Goal: Task Accomplishment & Management: Manage account settings

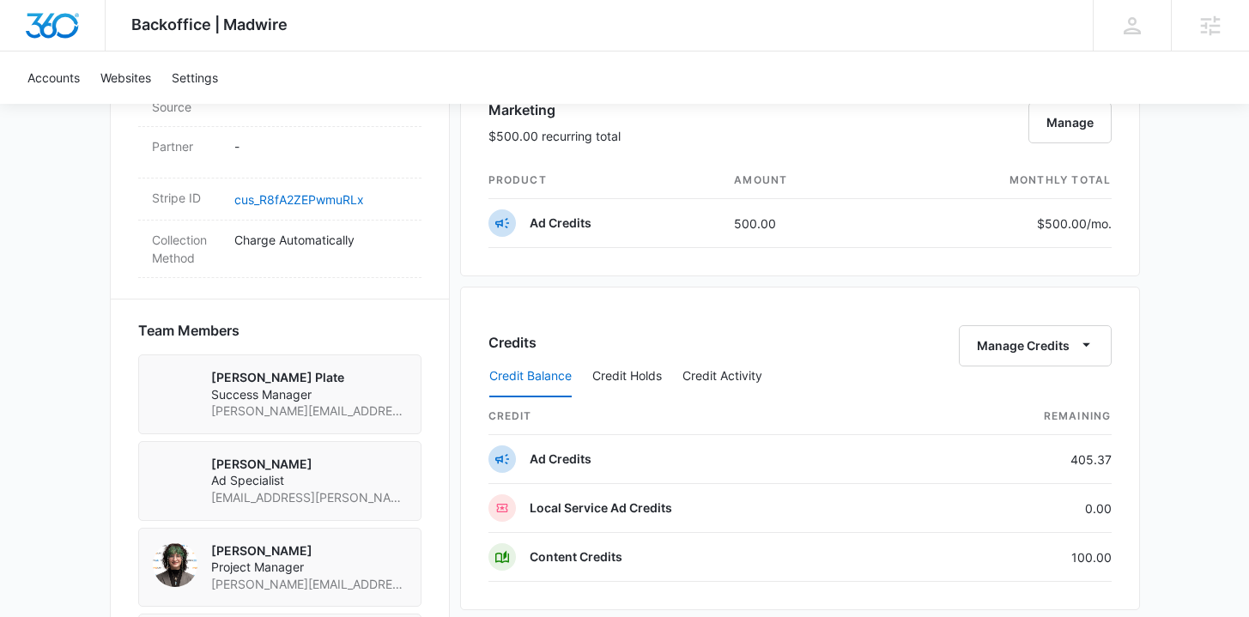
scroll to position [1035, 0]
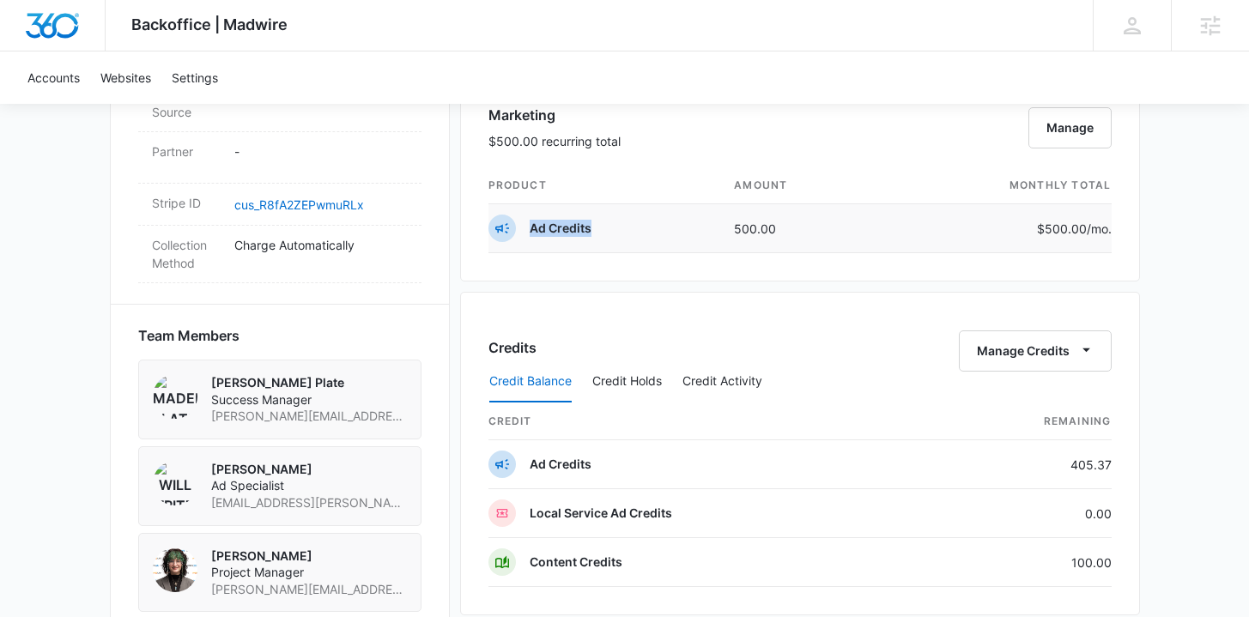
drag, startPoint x: 566, startPoint y: 233, endPoint x: 530, endPoint y: 234, distance: 36.1
click at [530, 234] on td "Ad Credits" at bounding box center [605, 228] width 233 height 49
click at [481, 301] on div "Credits Manage Credits Credit Balance Credit Holds Credit Activity credit Remai…" at bounding box center [800, 454] width 680 height 324
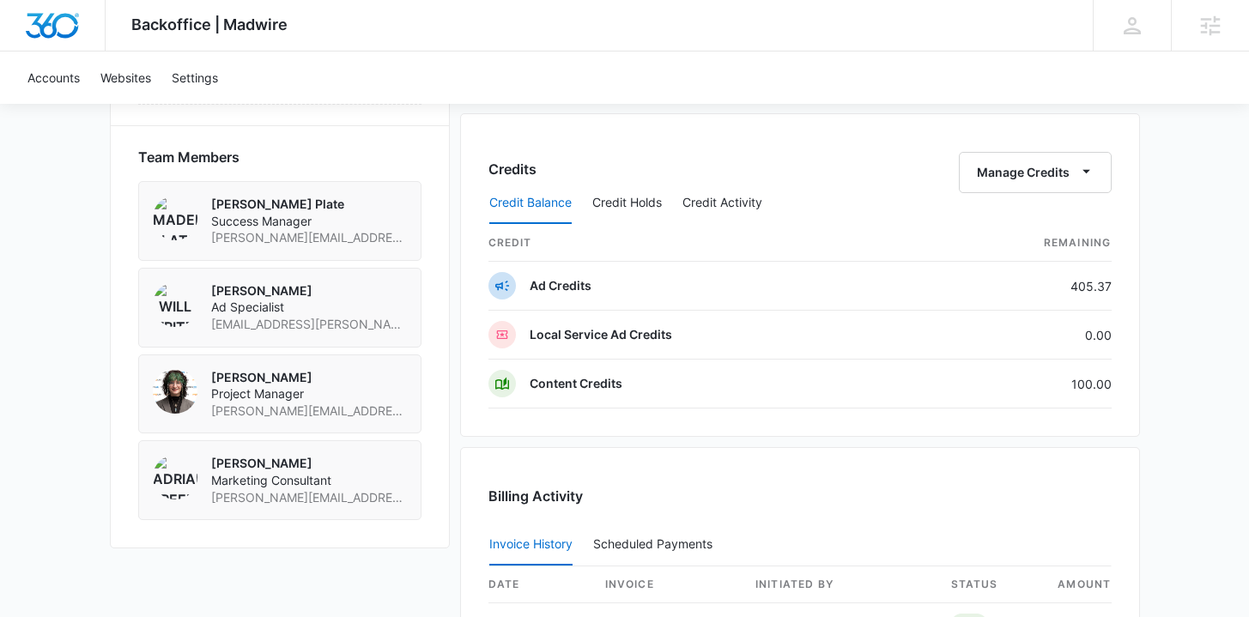
scroll to position [1647, 0]
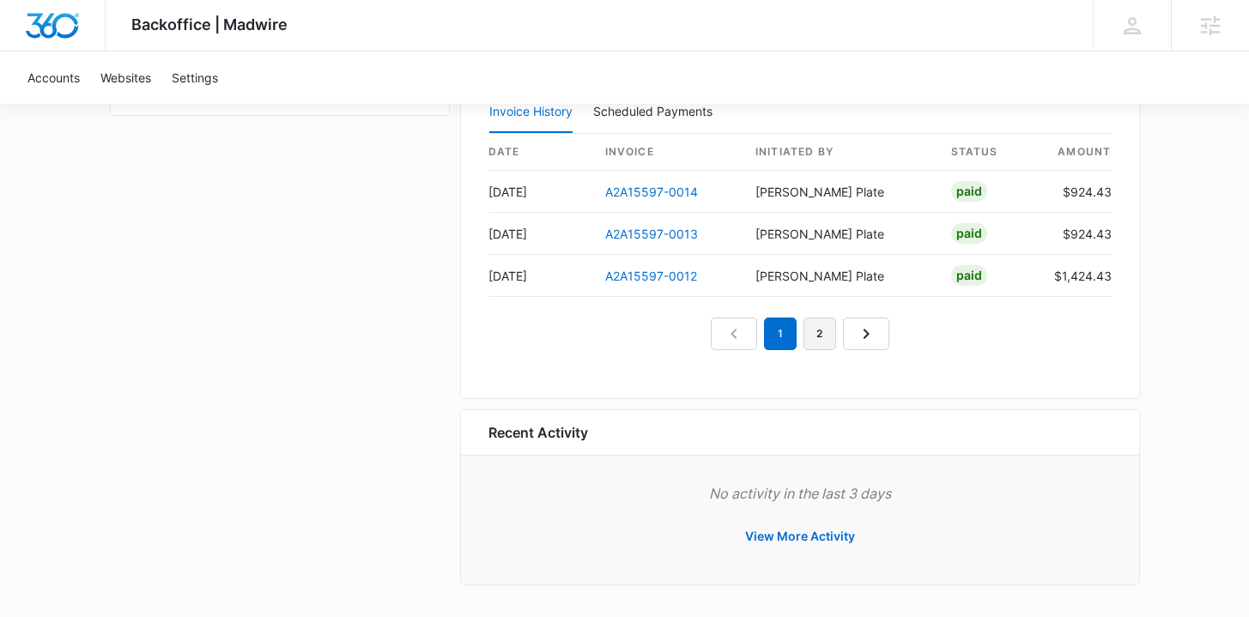
click at [820, 333] on link "2" at bounding box center [820, 334] width 33 height 33
click at [769, 337] on link "1" at bounding box center [760, 334] width 33 height 33
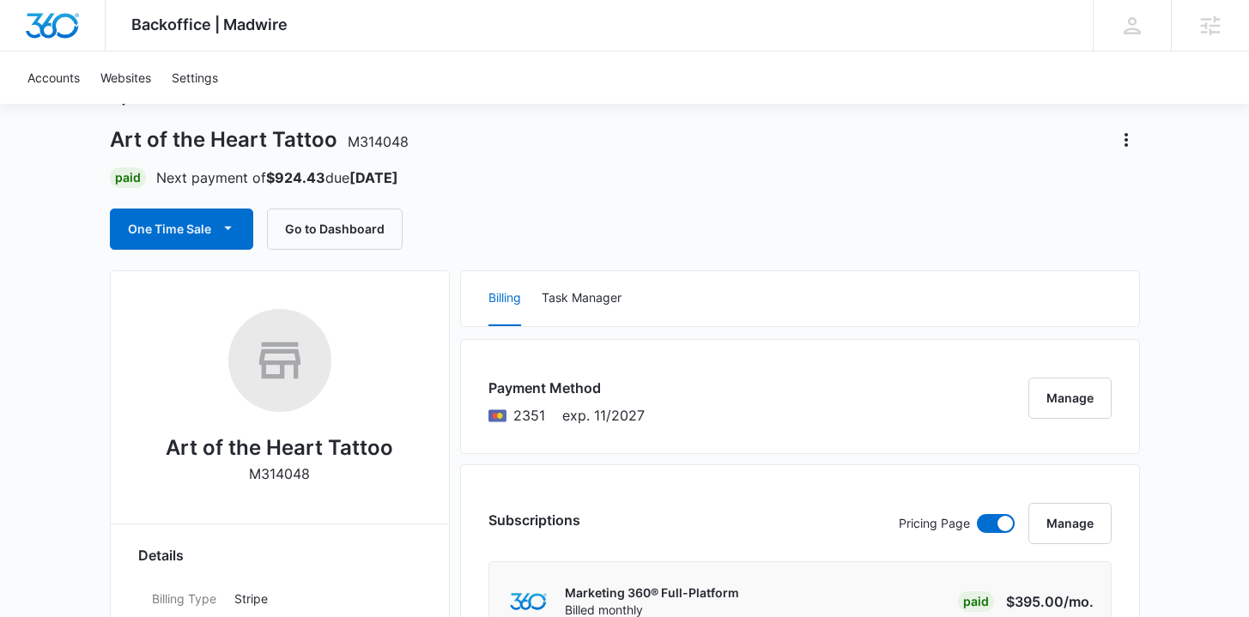
scroll to position [0, 0]
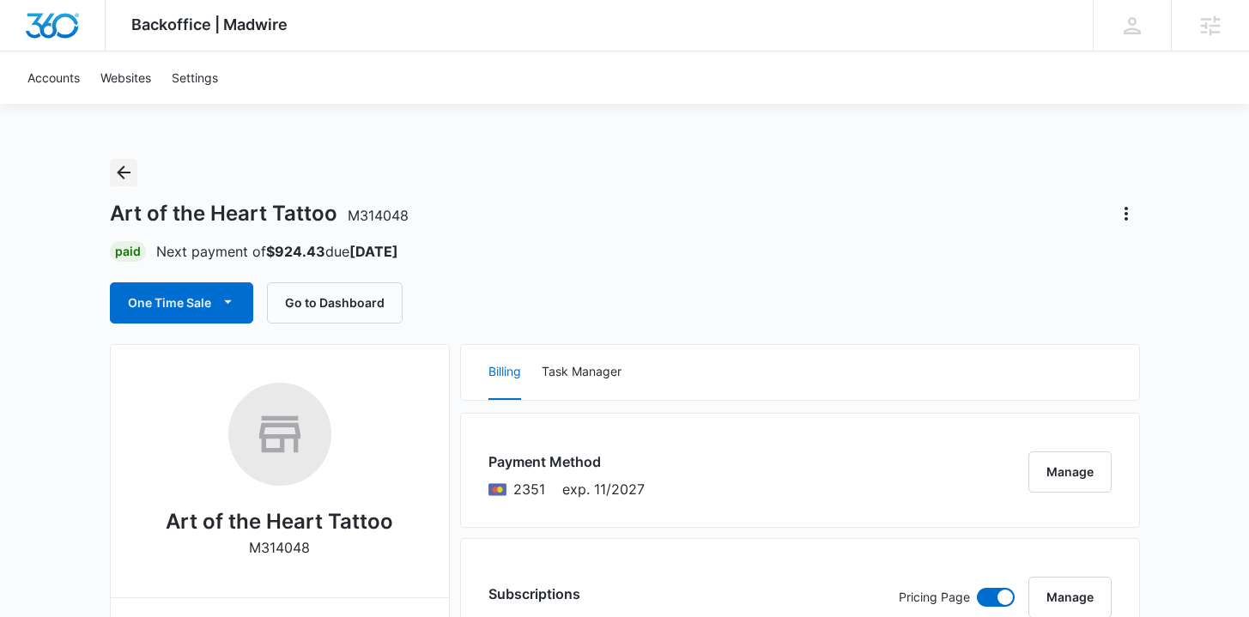
click at [126, 171] on icon "Back" at bounding box center [123, 172] width 21 height 21
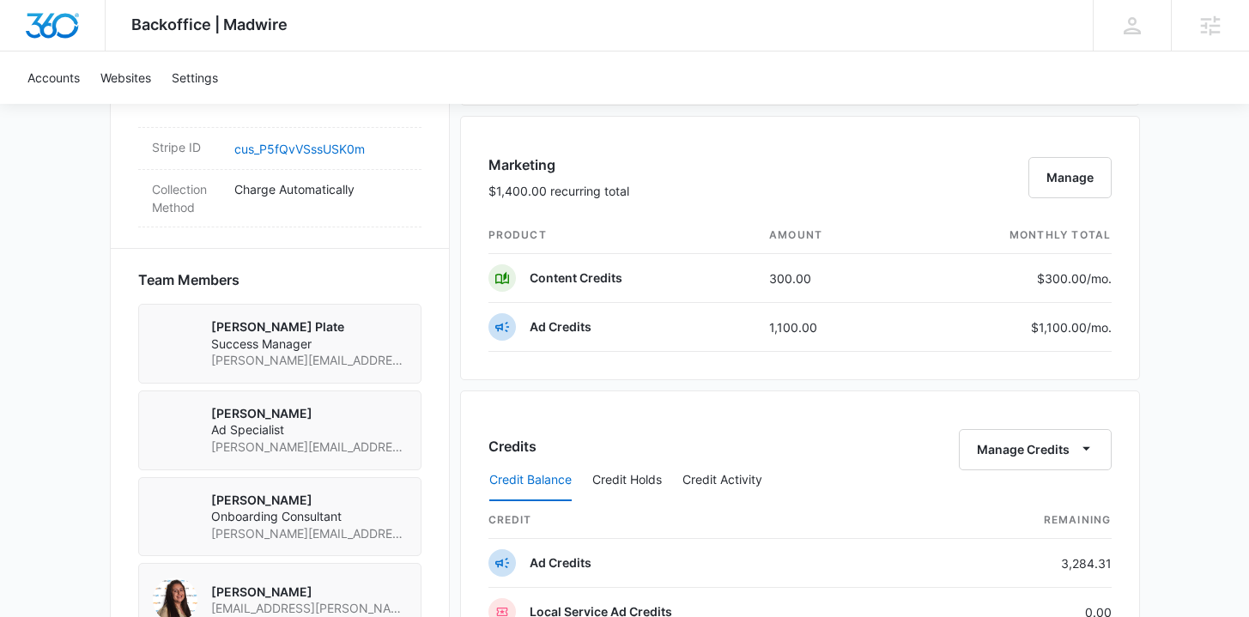
scroll to position [1163, 0]
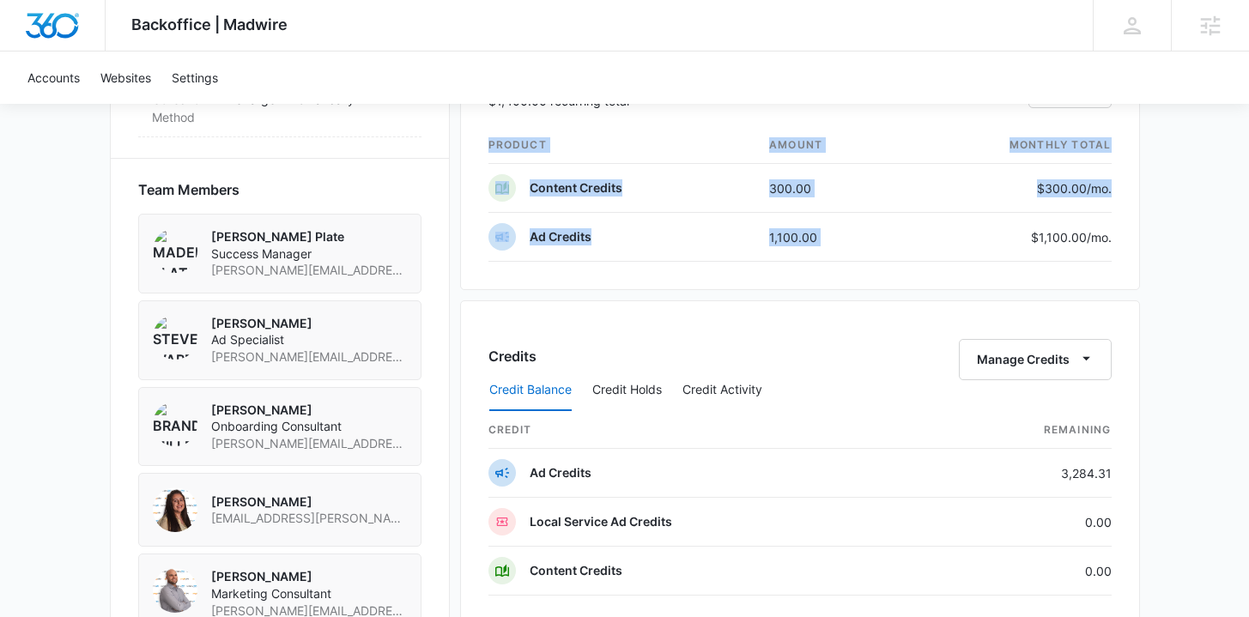
drag, startPoint x: 1017, startPoint y: 240, endPoint x: 1170, endPoint y: 240, distance: 152.8
click at [1170, 240] on div "Backoffice | Madwire Apps Settings TB Travis Buchanan travis.buchanan@madwire.c…" at bounding box center [624, 67] width 1249 height 2460
click at [1172, 260] on div "Backoffice | Madwire Apps Settings TB Travis Buchanan travis.buchanan@madwire.c…" at bounding box center [624, 67] width 1249 height 2460
drag, startPoint x: 1027, startPoint y: 242, endPoint x: 1131, endPoint y: 233, distance: 104.3
click at [1131, 233] on div "Marketing $1,400.00 recurring total Manage product amount monthly total Content…" at bounding box center [800, 158] width 680 height 264
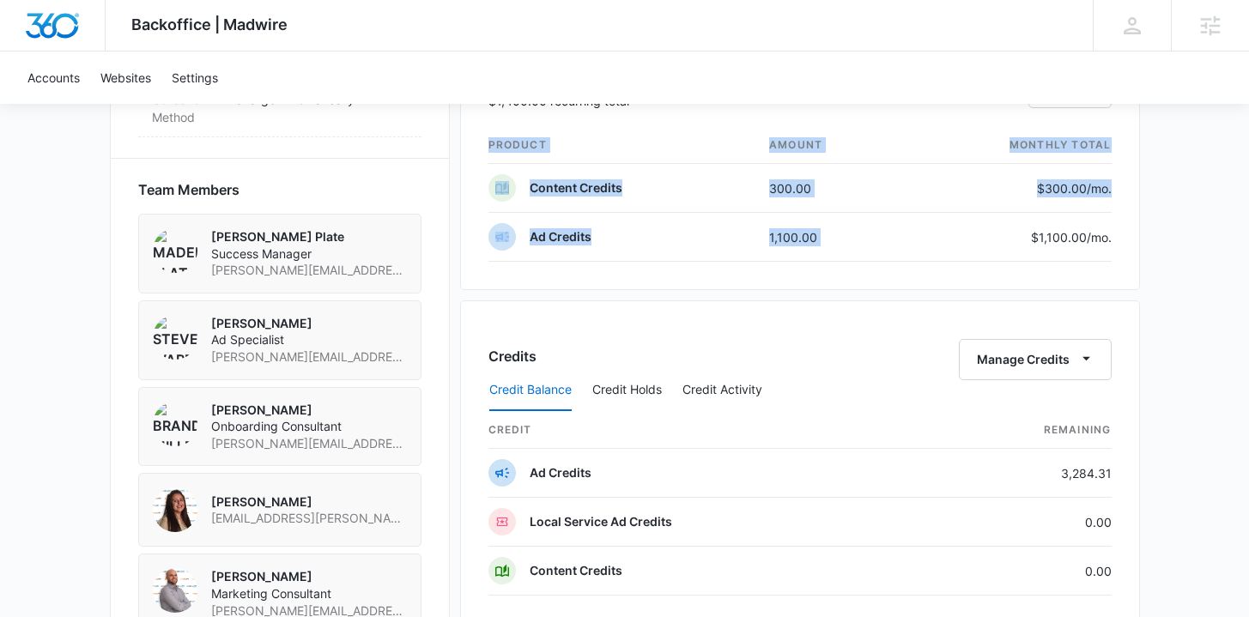
click at [1131, 233] on div "Marketing $1,400.00 recurring total Manage product amount monthly total Content…" at bounding box center [800, 158] width 680 height 264
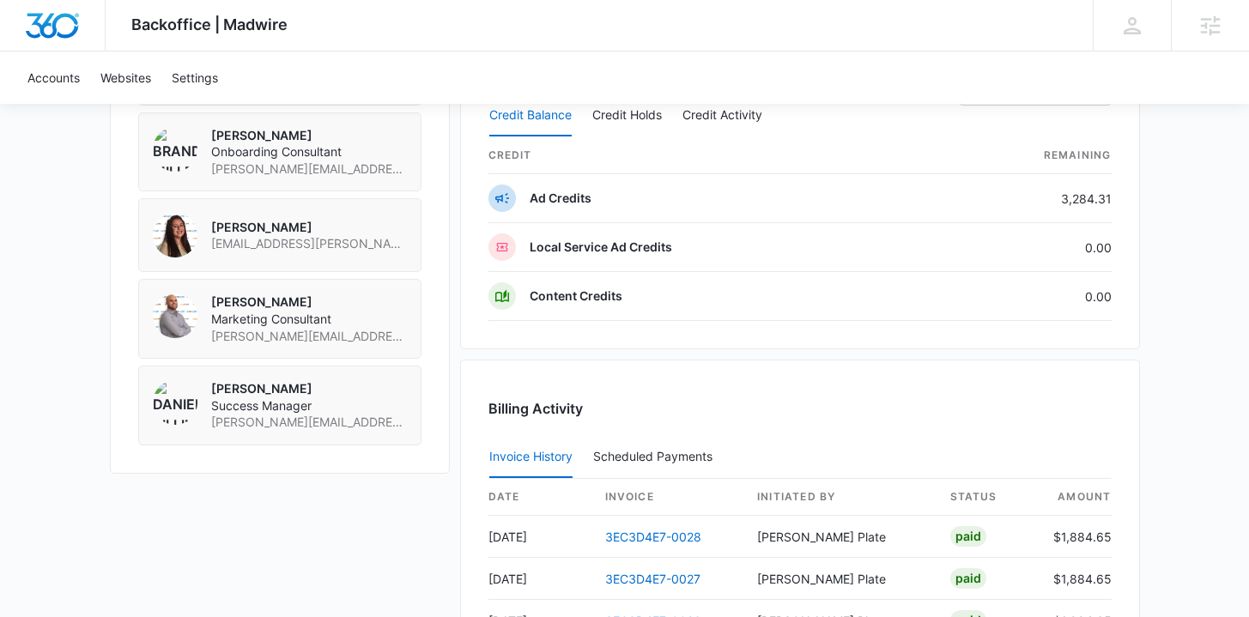
scroll to position [1649, 0]
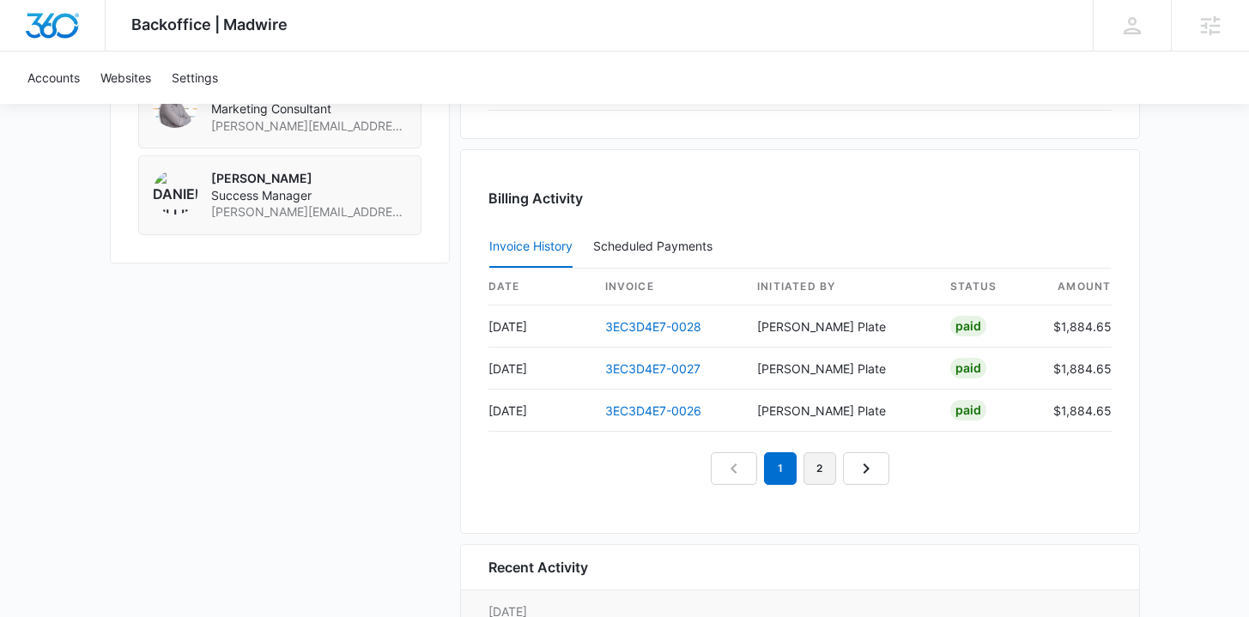
click at [817, 471] on link "2" at bounding box center [820, 468] width 33 height 33
click at [836, 474] on link "3" at bounding box center [839, 468] width 33 height 33
click at [745, 469] on link "1" at bounding box center [741, 468] width 33 height 33
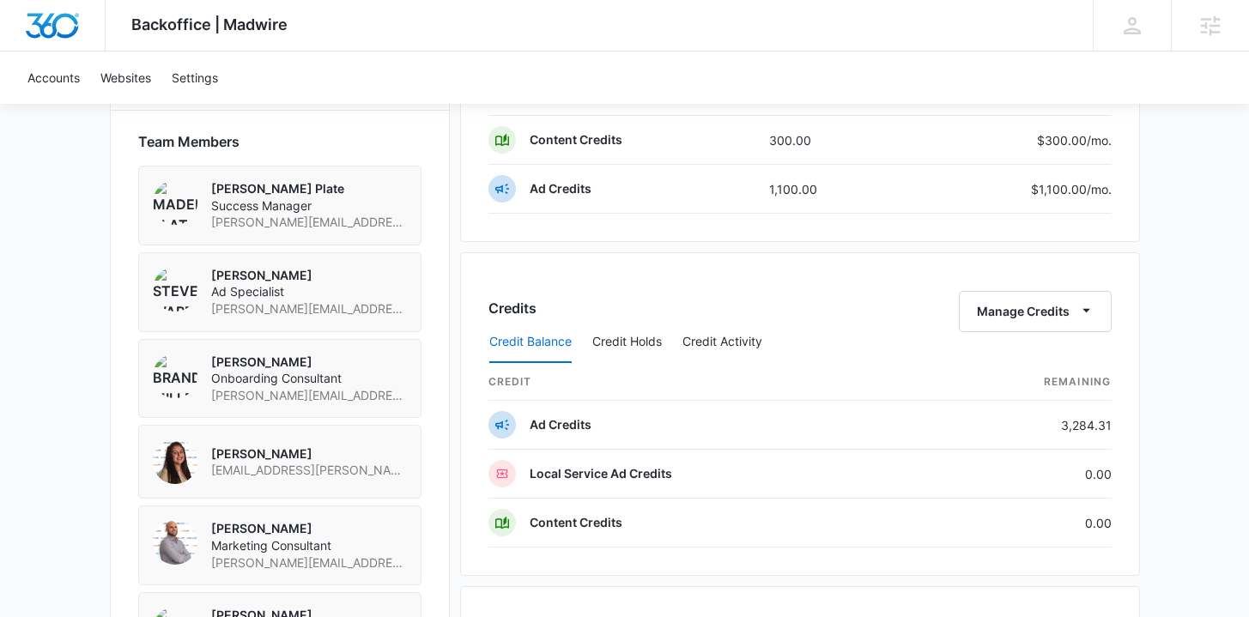
scroll to position [1193, 0]
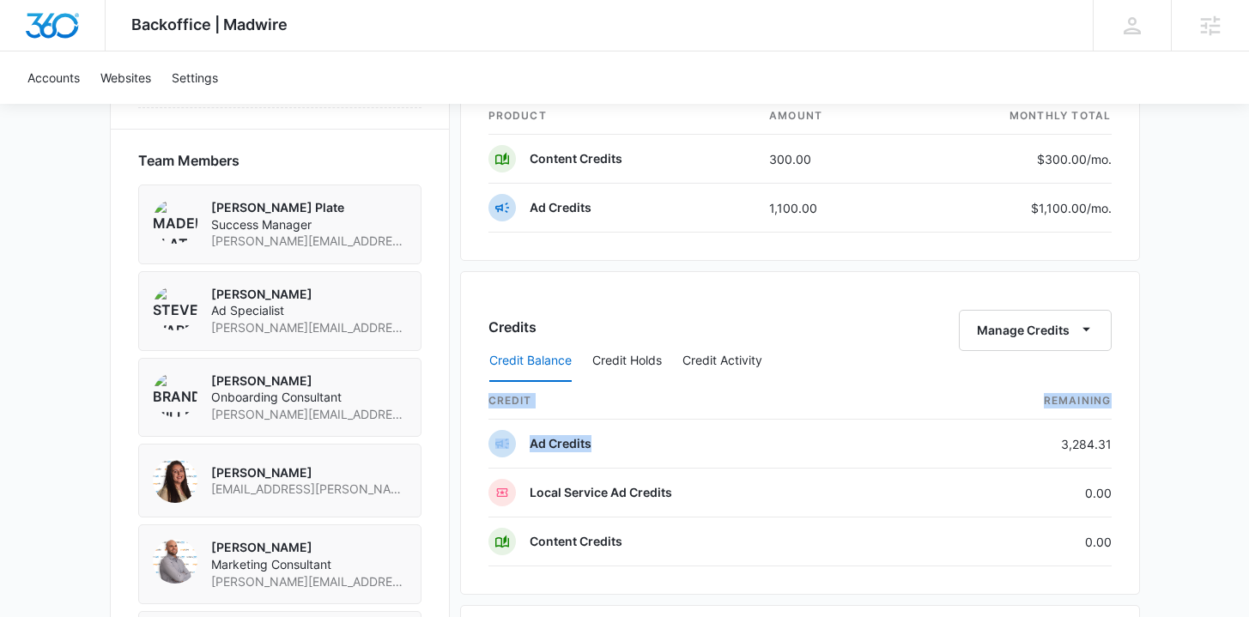
drag, startPoint x: 1044, startPoint y: 439, endPoint x: 1129, endPoint y: 441, distance: 85.0
click at [1129, 441] on div "Credits Manage Credits Credit Balance Credit Holds Credit Activity credit Remai…" at bounding box center [800, 433] width 680 height 324
click at [1146, 446] on div "Backoffice | Madwire Apps Settings TB Travis Buchanan travis.buchanan@madwire.c…" at bounding box center [624, 37] width 1249 height 2460
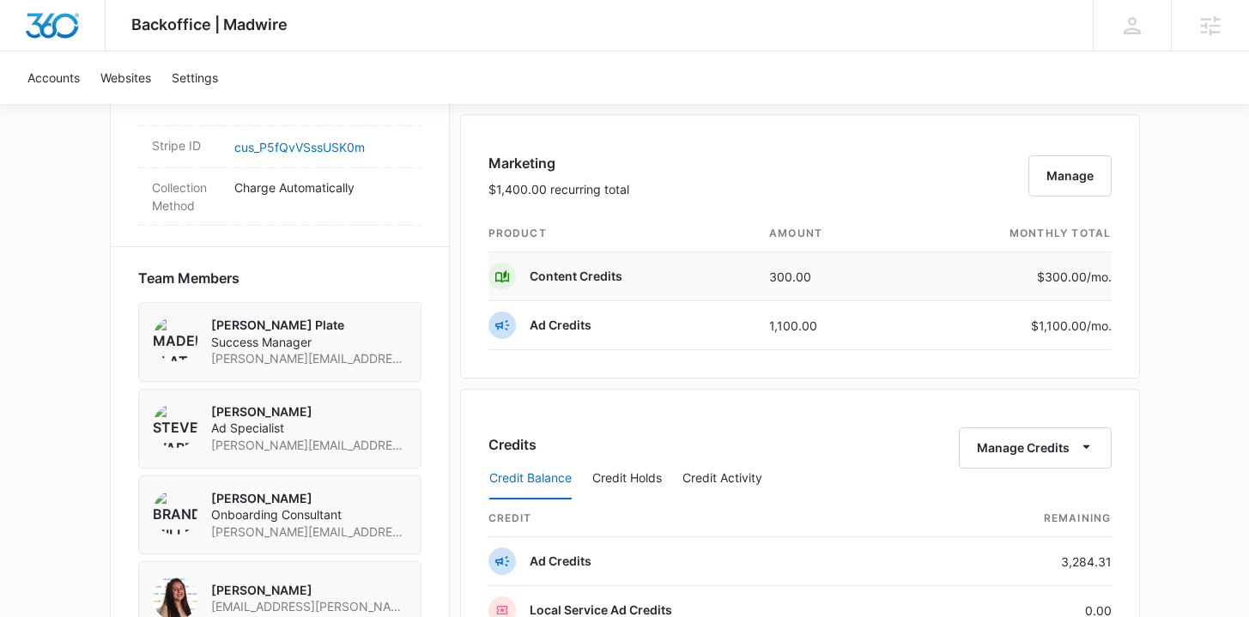
scroll to position [1066, 0]
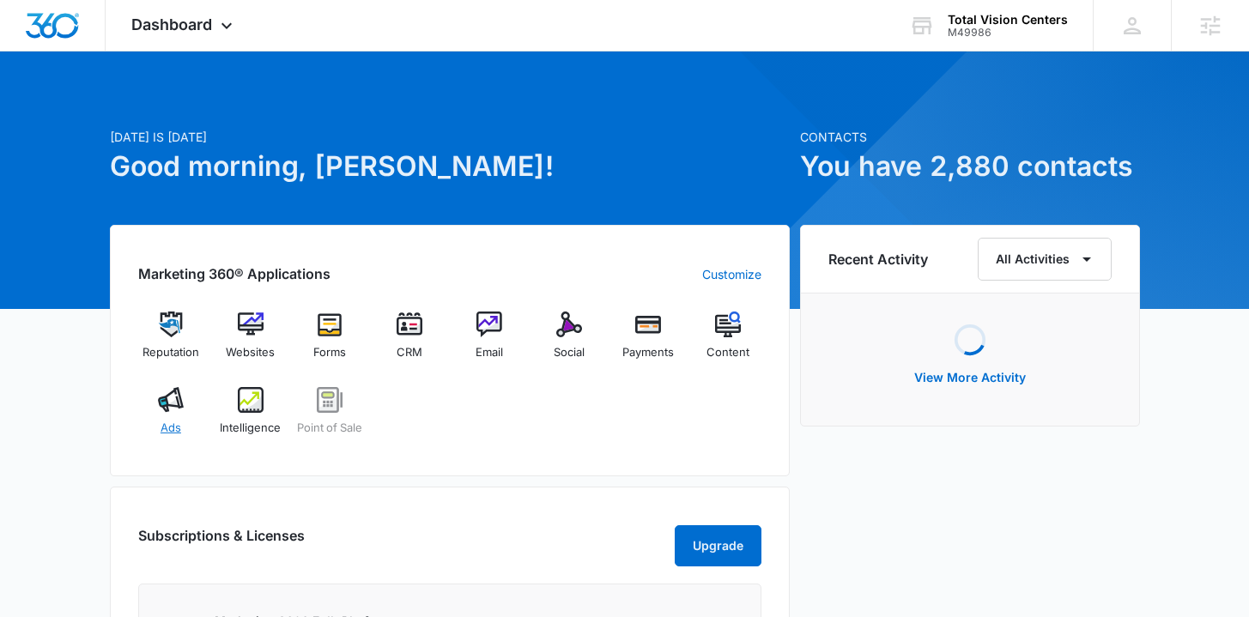
click at [174, 421] on span "Ads" at bounding box center [171, 428] width 21 height 17
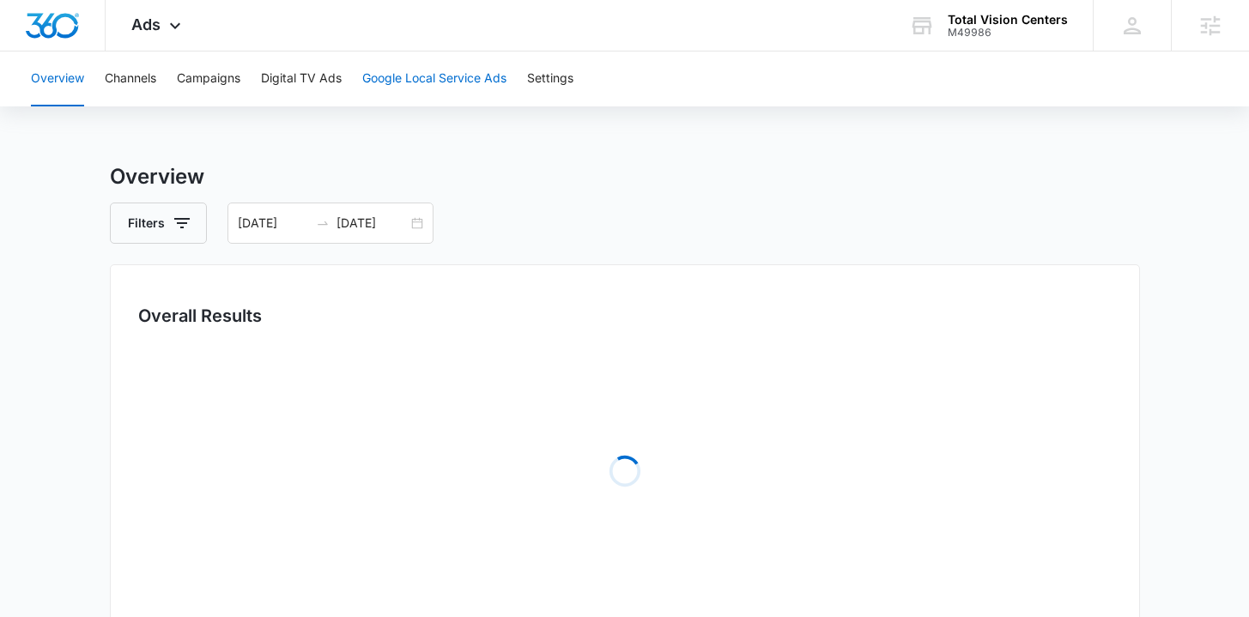
drag, startPoint x: 356, startPoint y: 70, endPoint x: 404, endPoint y: 75, distance: 48.4
click at [357, 70] on div "Overview Channels Campaigns Digital TV Ads Google Local Service Ads Settings" at bounding box center [625, 79] width 1208 height 55
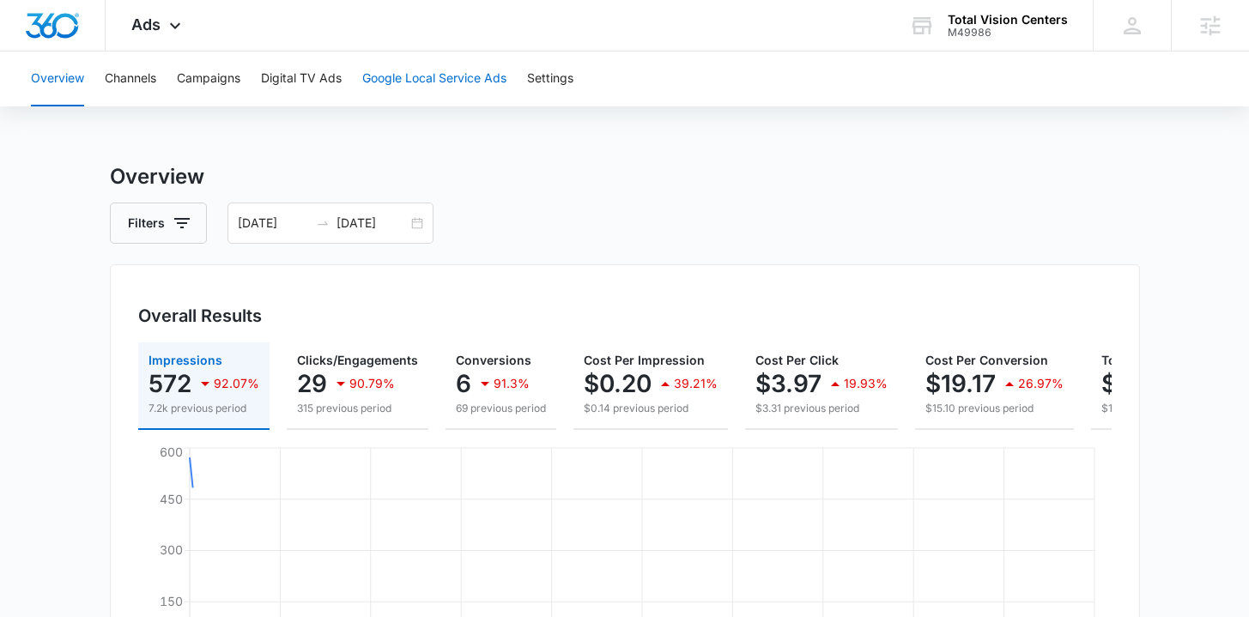
click at [413, 78] on button "Google Local Service Ads" at bounding box center [434, 79] width 144 height 55
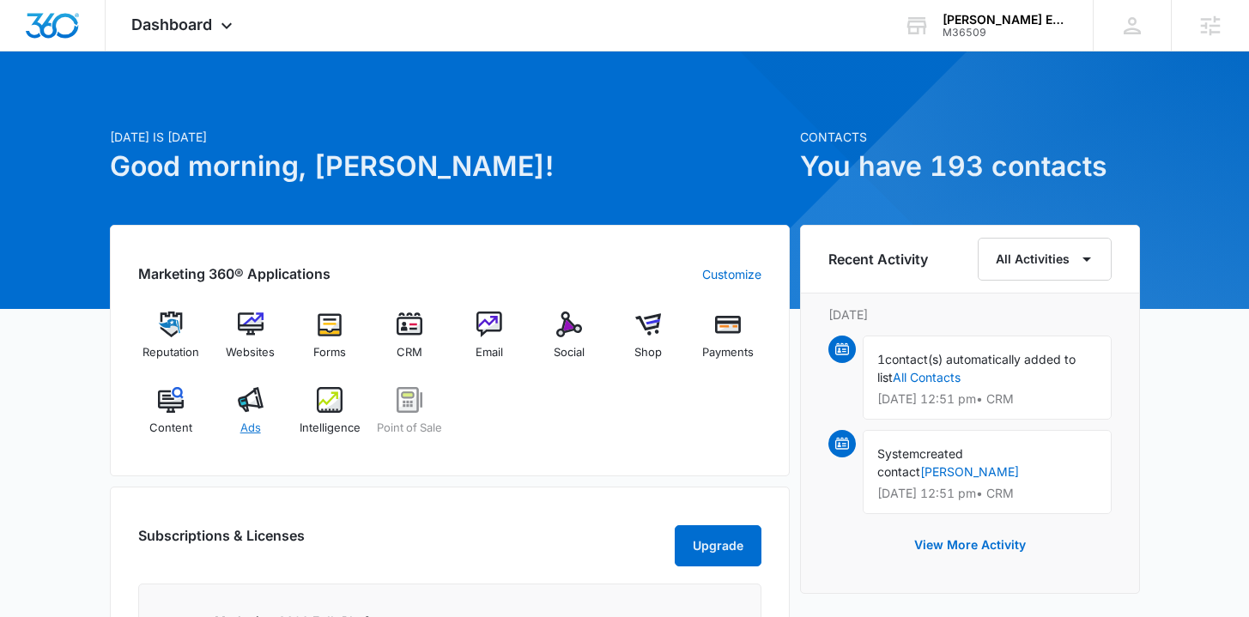
click at [242, 417] on div "Ads" at bounding box center [250, 418] width 66 height 62
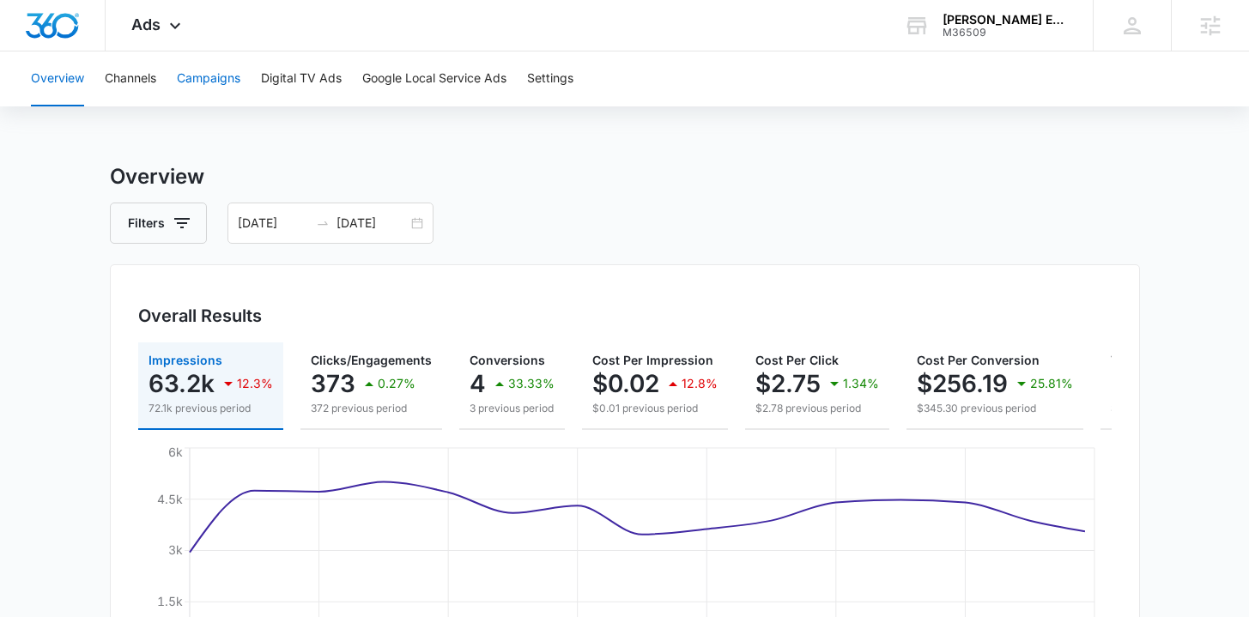
click at [217, 94] on button "Campaigns" at bounding box center [209, 79] width 64 height 55
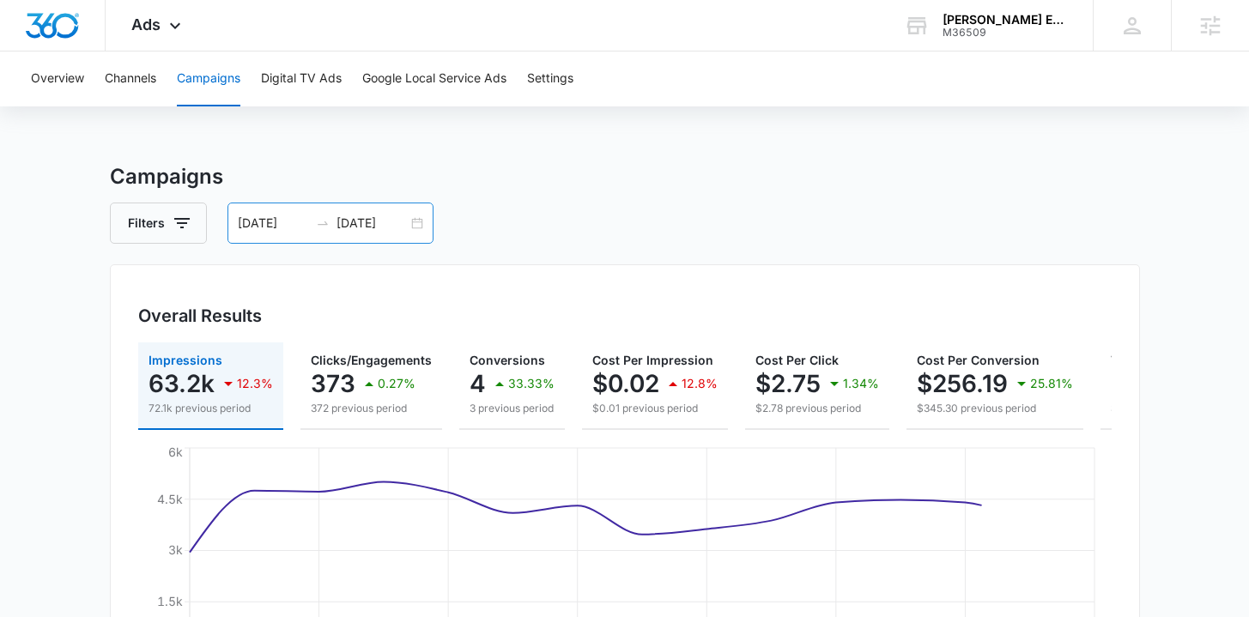
click at [418, 226] on div "07/30/2025 08/13/2025" at bounding box center [331, 223] width 206 height 41
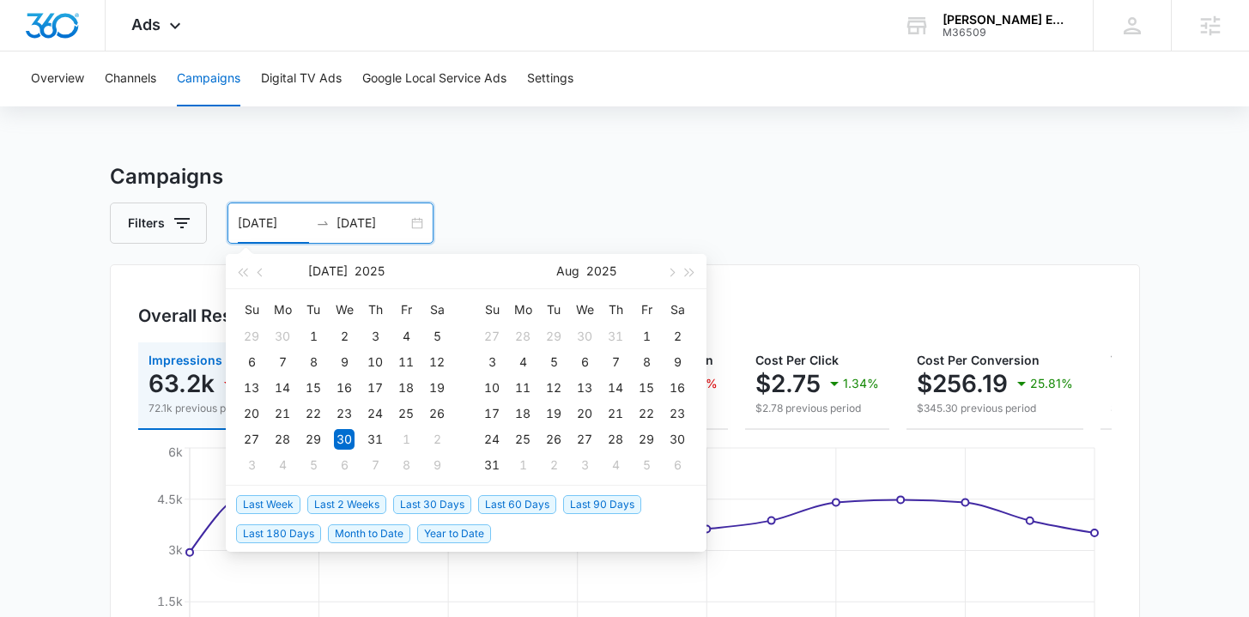
click at [343, 507] on span "Last 2 Weeks" at bounding box center [346, 504] width 79 height 19
type input "09/24/2025"
type input "[DATE]"
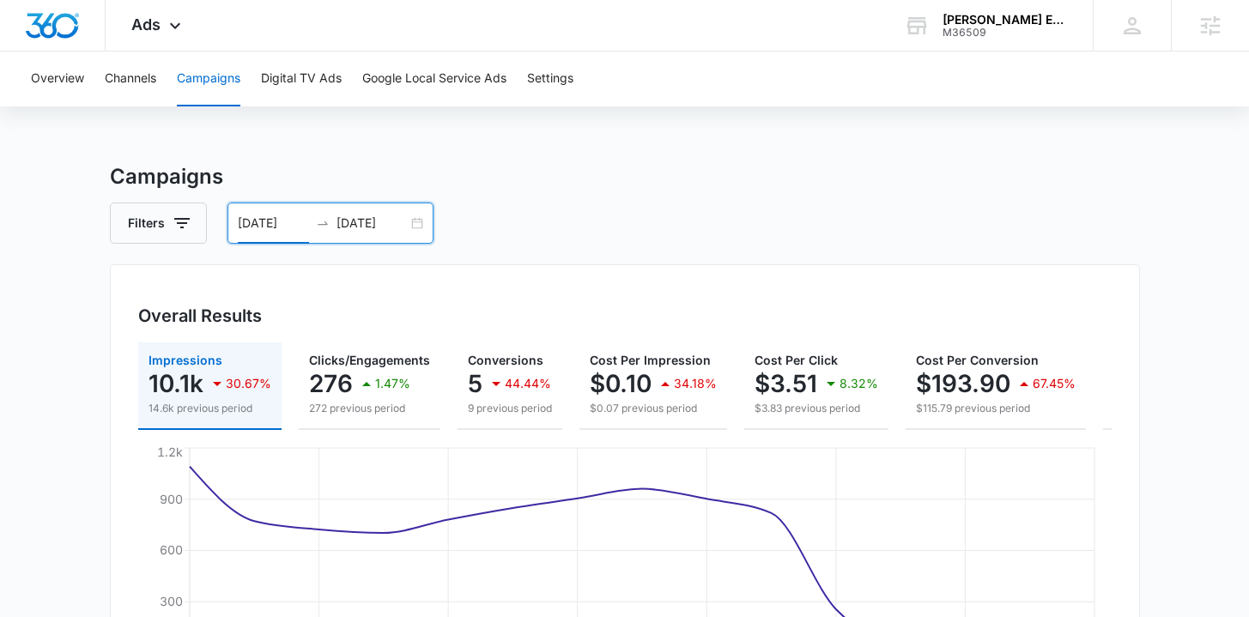
click at [422, 228] on div "09/24/2025 10/08/2025" at bounding box center [331, 223] width 206 height 41
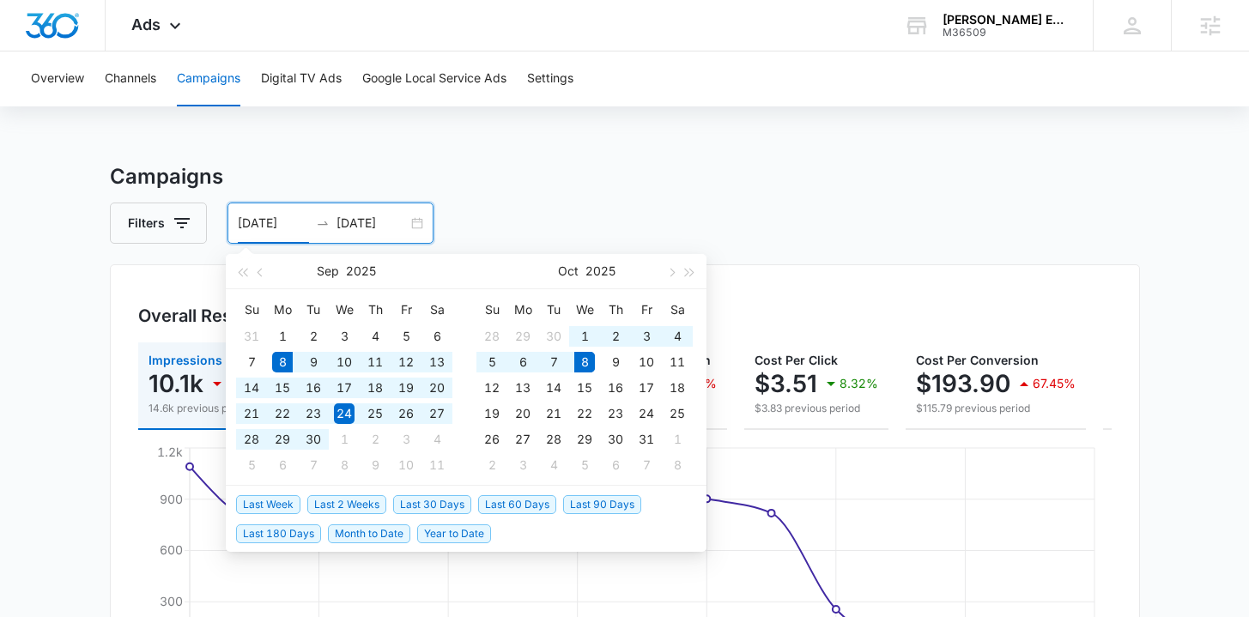
click at [402, 502] on span "Last 30 Days" at bounding box center [432, 504] width 78 height 19
type input "09/08/2025"
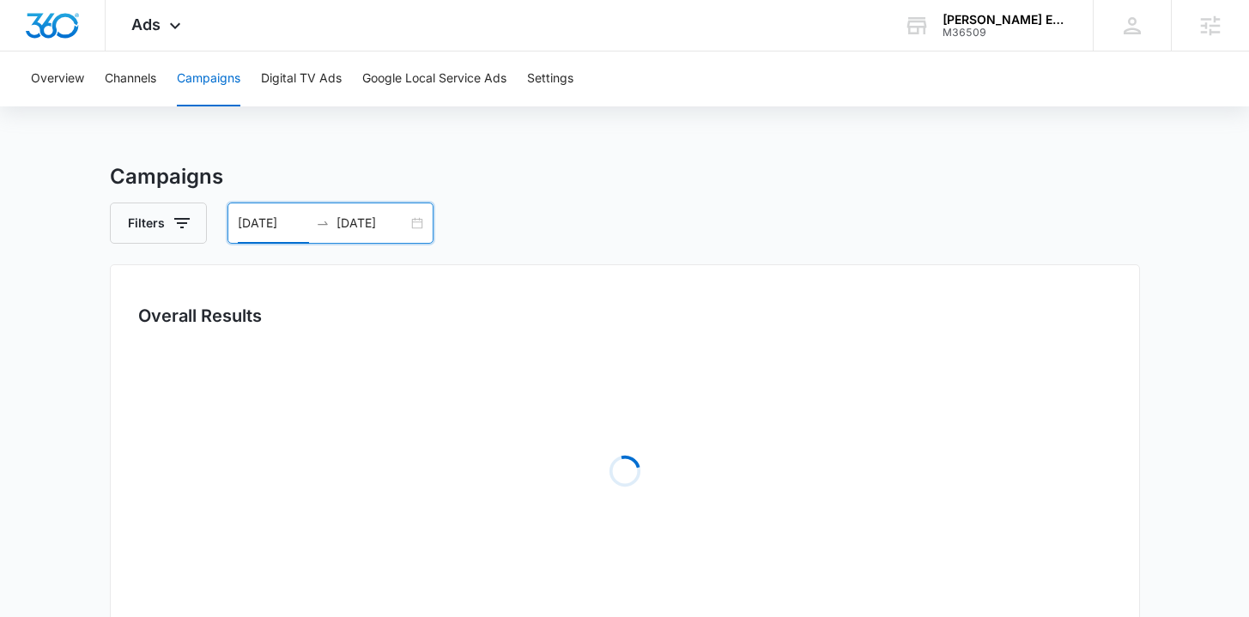
click at [78, 318] on main "Campaigns Filters 09/08/2025 10/08/2025 Overall Results Loading Campaigns List …" at bounding box center [624, 608] width 1249 height 895
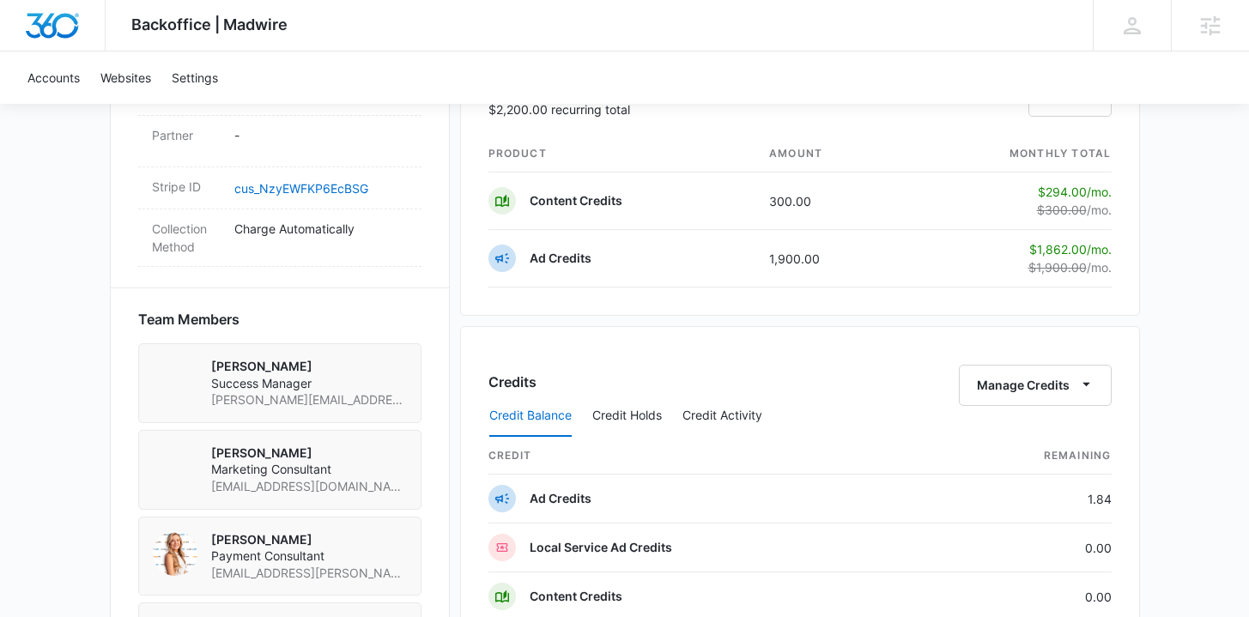
scroll to position [10, 0]
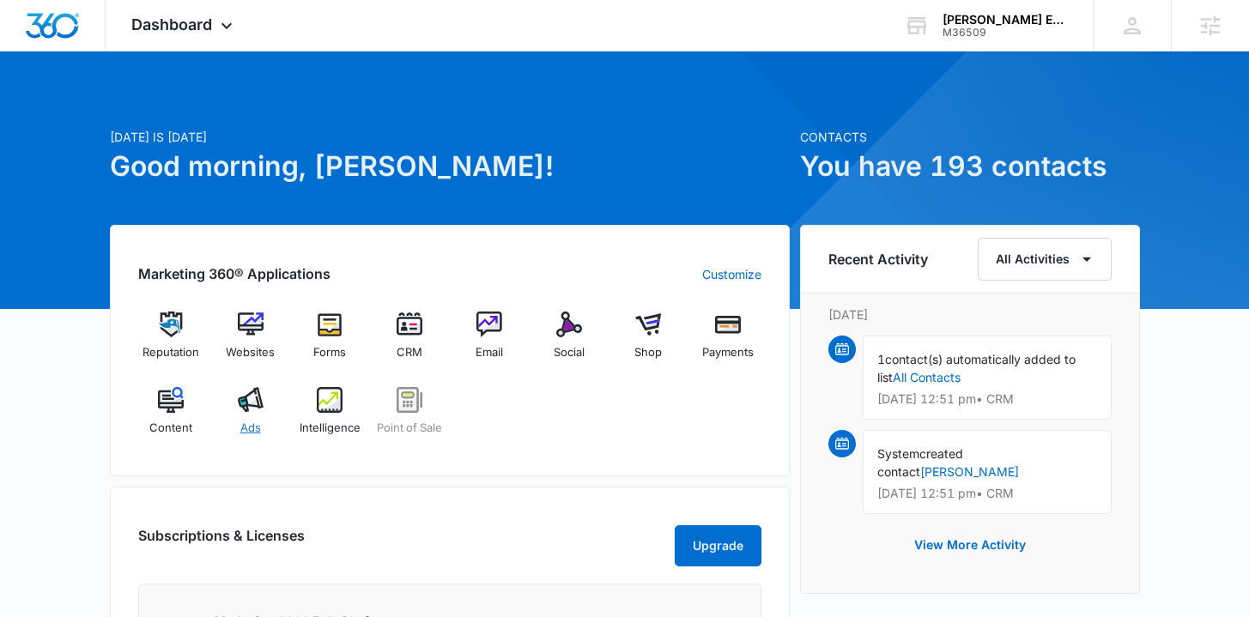
click at [240, 417] on div "Ads" at bounding box center [250, 418] width 66 height 62
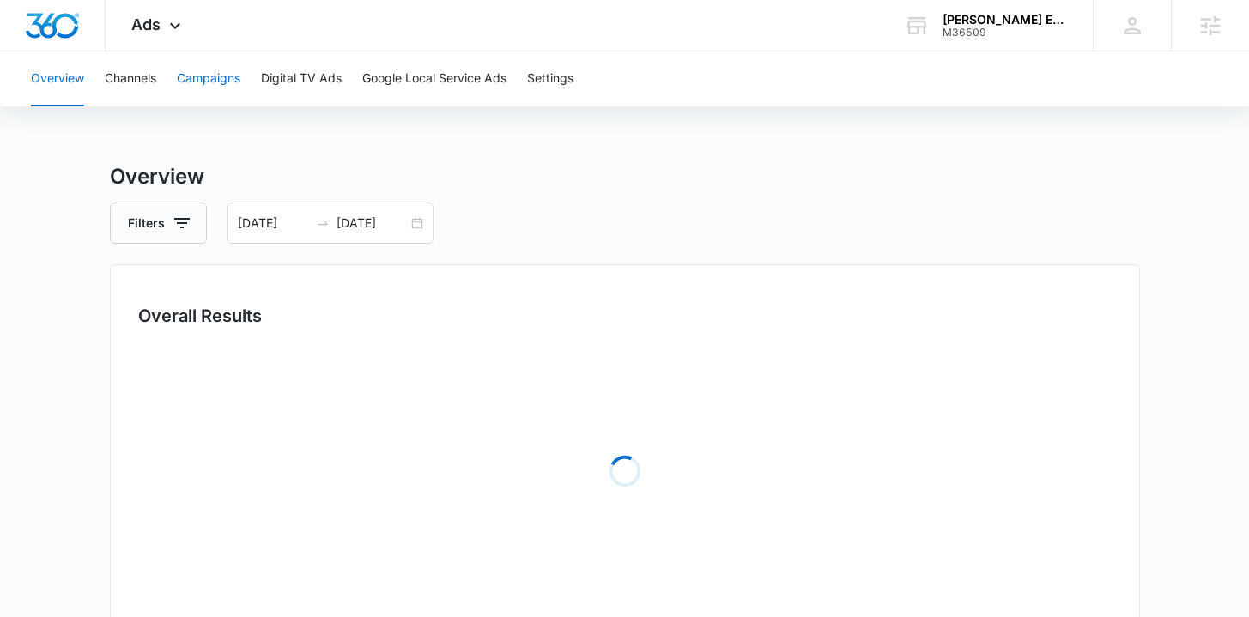
click at [209, 80] on button "Campaigns" at bounding box center [209, 79] width 64 height 55
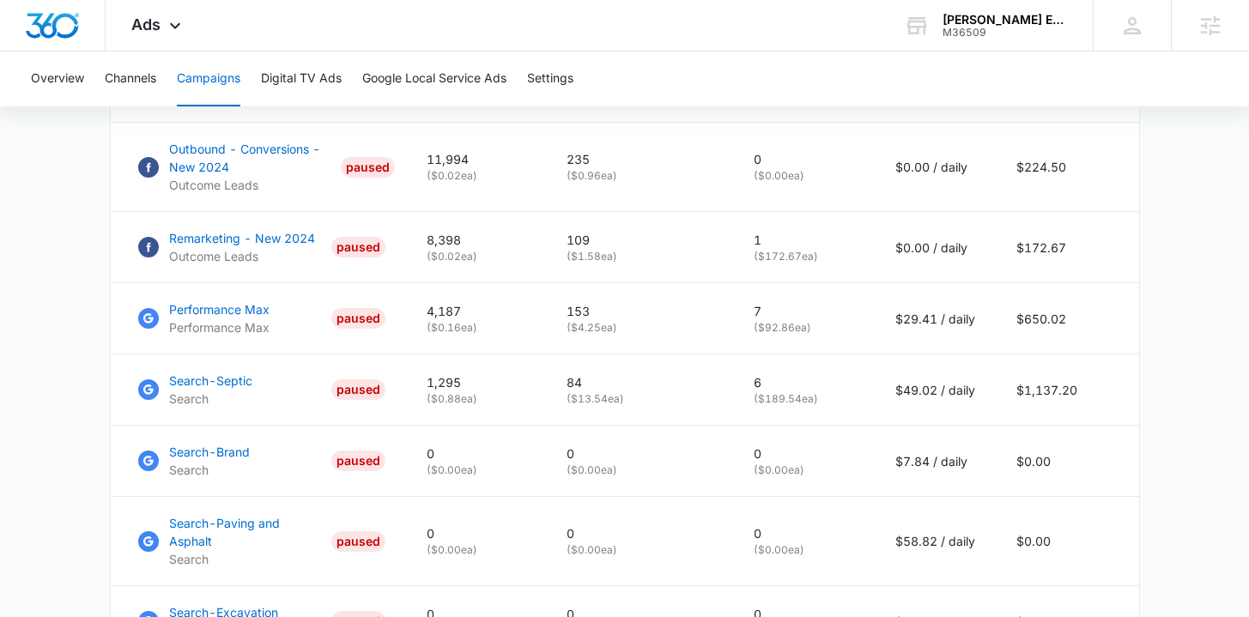
scroll to position [892, 0]
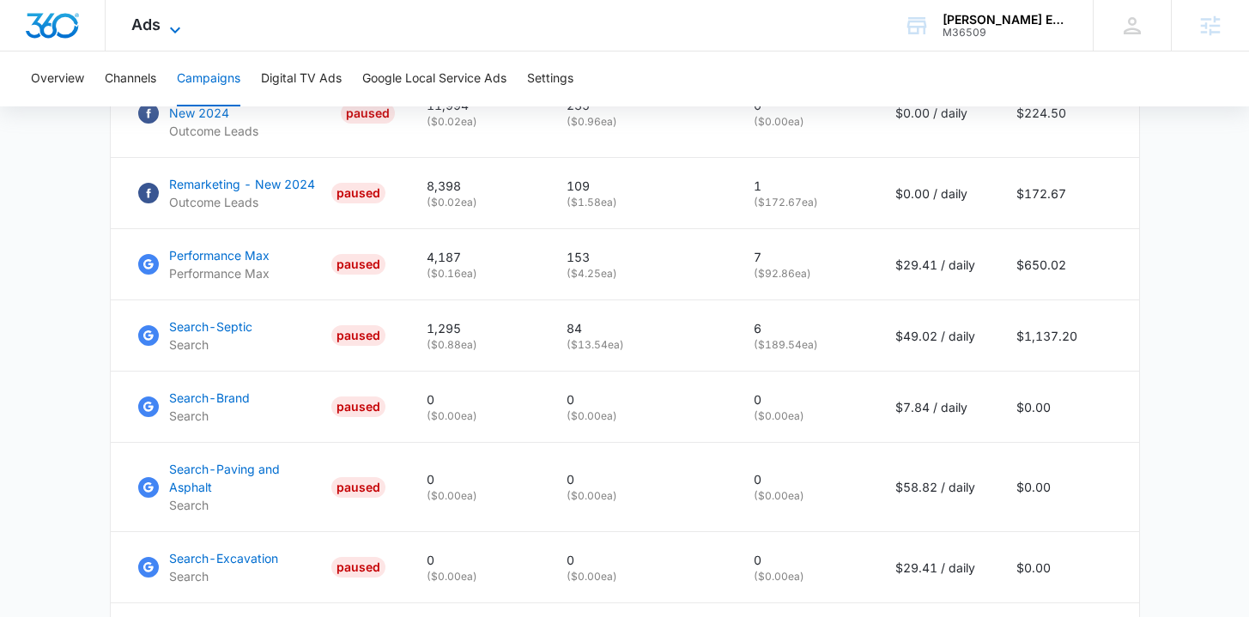
click at [134, 25] on span "Ads" at bounding box center [145, 24] width 29 height 18
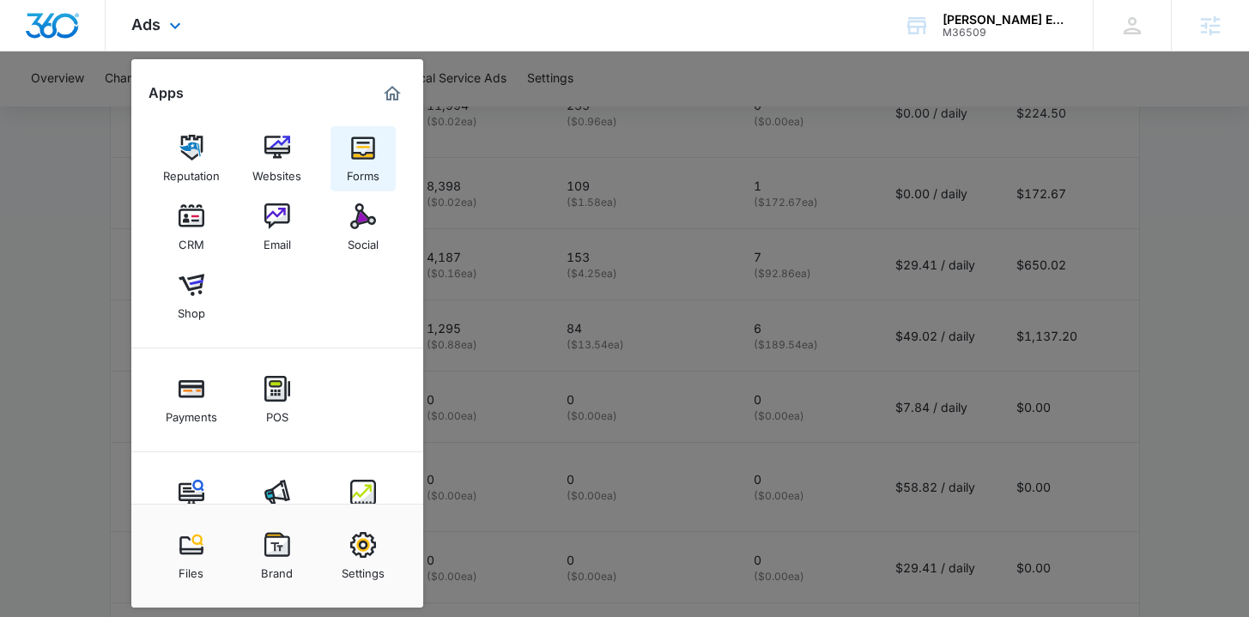
click at [353, 154] on img at bounding box center [363, 148] width 26 height 26
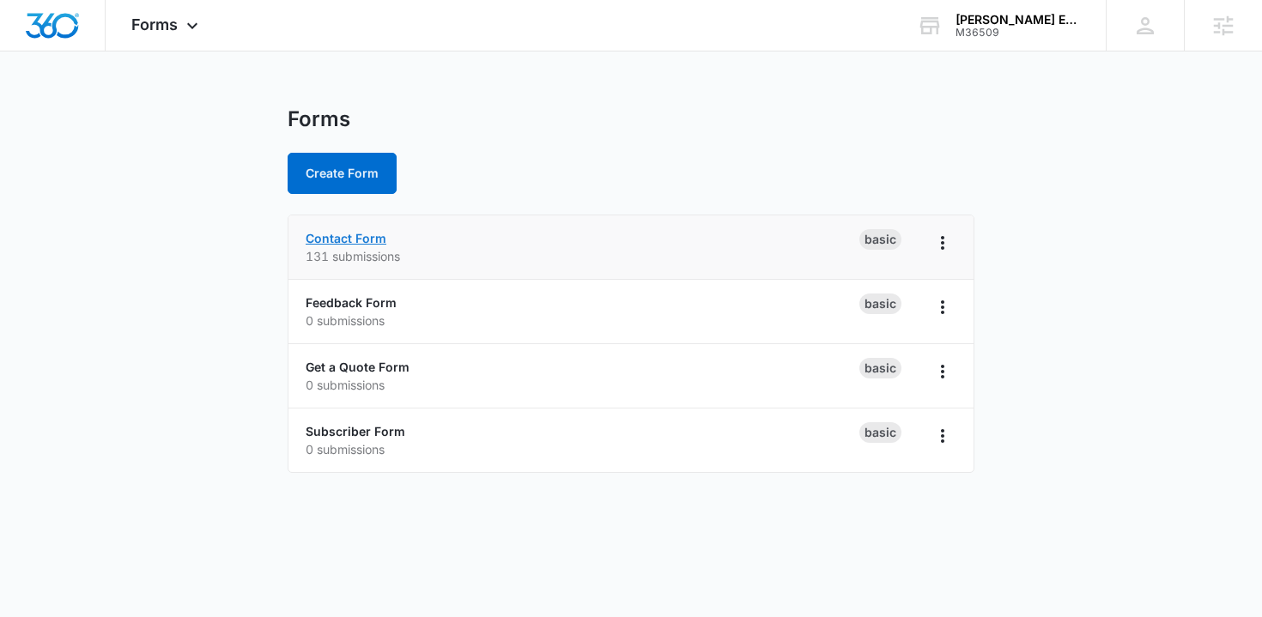
click at [348, 235] on link "Contact Form" at bounding box center [346, 238] width 81 height 15
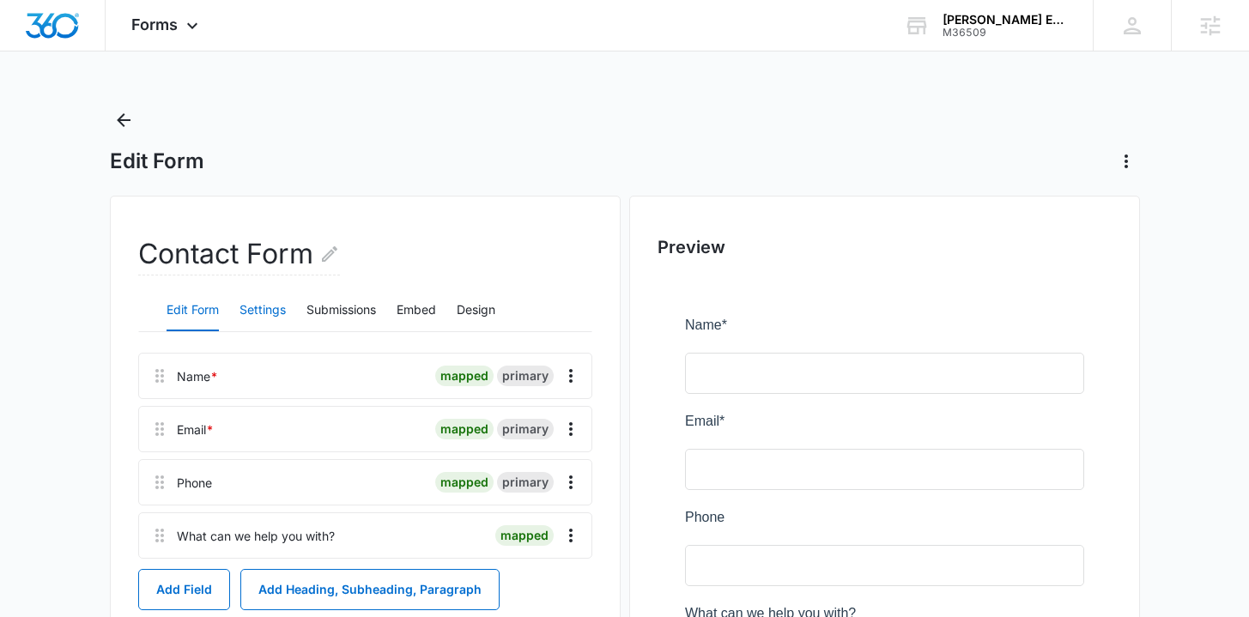
click at [280, 313] on button "Settings" at bounding box center [263, 310] width 46 height 41
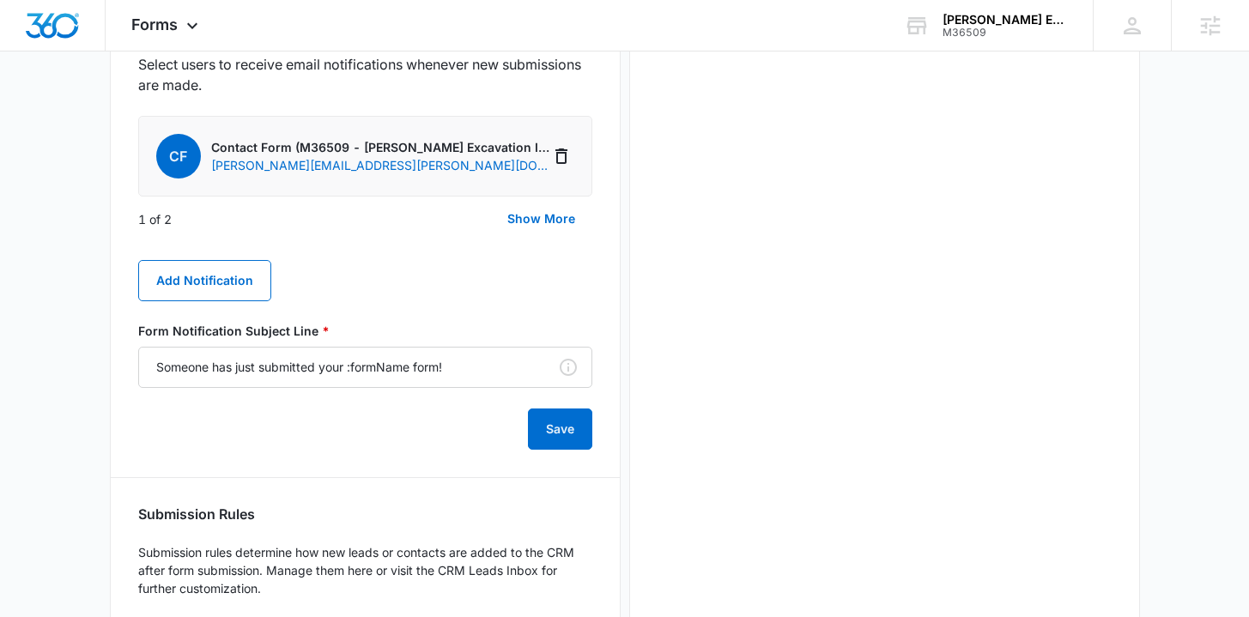
scroll to position [962, 0]
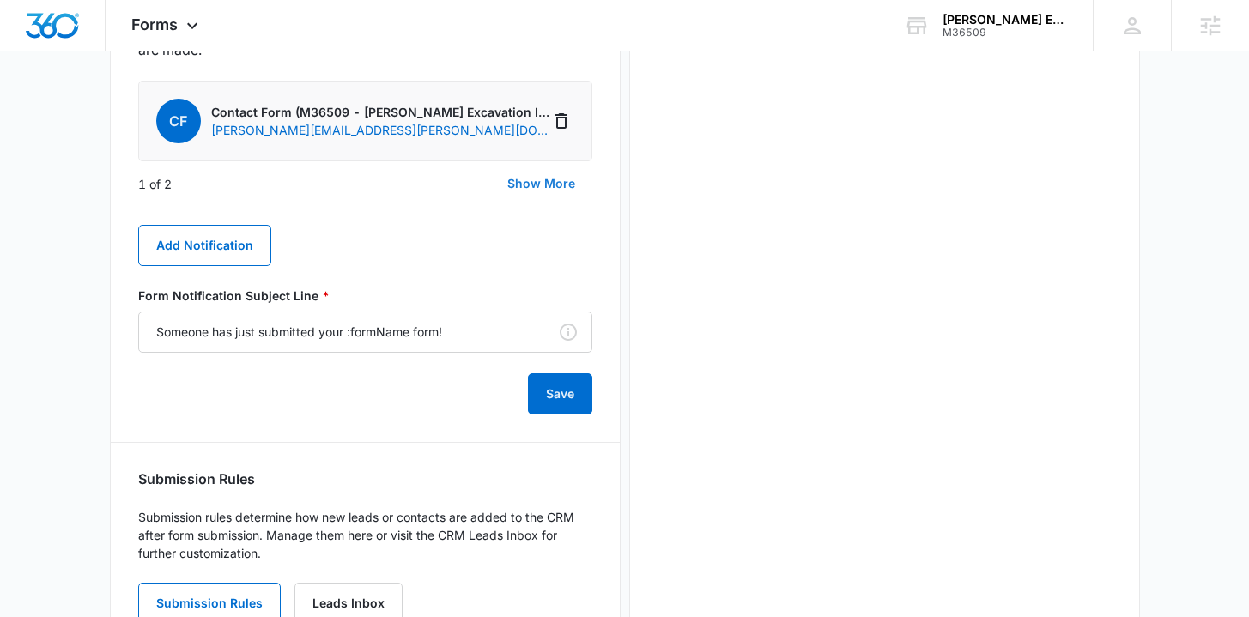
click at [526, 187] on button "Show More" at bounding box center [541, 183] width 102 height 41
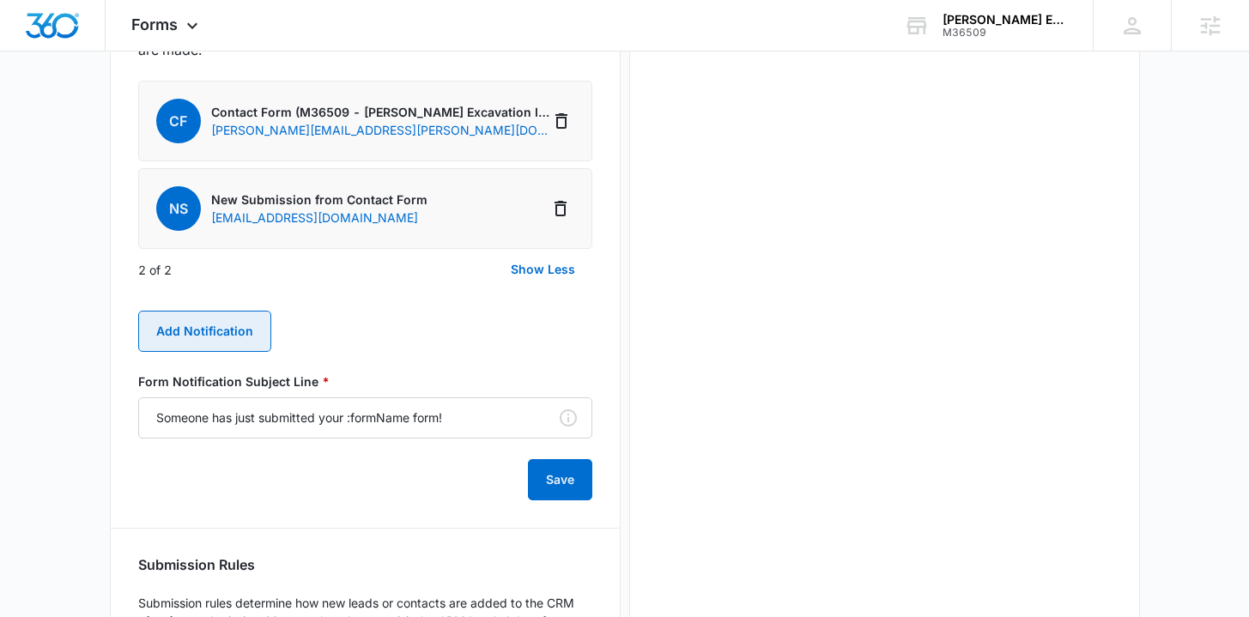
click at [213, 323] on button "Add Notification" at bounding box center [204, 331] width 133 height 41
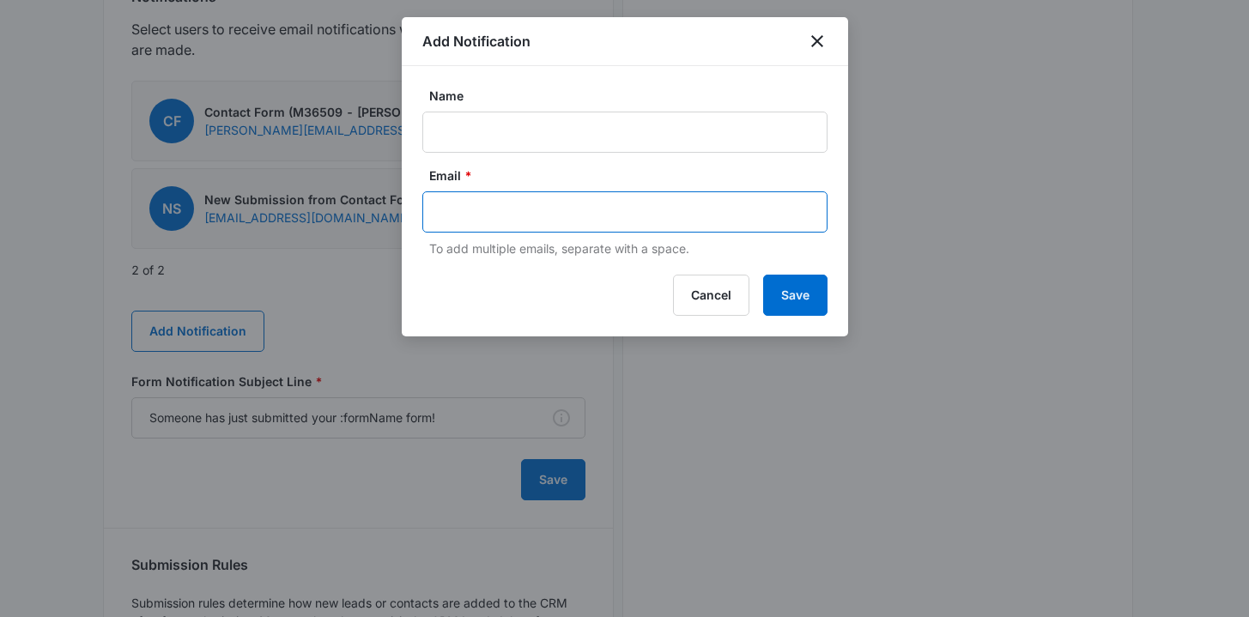
click at [482, 203] on input "text" at bounding box center [626, 212] width 373 height 26
paste input "brandi.bennettex@yahoo.com"
type input "brandi.bennettex@yahoo.com"
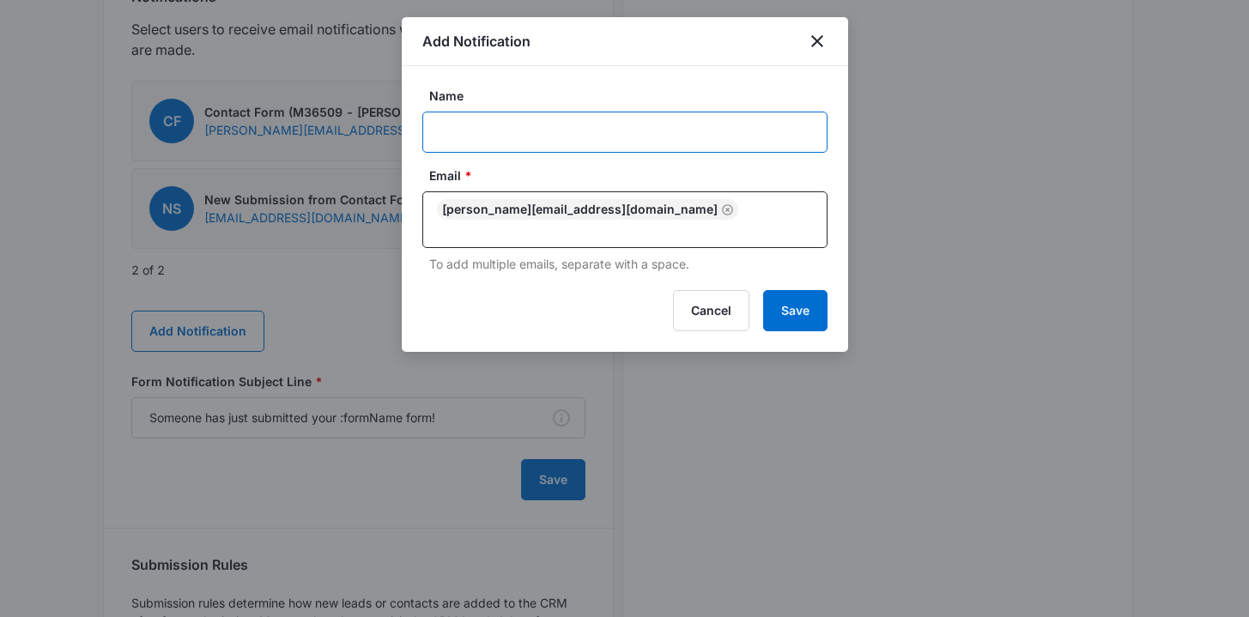
click at [484, 133] on input "Name" at bounding box center [624, 132] width 405 height 41
type input "New Submission From - Contact Form"
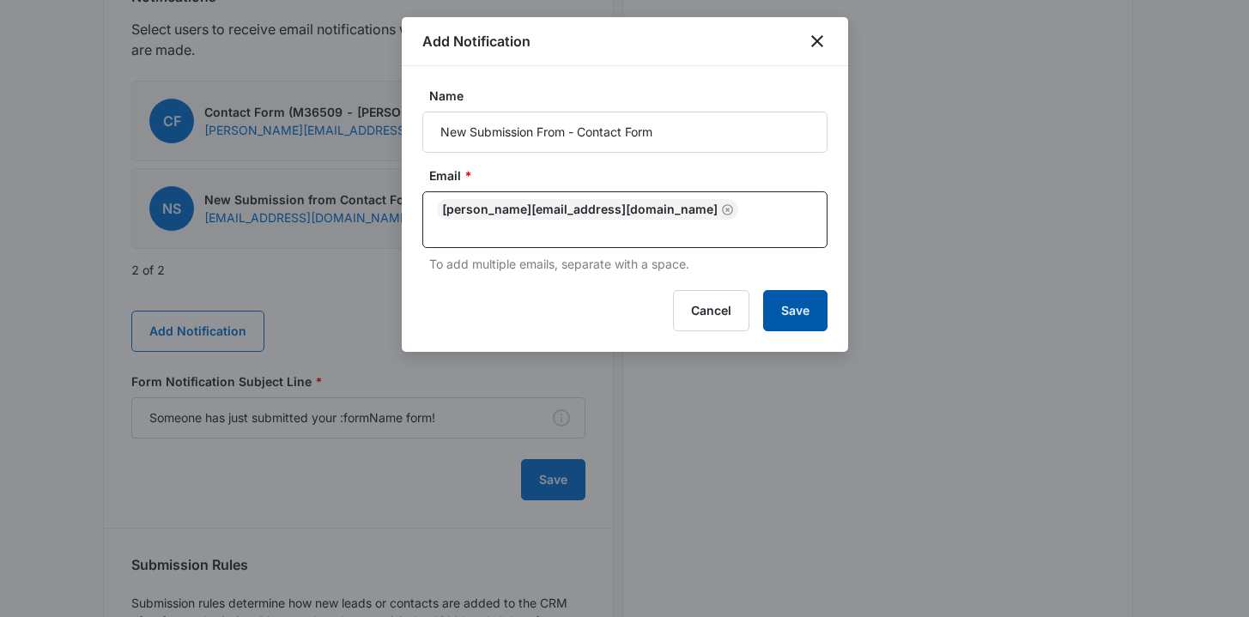
click at [779, 290] on button "Save" at bounding box center [795, 310] width 64 height 41
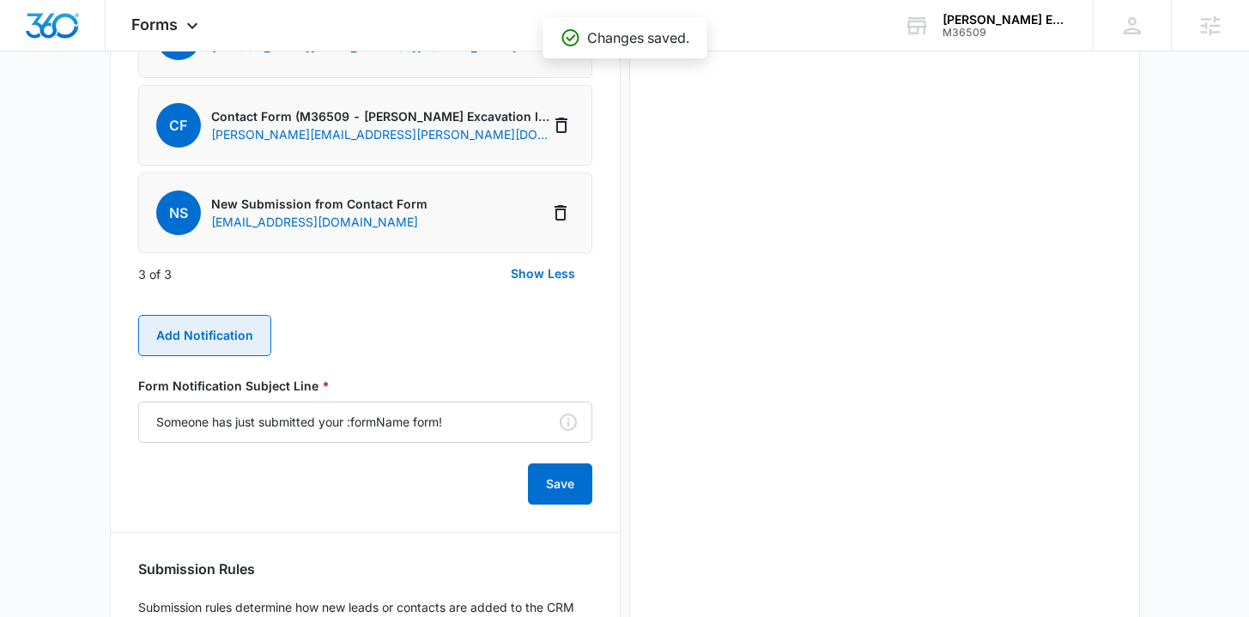
scroll to position [1205, 0]
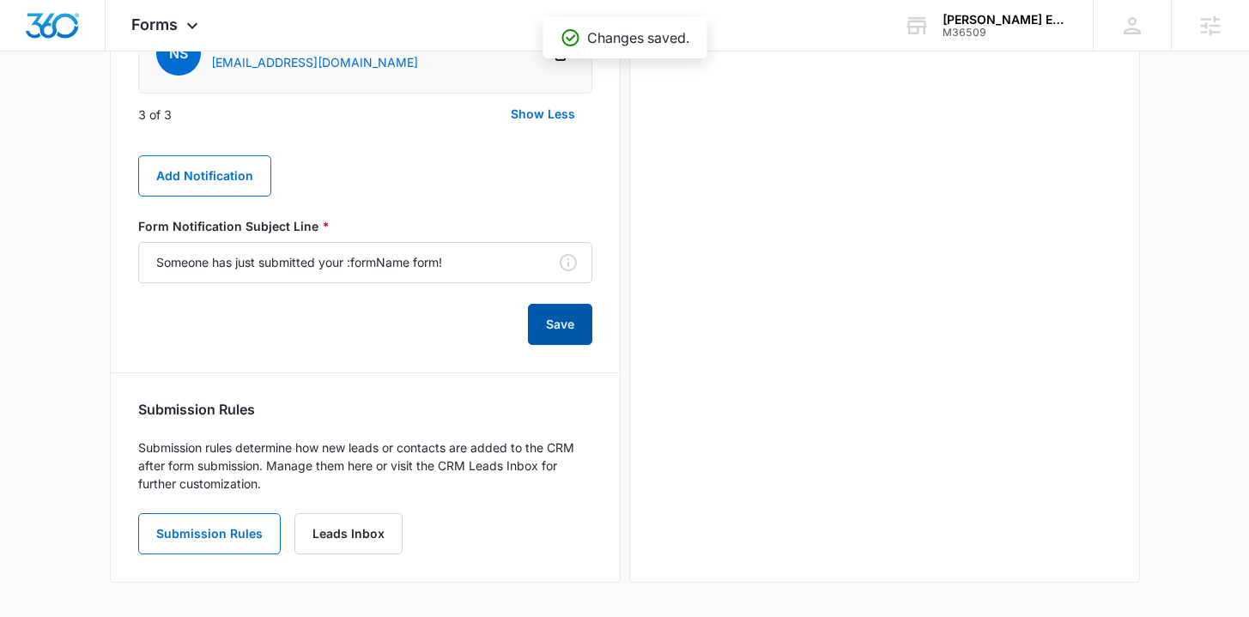
click at [565, 325] on button "Save" at bounding box center [560, 324] width 64 height 41
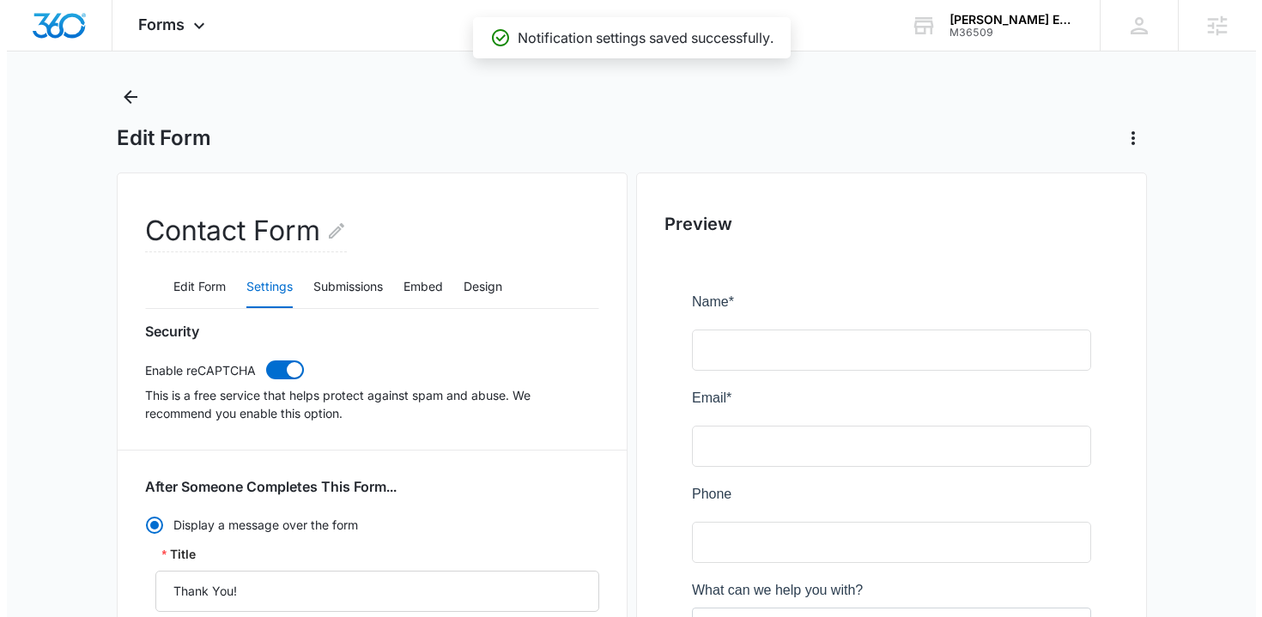
scroll to position [0, 0]
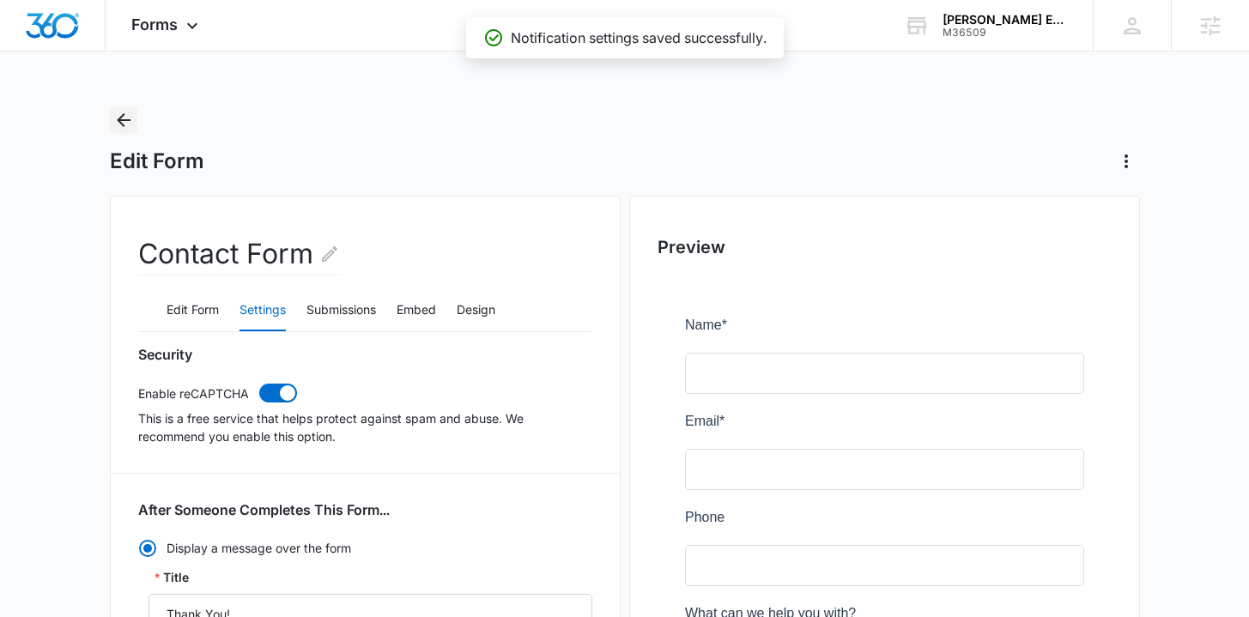
click at [128, 115] on icon "Back" at bounding box center [123, 120] width 21 height 21
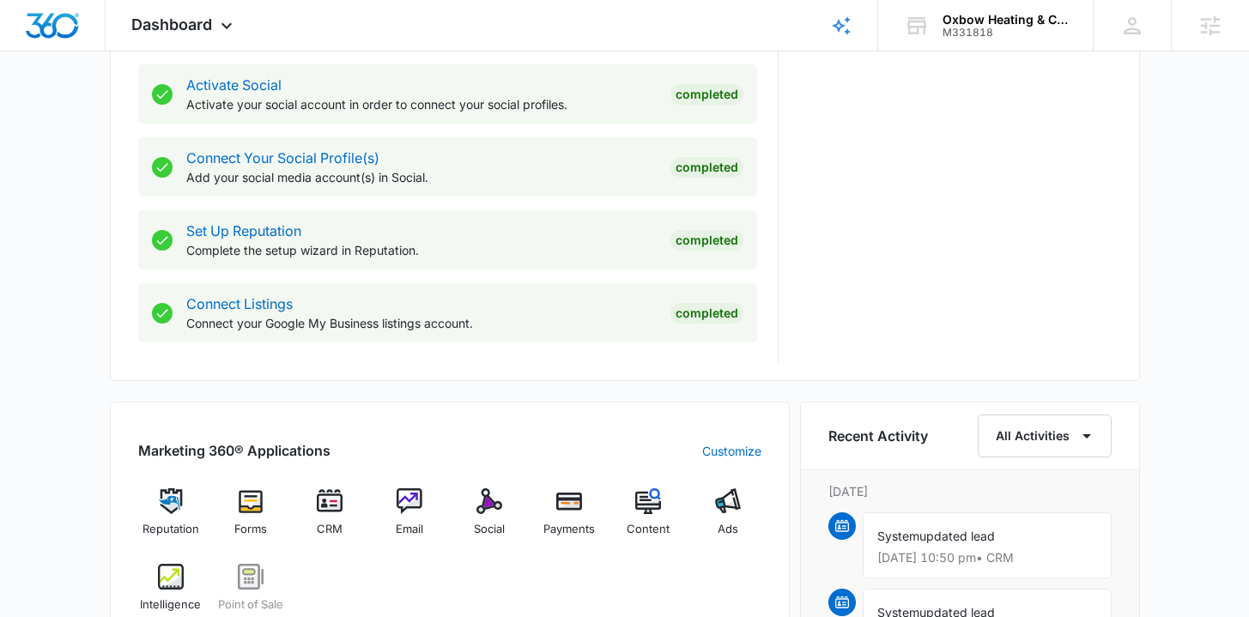
scroll to position [975, 0]
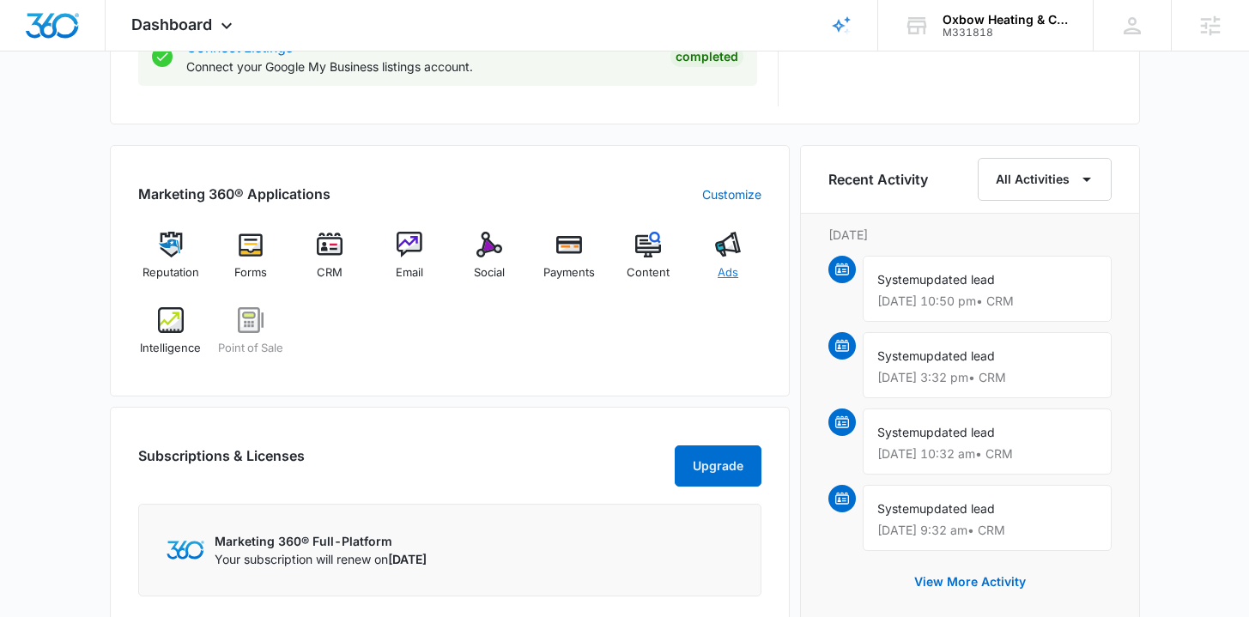
click at [732, 267] on span "Ads" at bounding box center [728, 272] width 21 height 17
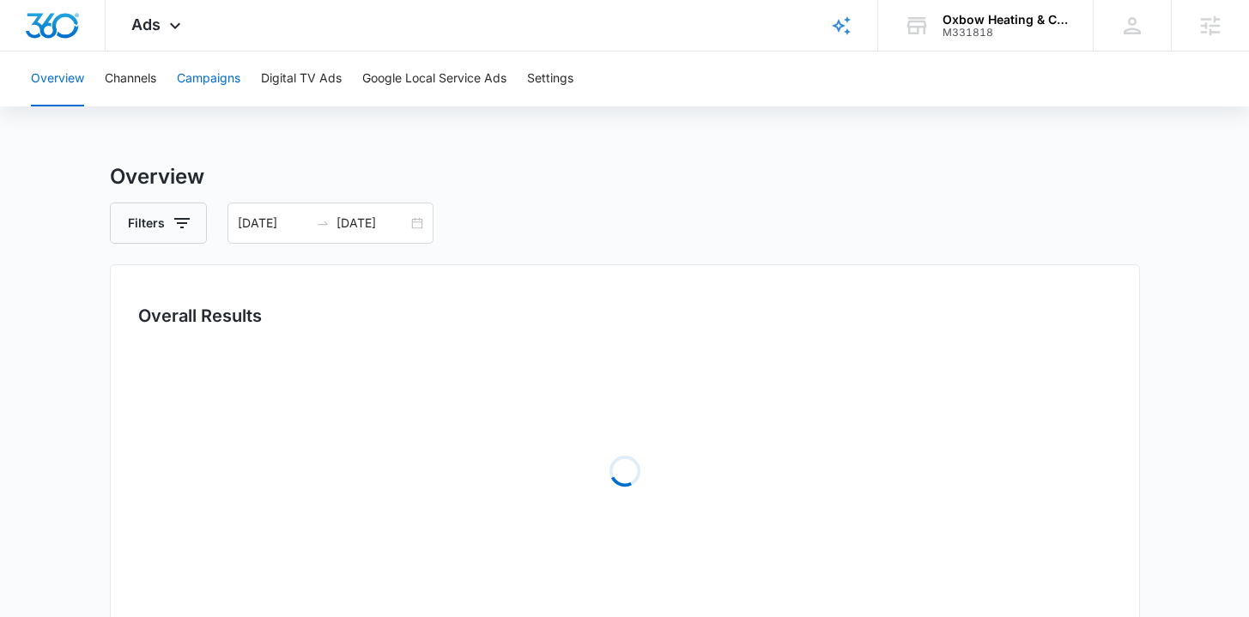
click at [195, 68] on button "Campaigns" at bounding box center [209, 79] width 64 height 55
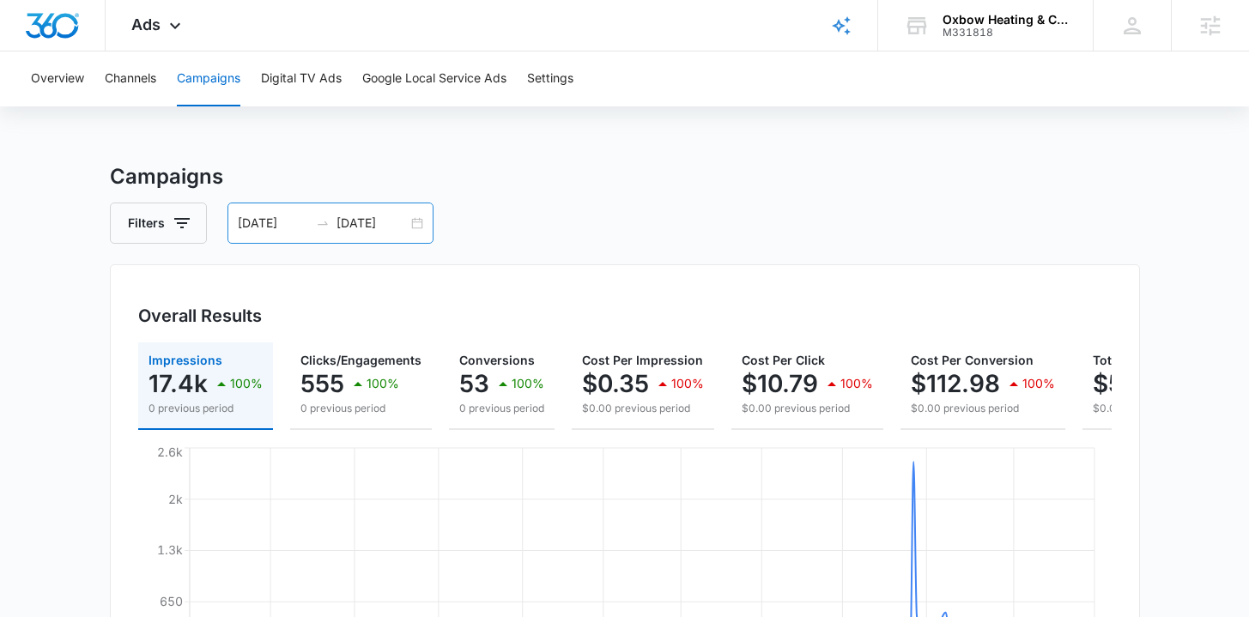
click at [423, 222] on div "01/01/2025 10/08/2025" at bounding box center [331, 223] width 206 height 41
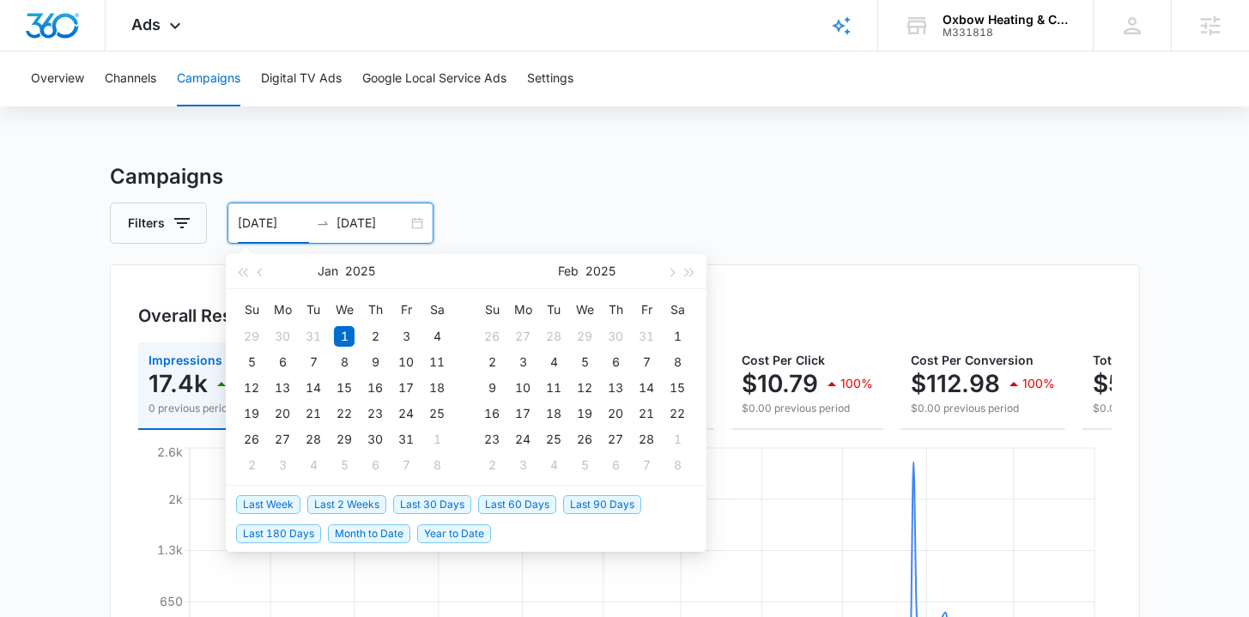
click at [421, 500] on span "Last 30 Days" at bounding box center [432, 504] width 78 height 19
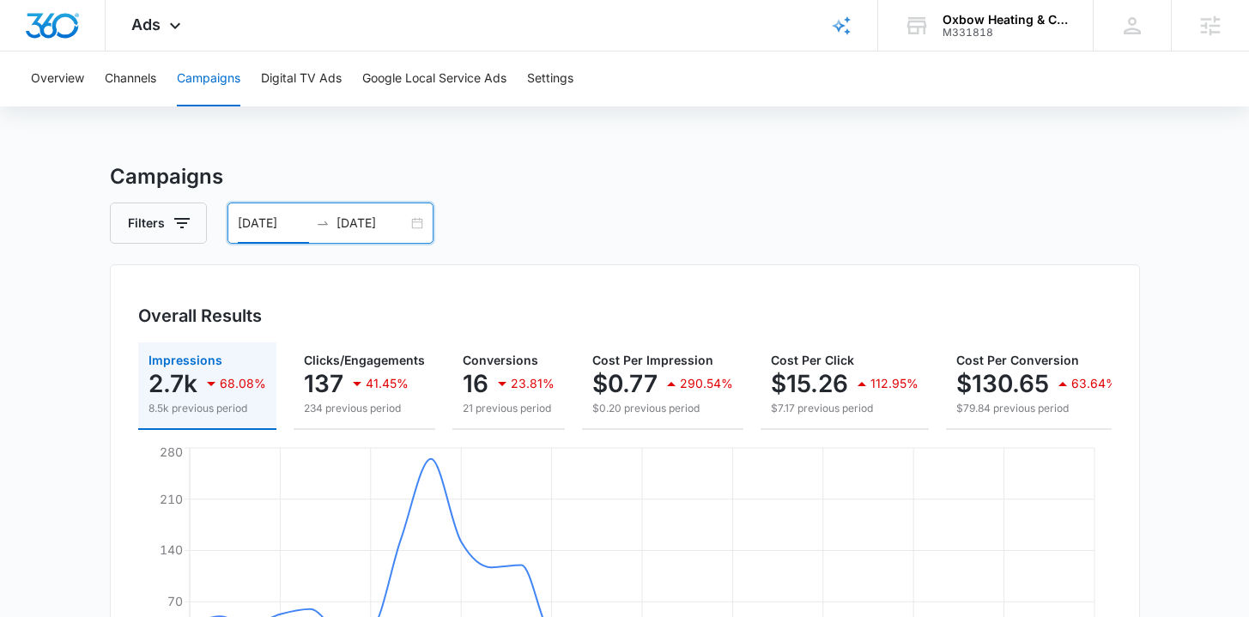
click at [421, 220] on div "09/08/2025 10/08/2025" at bounding box center [331, 223] width 206 height 41
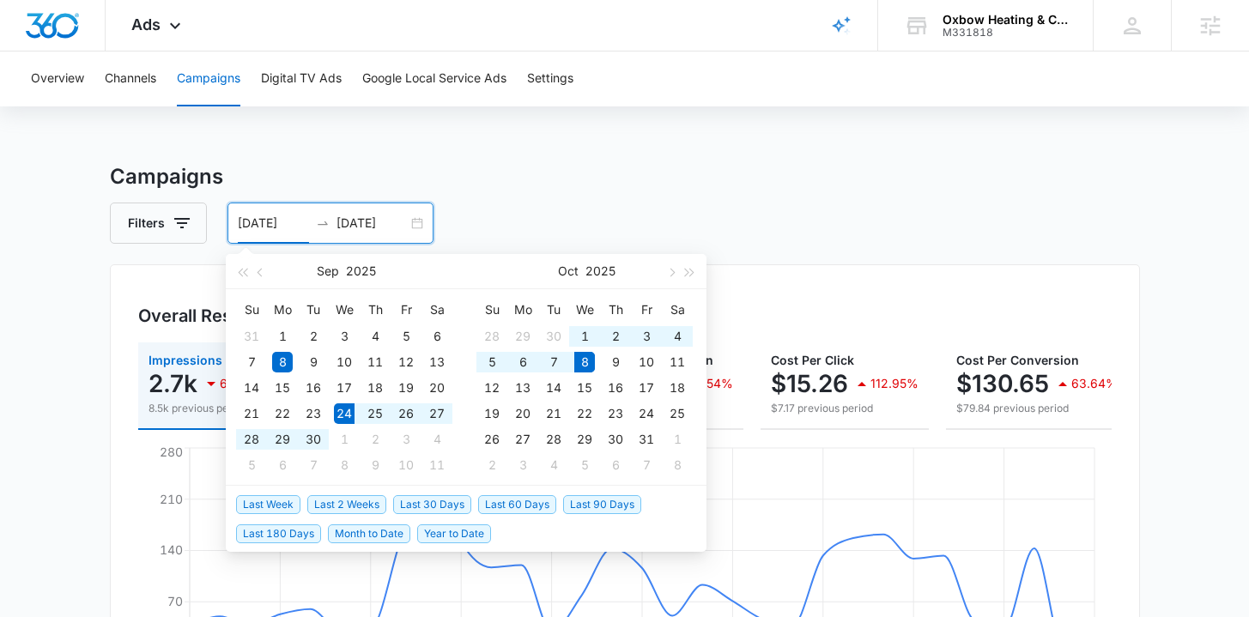
click at [358, 507] on span "Last 2 Weeks" at bounding box center [346, 504] width 79 height 19
type input "09/24/2025"
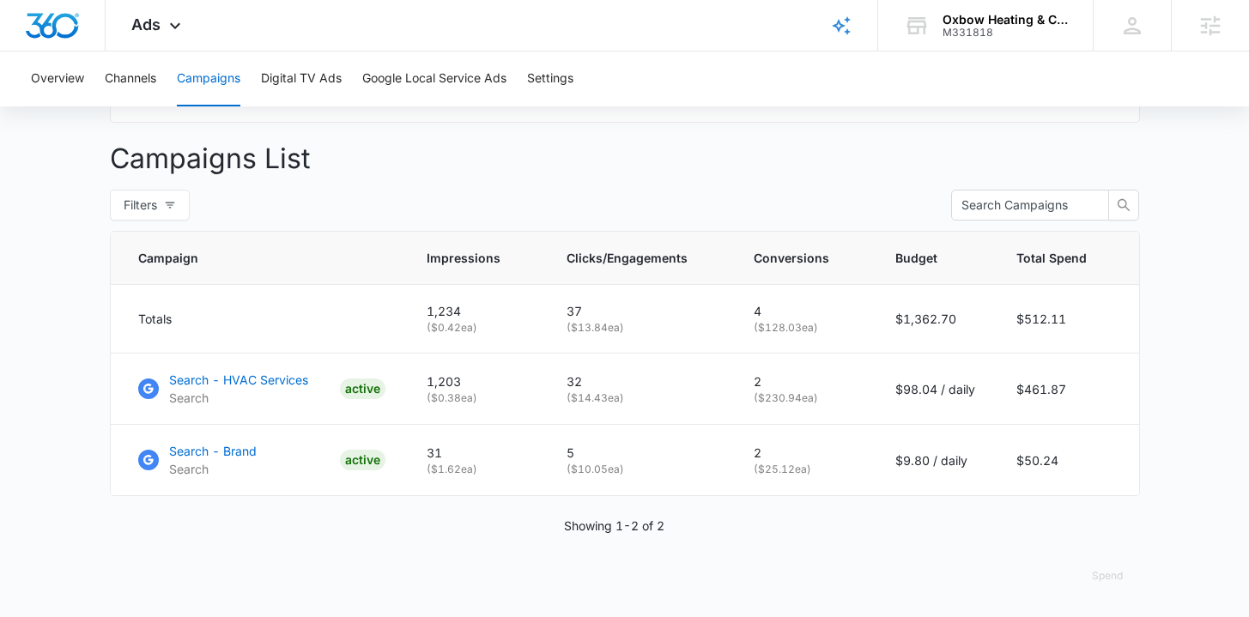
scroll to position [620, 0]
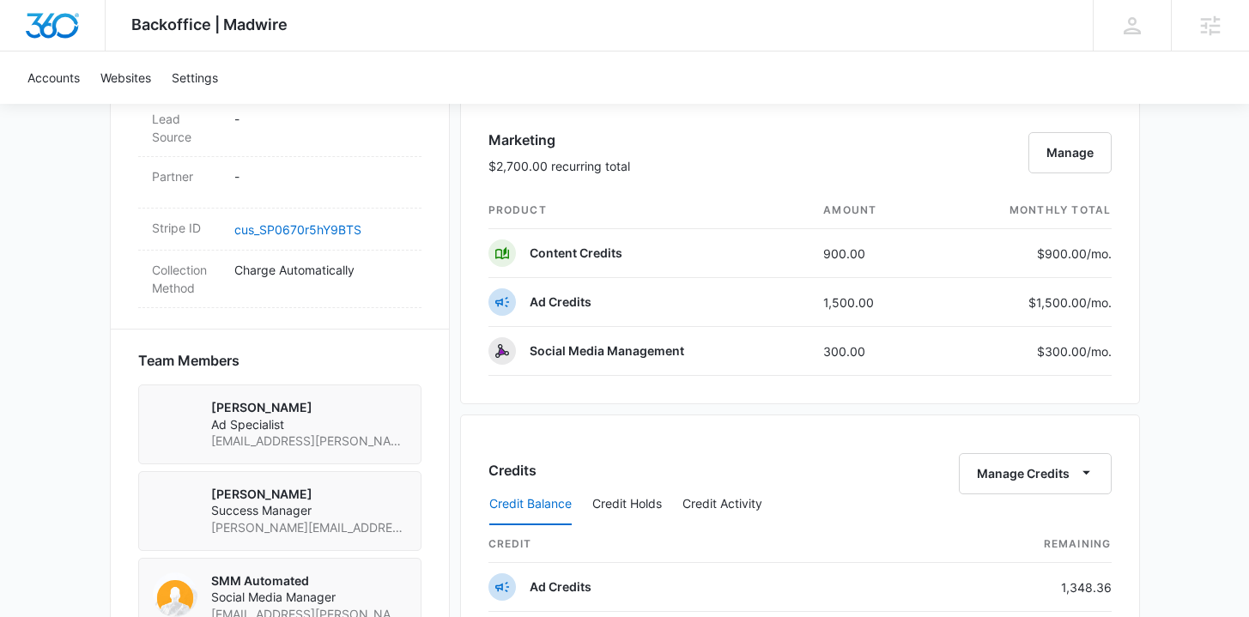
scroll to position [1007, 0]
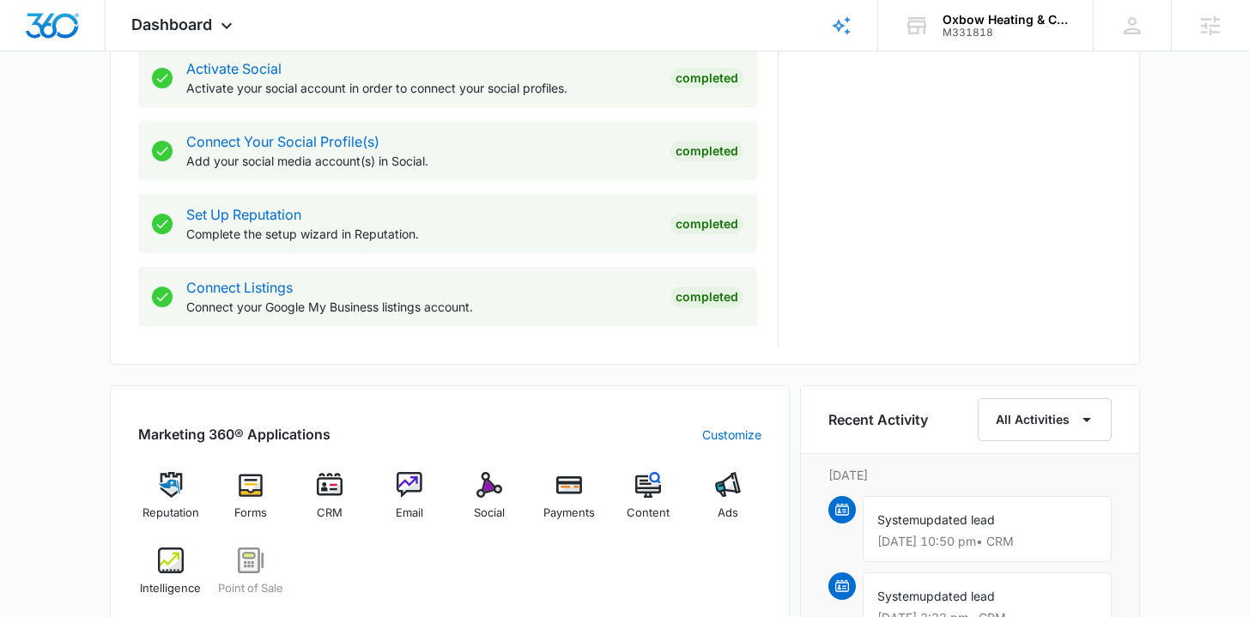
scroll to position [835, 0]
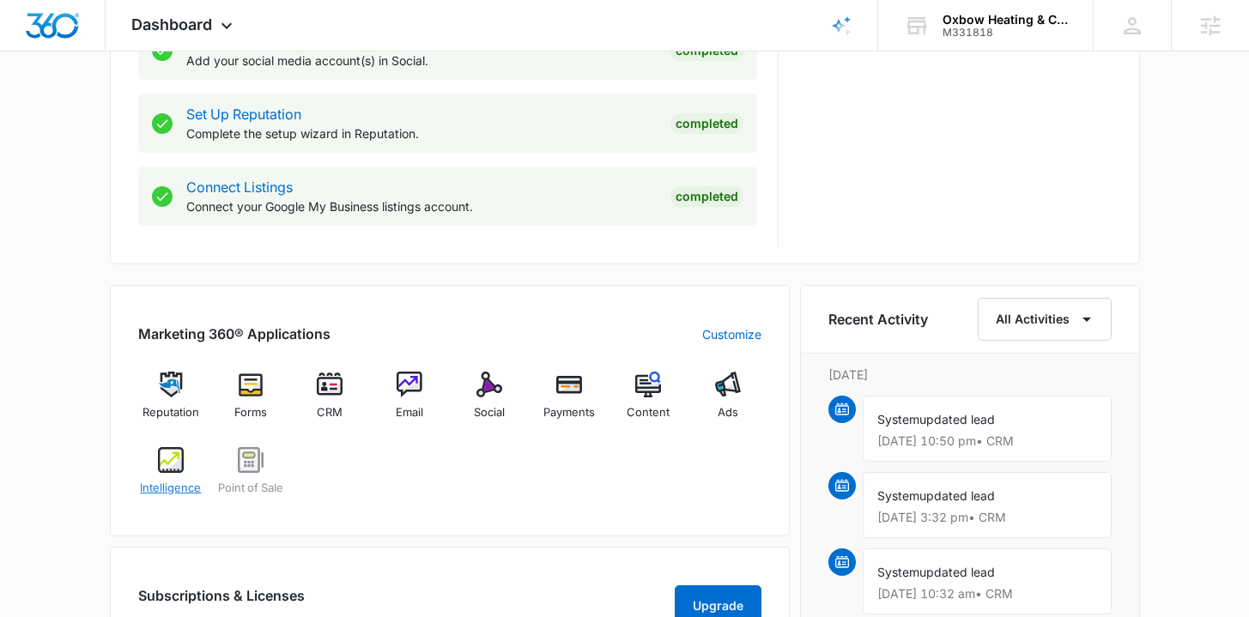
click at [179, 480] on span "Intelligence" at bounding box center [170, 488] width 61 height 17
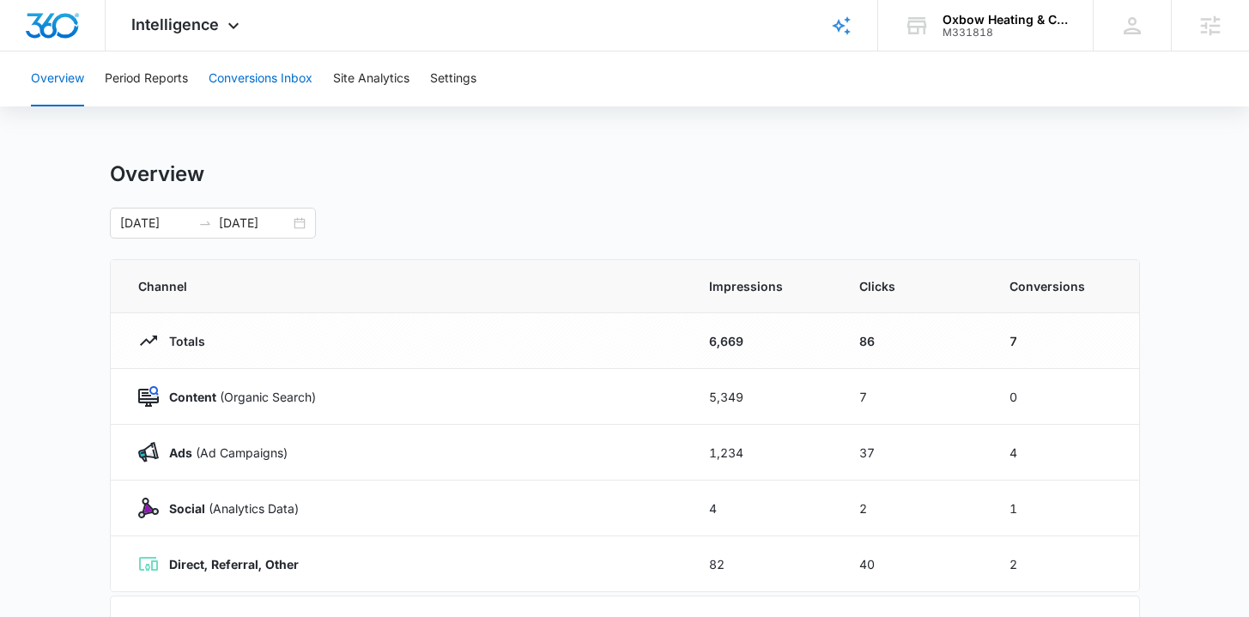
click at [242, 81] on button "Conversions Inbox" at bounding box center [261, 79] width 104 height 55
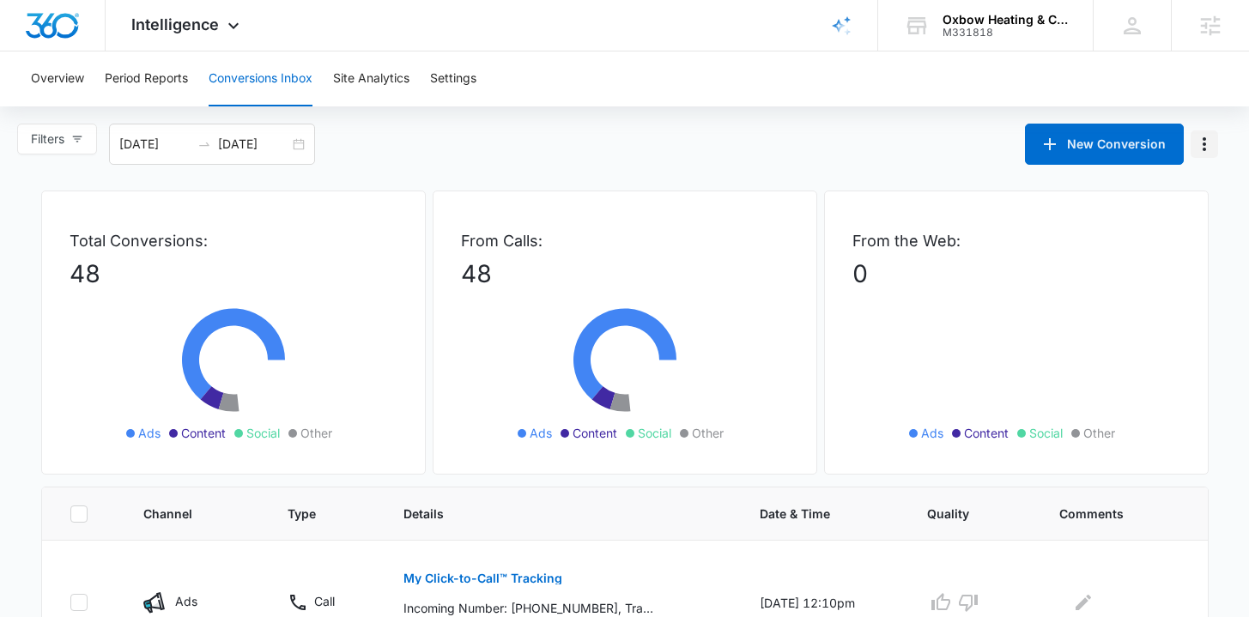
click at [1201, 149] on icon "Manage Numbers" at bounding box center [1204, 144] width 21 height 21
click at [629, 162] on div "Filters 09/08/2025 10/08/2025 New Conversion Exclude Numbers (0)" at bounding box center [624, 144] width 1249 height 41
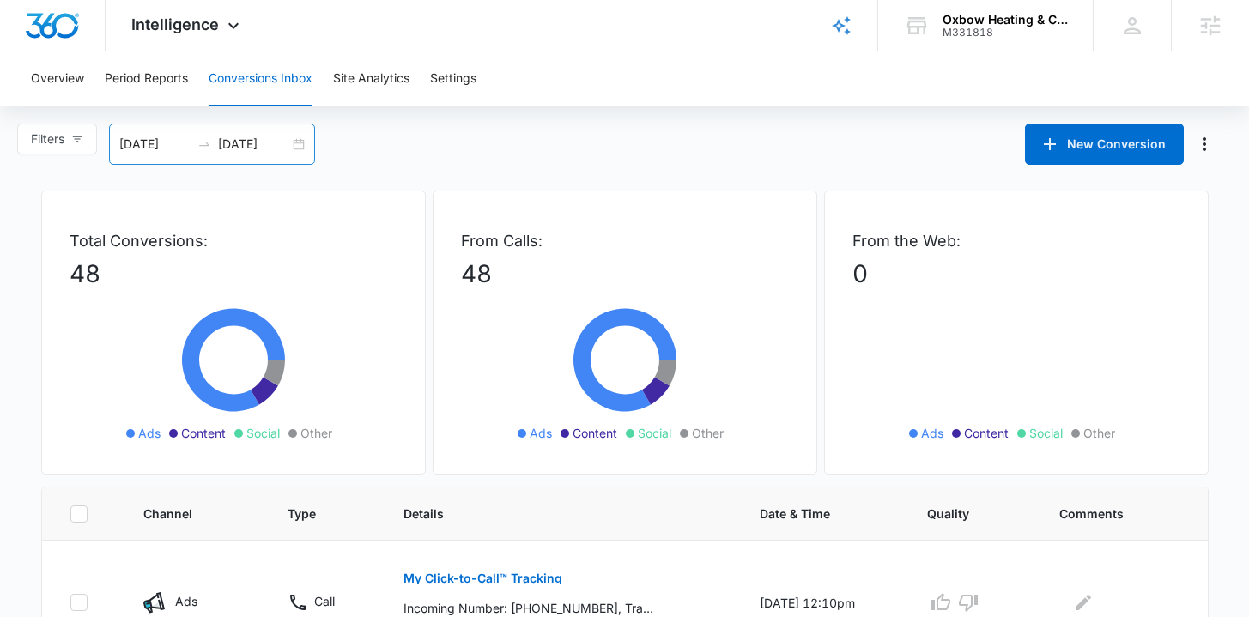
click at [304, 146] on div "09/08/2025 10/08/2025" at bounding box center [212, 144] width 206 height 41
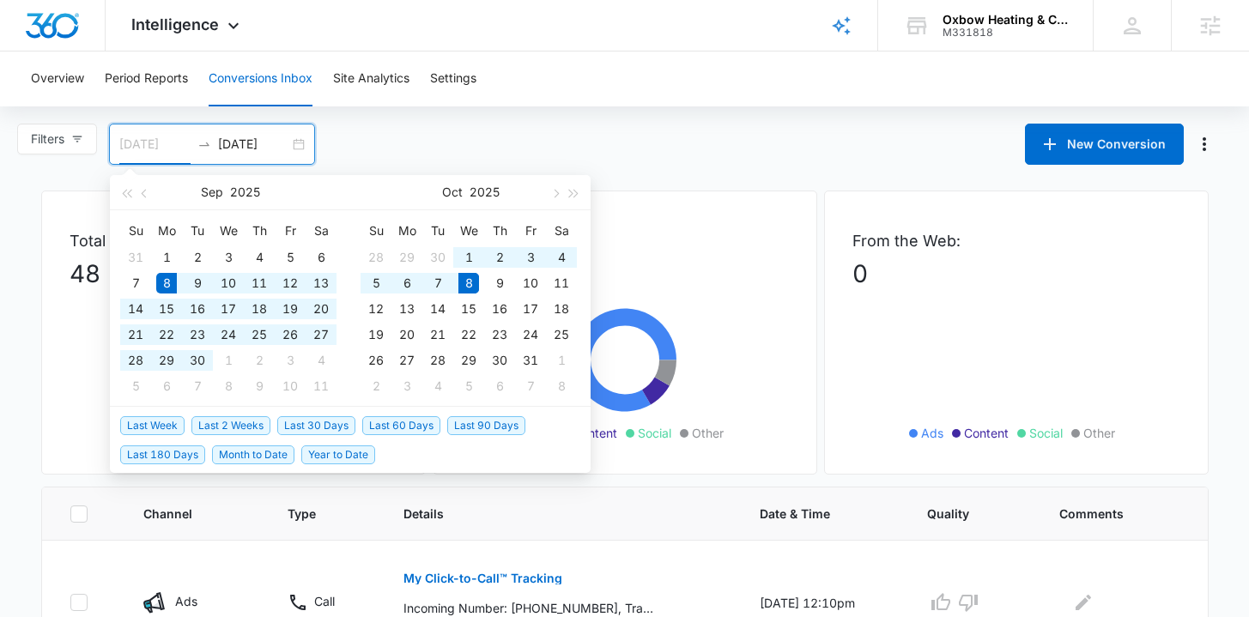
type input "09/08/2025"
click at [301, 418] on span "Last 30 Days" at bounding box center [316, 425] width 78 height 19
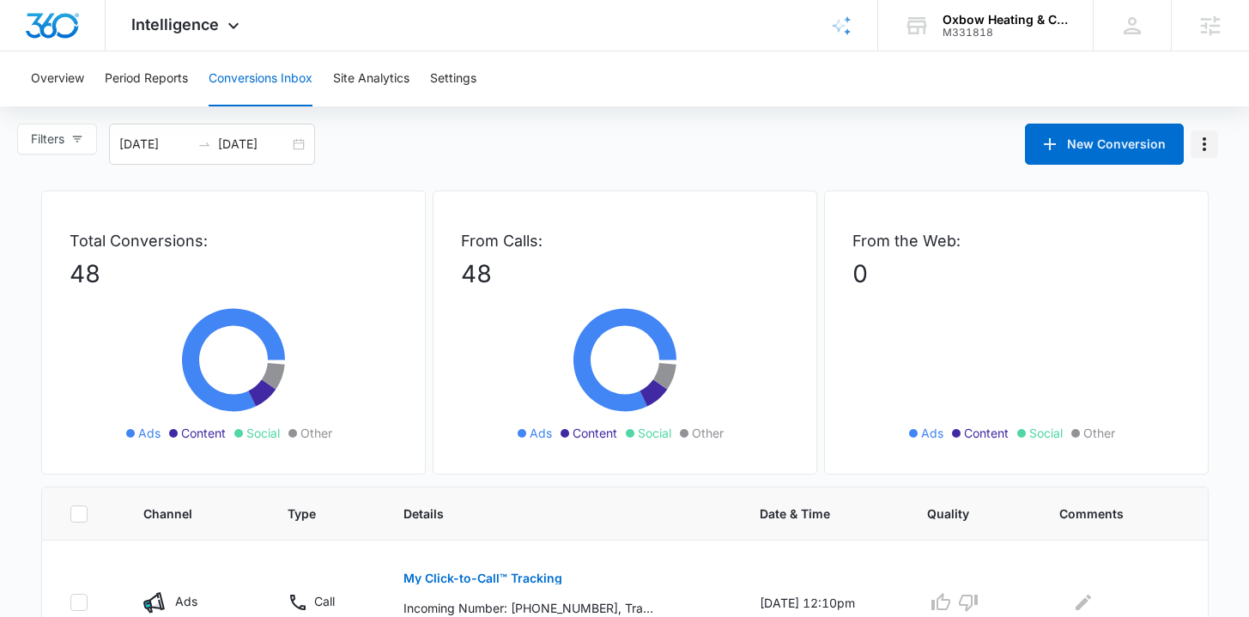
click at [1199, 146] on icon "Manage Numbers" at bounding box center [1204, 144] width 21 height 21
click at [827, 145] on div "Filters 09/08/2025 10/08/2025 New Conversion Exclude Numbers (0) Sep 2025 Su Mo…" at bounding box center [624, 144] width 1249 height 41
click at [448, 85] on button "Settings" at bounding box center [453, 79] width 46 height 55
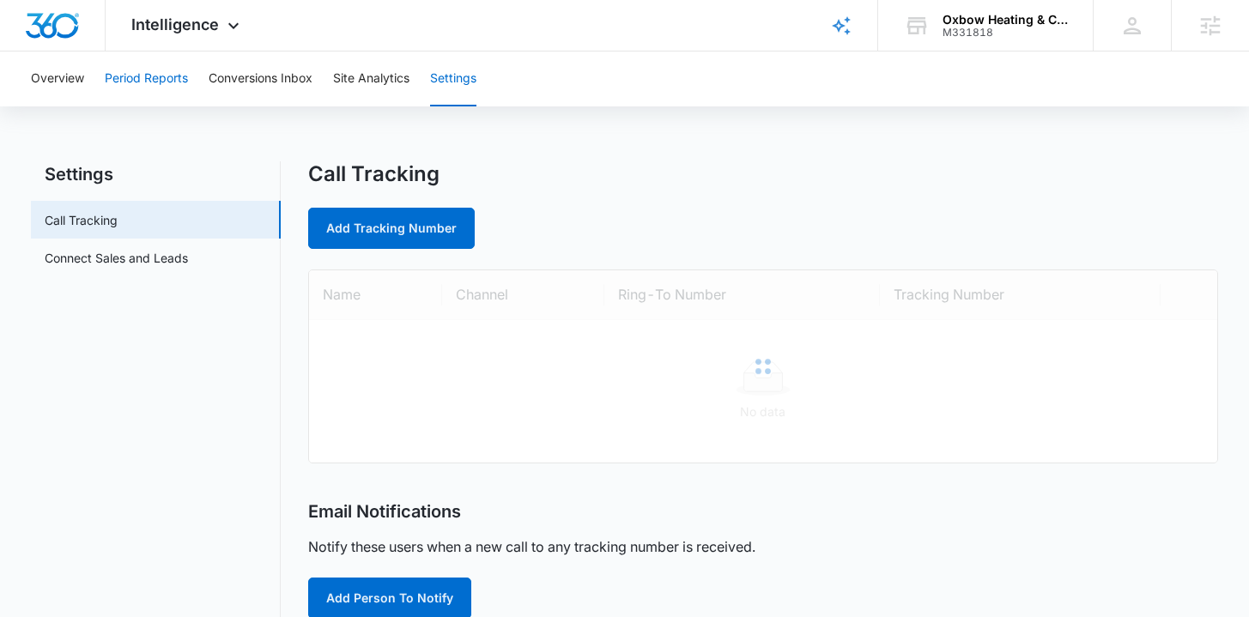
click at [149, 79] on button "Period Reports" at bounding box center [146, 79] width 83 height 55
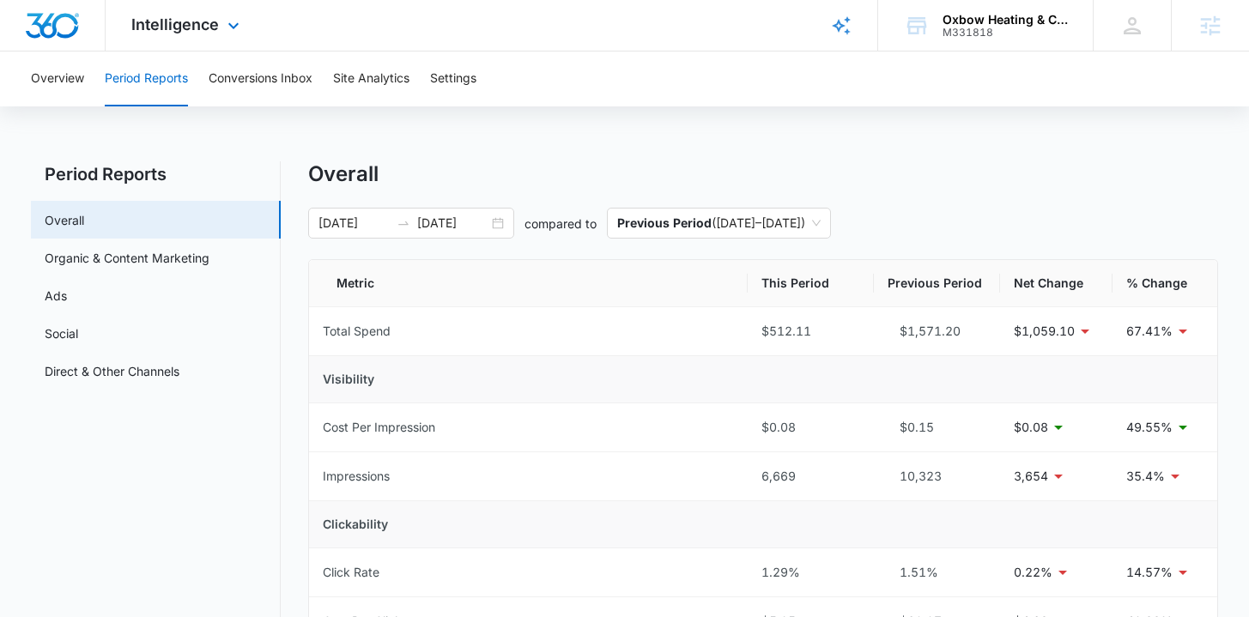
click at [39, 15] on img "Dashboard" at bounding box center [52, 26] width 55 height 26
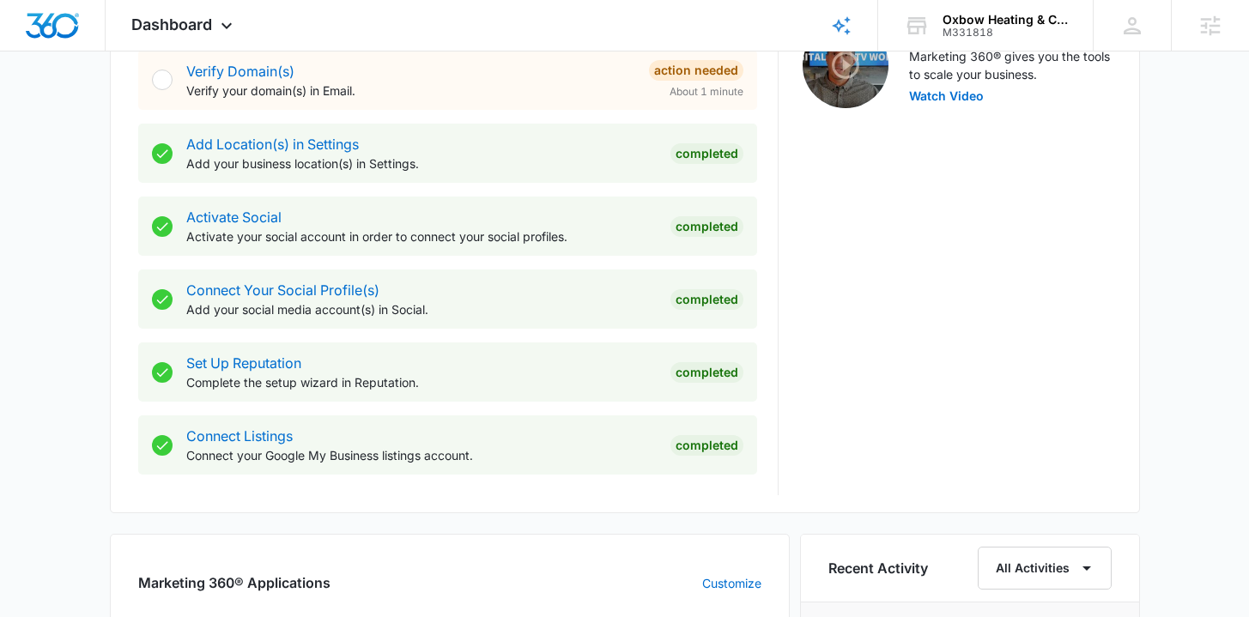
scroll to position [826, 0]
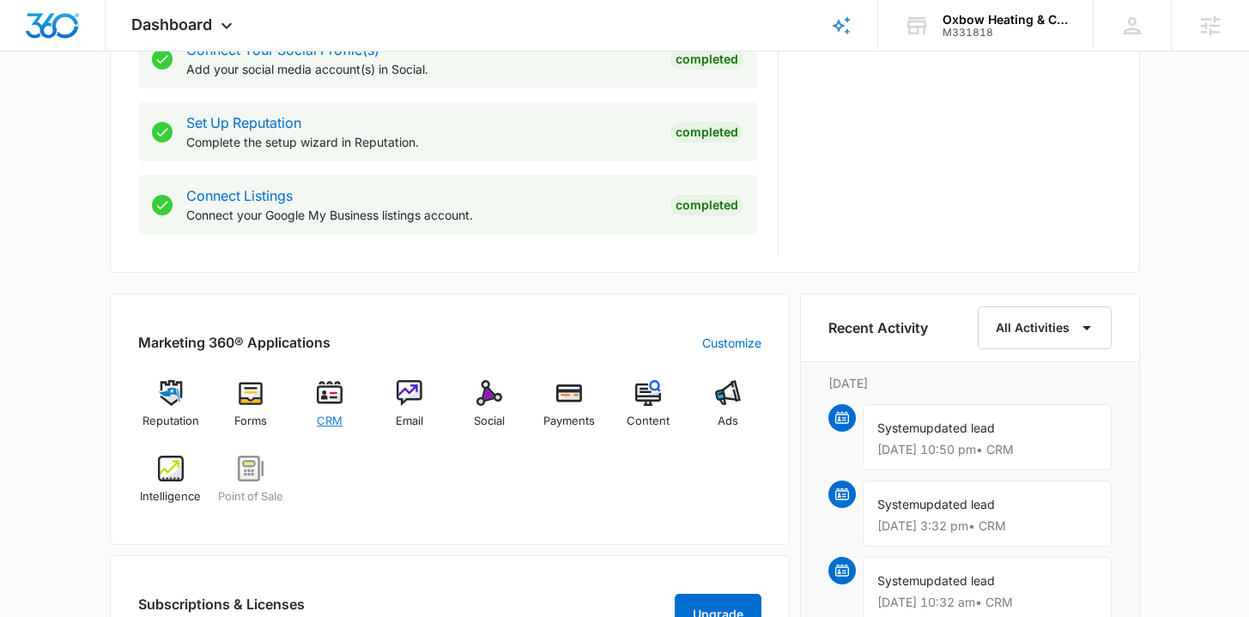
click at [325, 415] on span "CRM" at bounding box center [330, 421] width 26 height 17
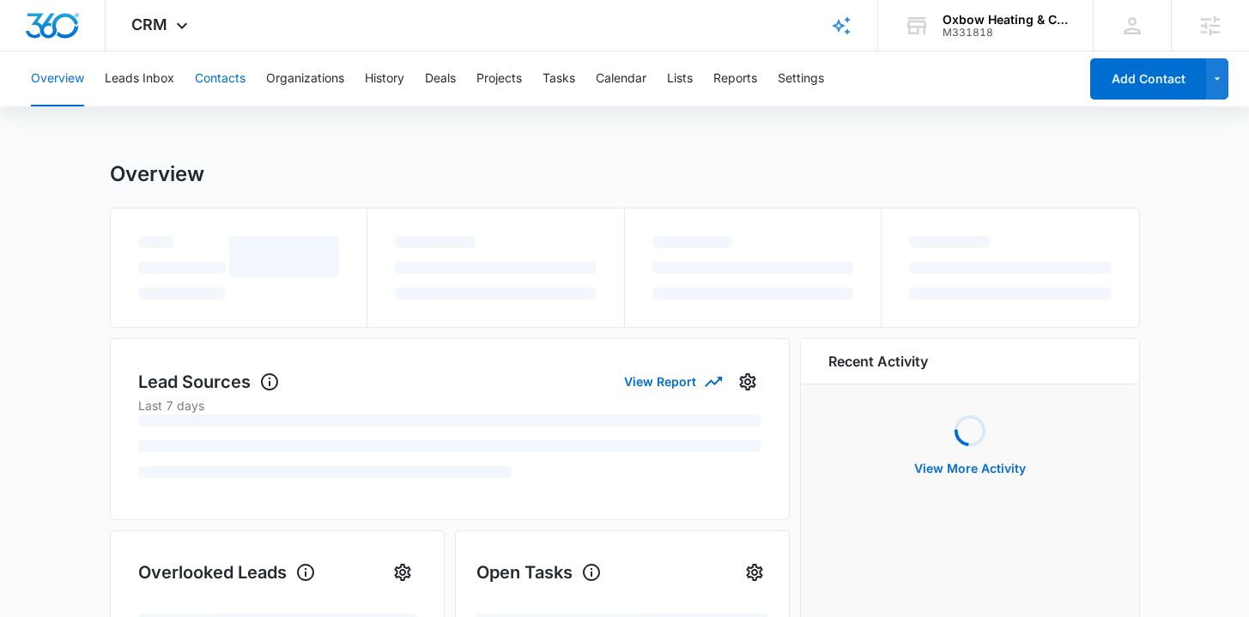
click at [226, 83] on button "Contacts" at bounding box center [220, 79] width 51 height 55
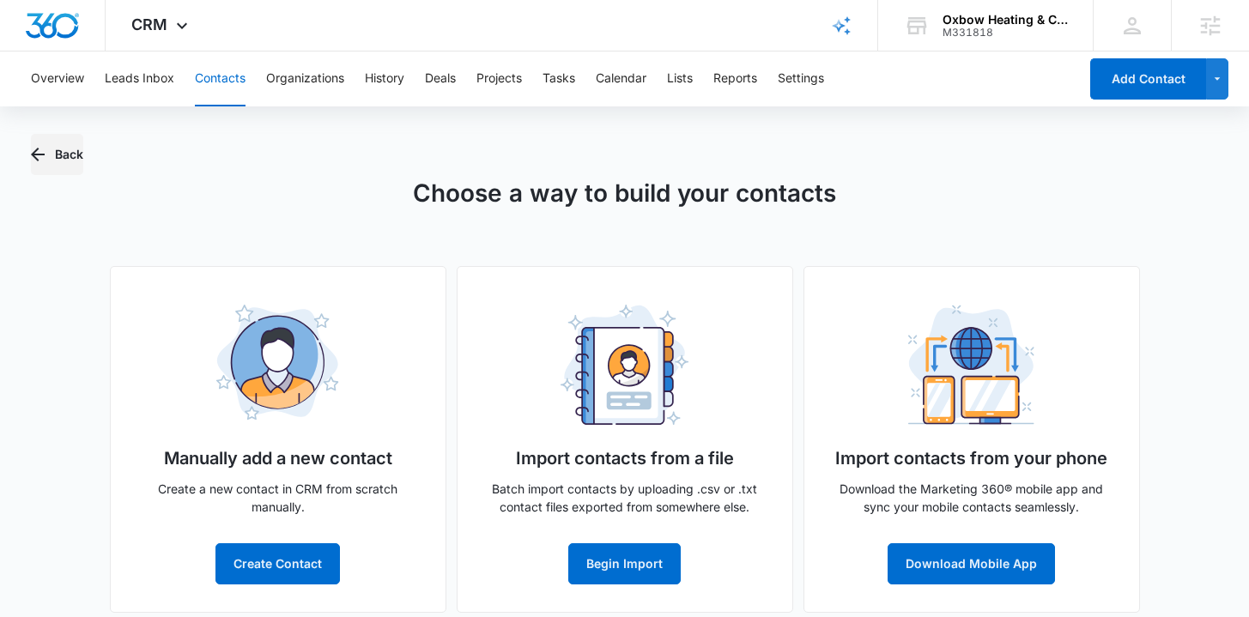
click at [46, 160] on icon "button" at bounding box center [37, 154] width 21 height 21
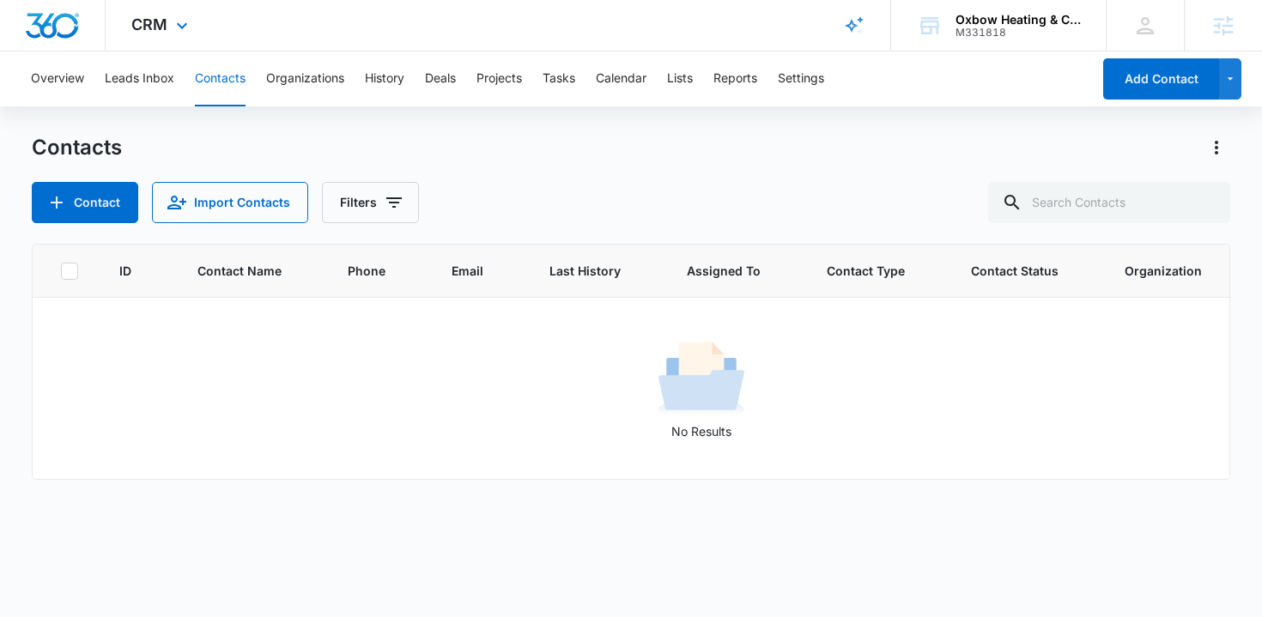
click at [61, 22] on img "Dashboard" at bounding box center [52, 26] width 55 height 26
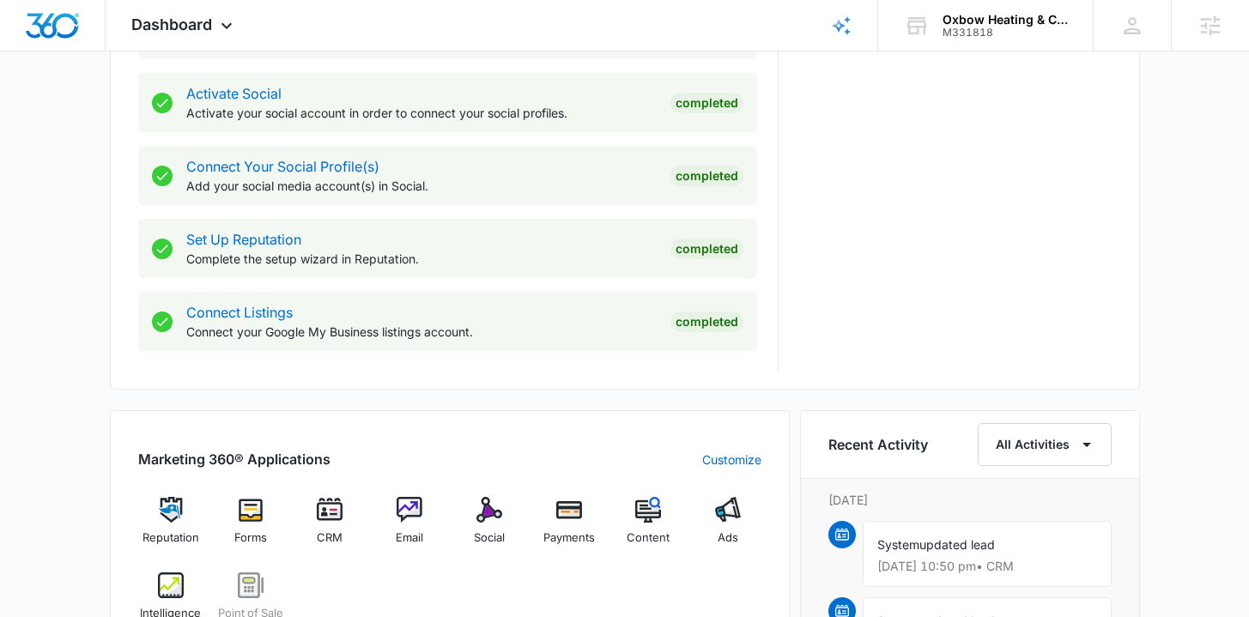
scroll to position [737, 0]
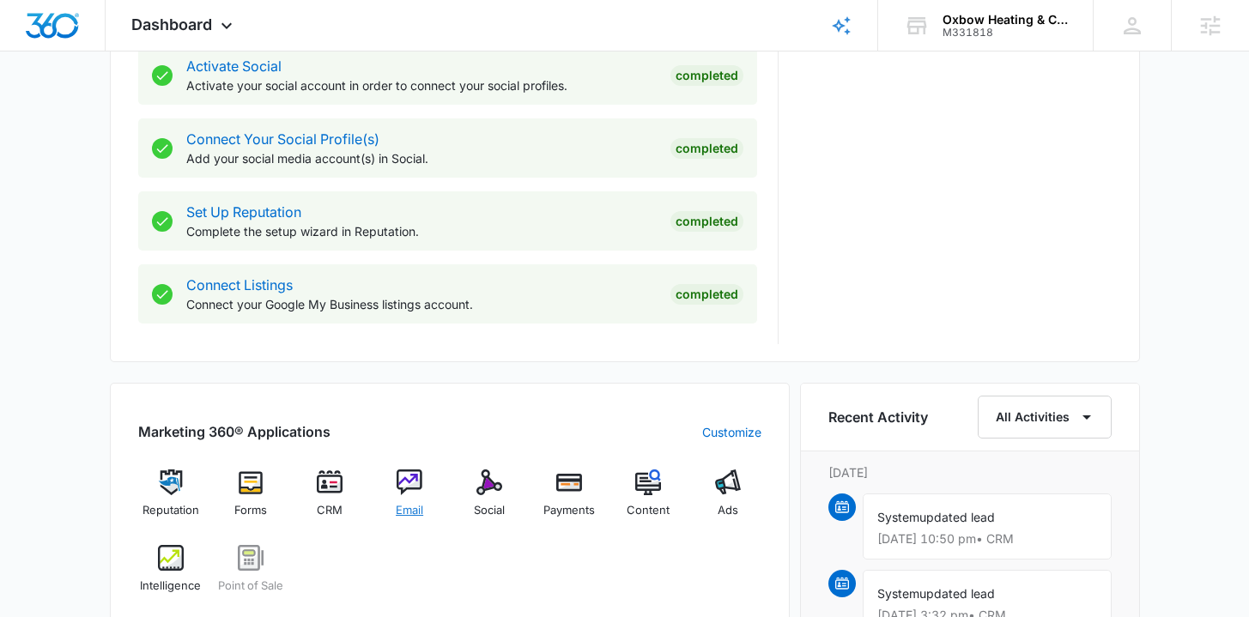
click at [404, 507] on span "Email" at bounding box center [409, 510] width 27 height 17
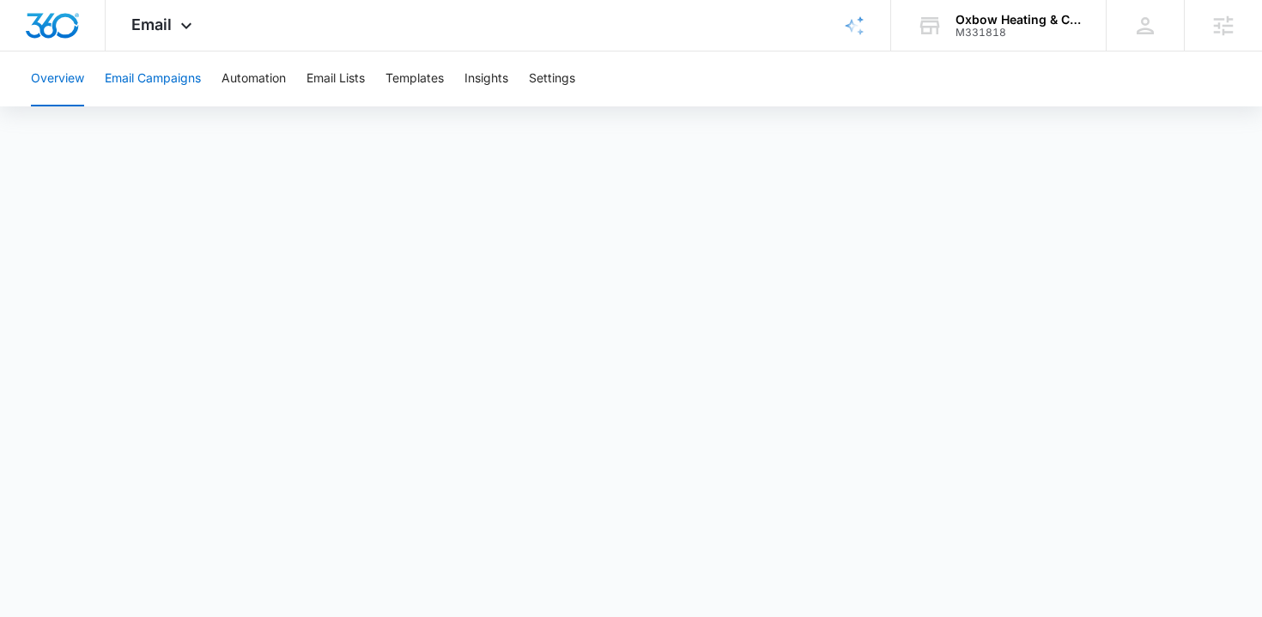
click at [174, 86] on button "Email Campaigns" at bounding box center [153, 79] width 96 height 55
click at [61, 84] on button "Overview" at bounding box center [57, 79] width 53 height 55
click at [61, 33] on img "Dashboard" at bounding box center [52, 26] width 55 height 26
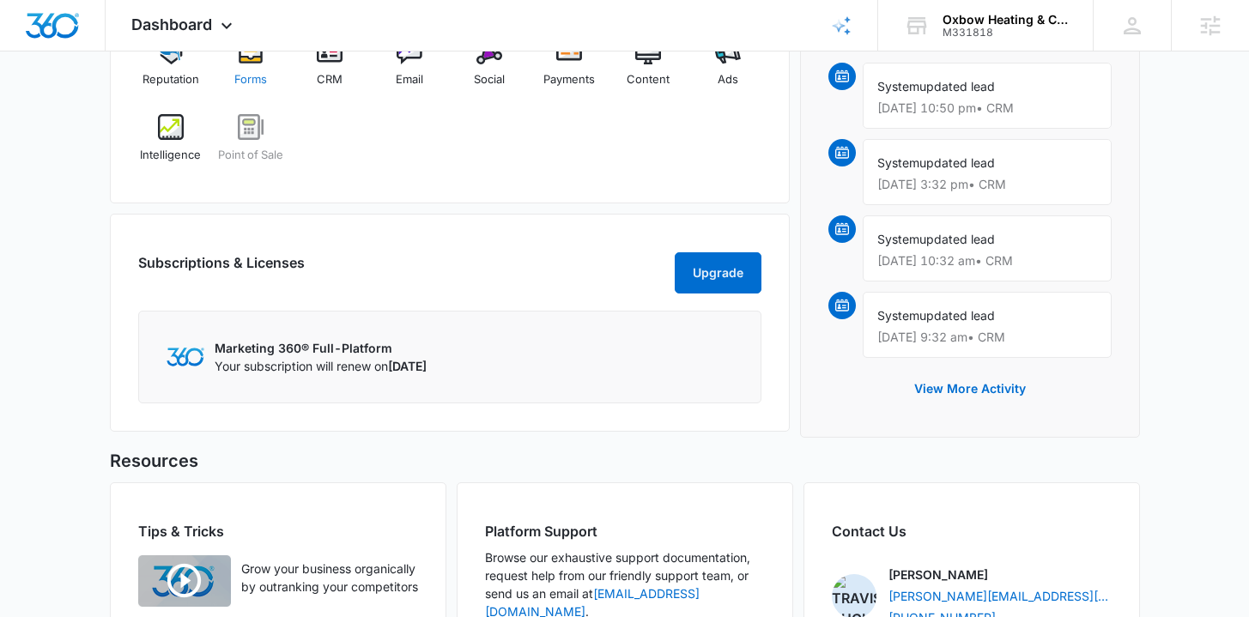
scroll to position [1058, 0]
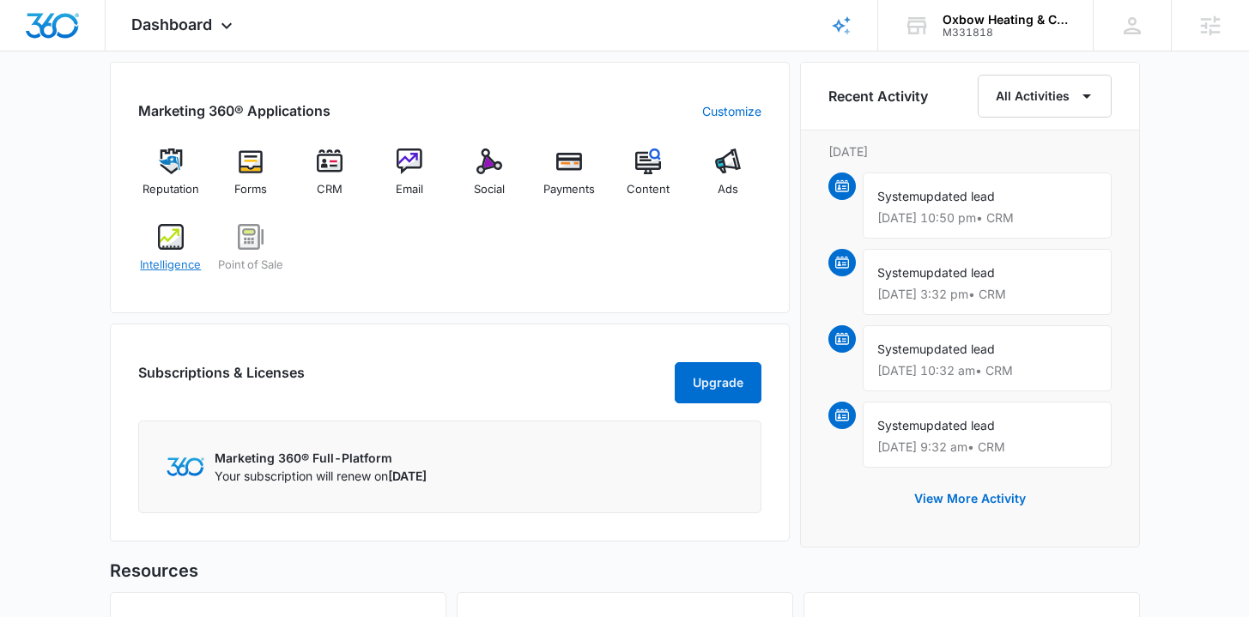
click at [169, 249] on div "Intelligence" at bounding box center [171, 255] width 66 height 62
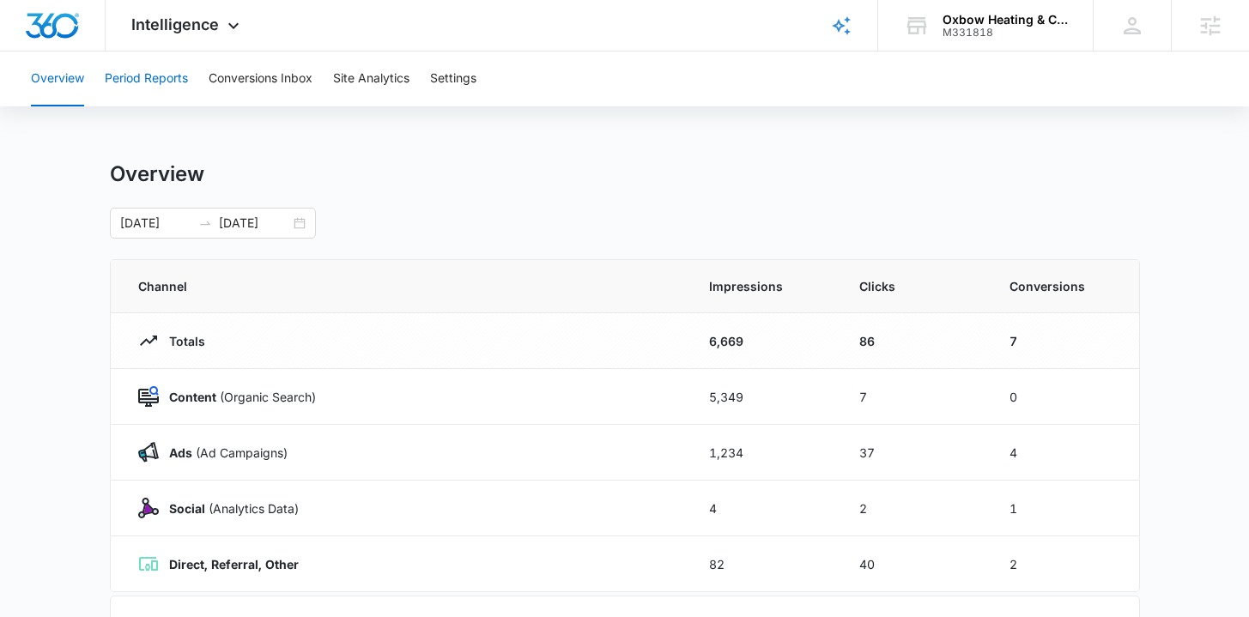
click at [162, 82] on button "Period Reports" at bounding box center [146, 79] width 83 height 55
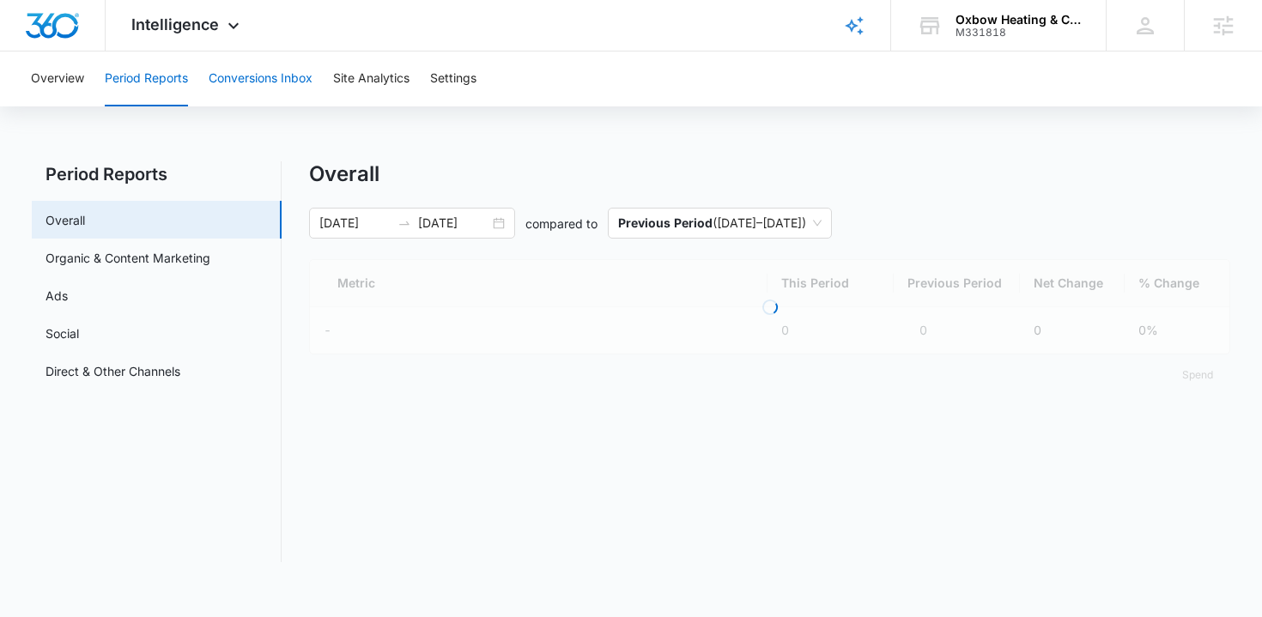
click at [253, 88] on button "Conversions Inbox" at bounding box center [261, 79] width 104 height 55
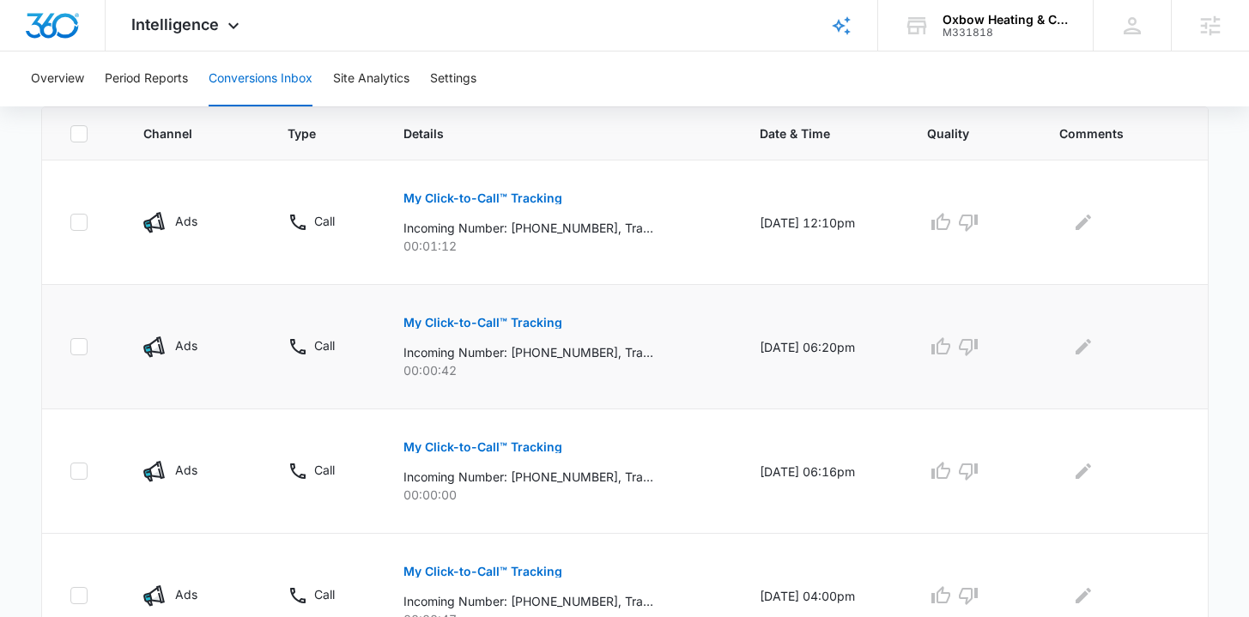
scroll to position [408, 0]
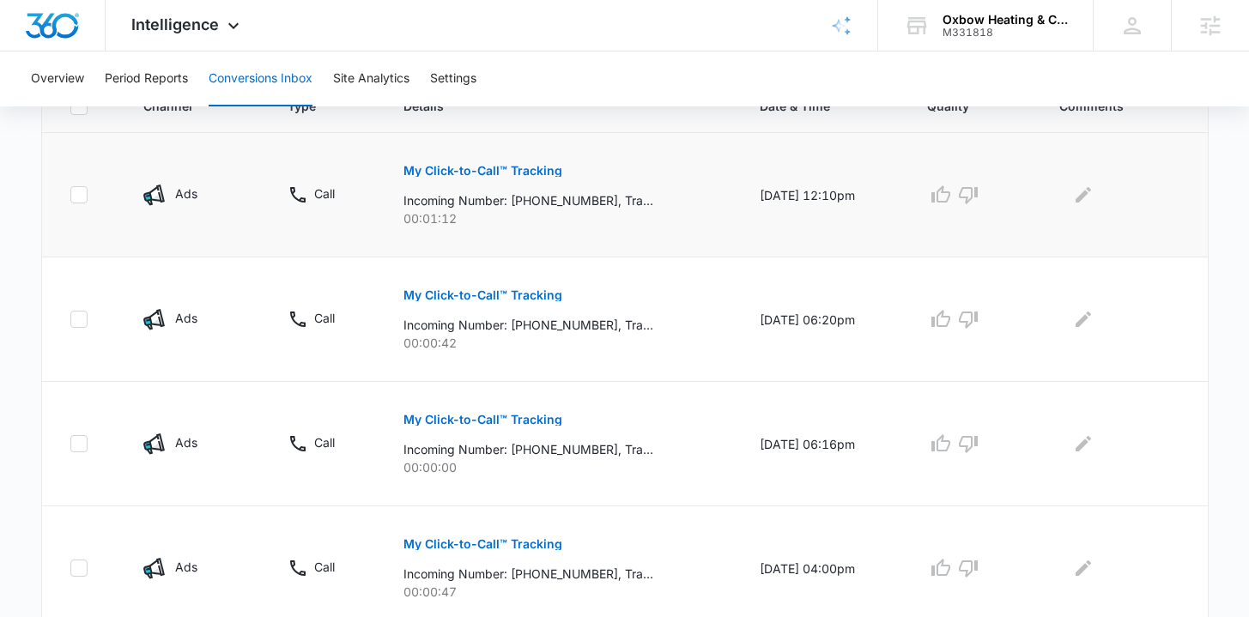
click at [440, 170] on p "My Click-to-Call™ Tracking" at bounding box center [483, 171] width 159 height 12
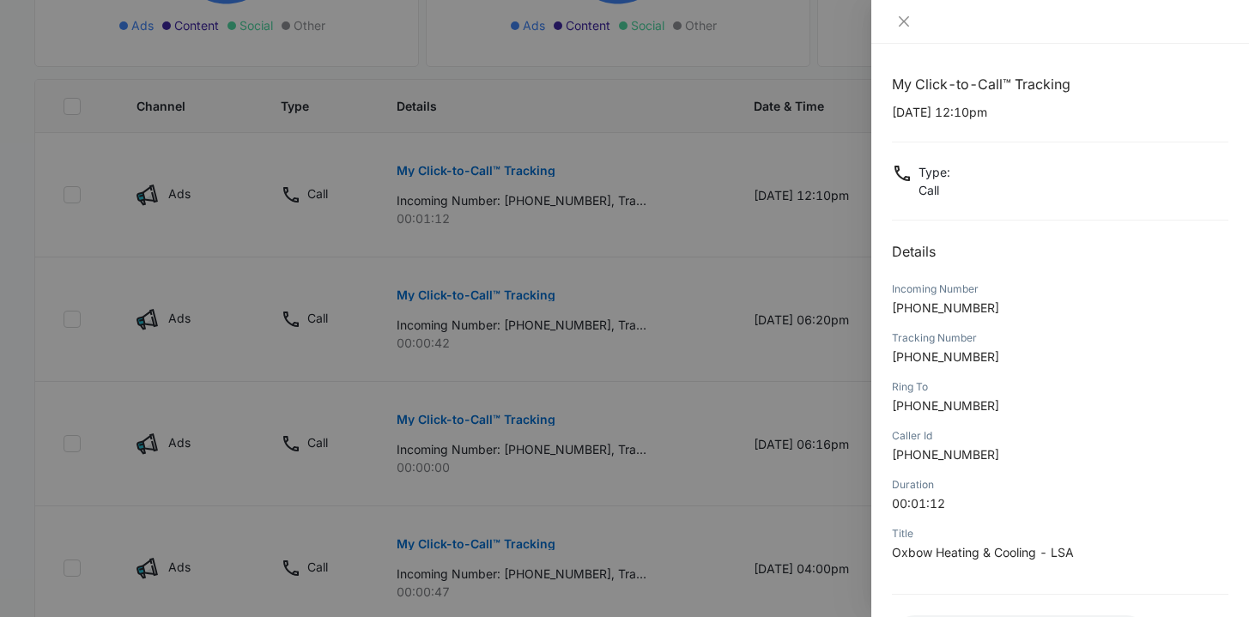
scroll to position [145, 0]
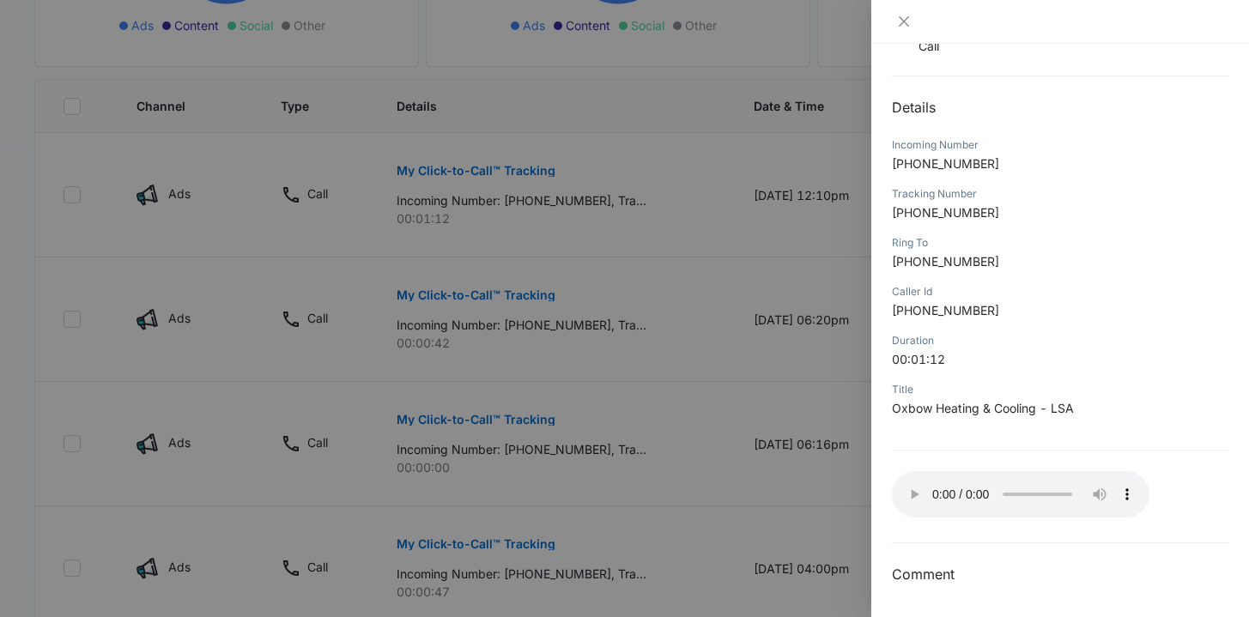
click at [747, 403] on div at bounding box center [624, 308] width 1249 height 617
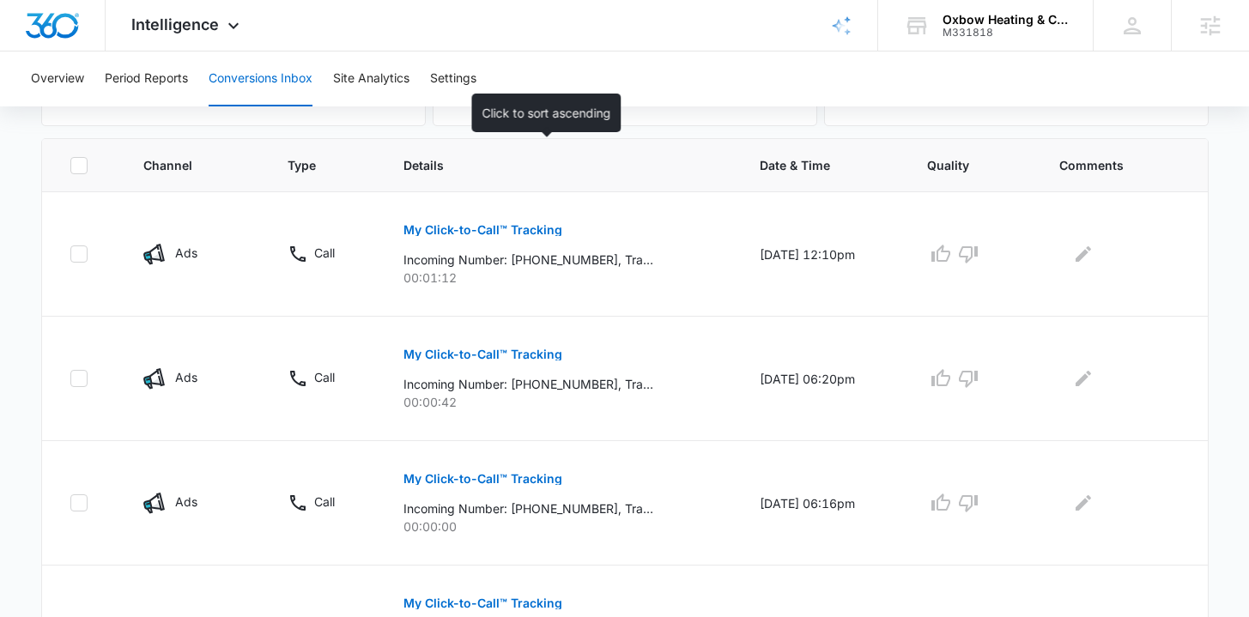
scroll to position [301, 0]
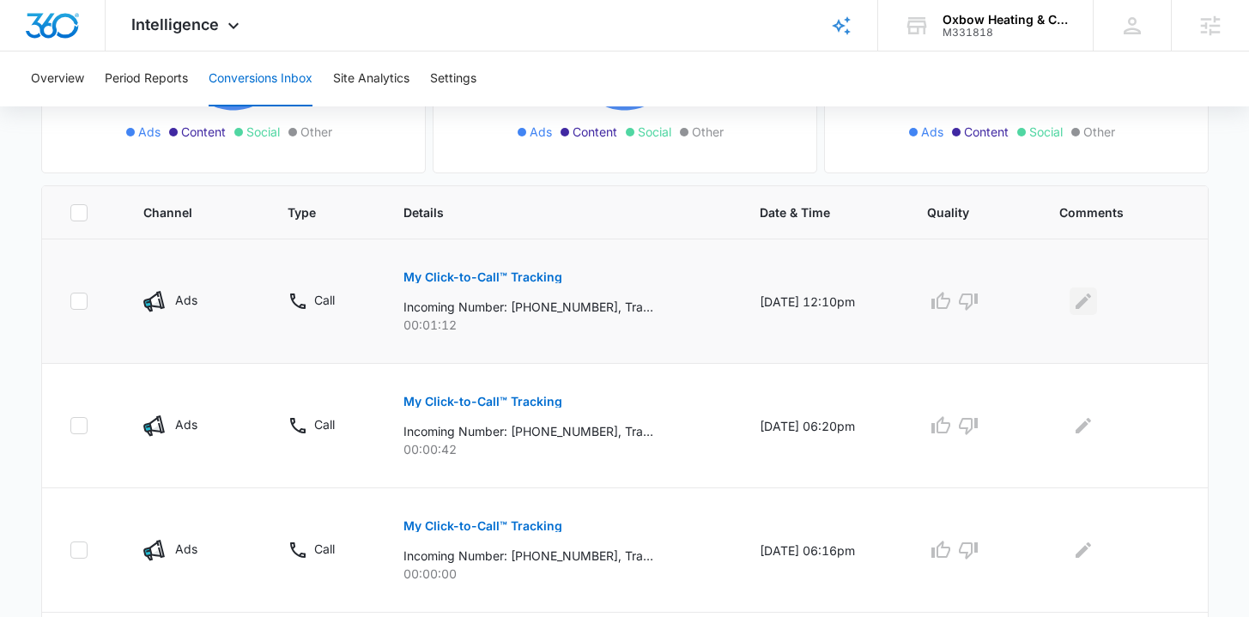
click at [1087, 301] on icon "Edit Comments" at bounding box center [1083, 301] width 15 height 15
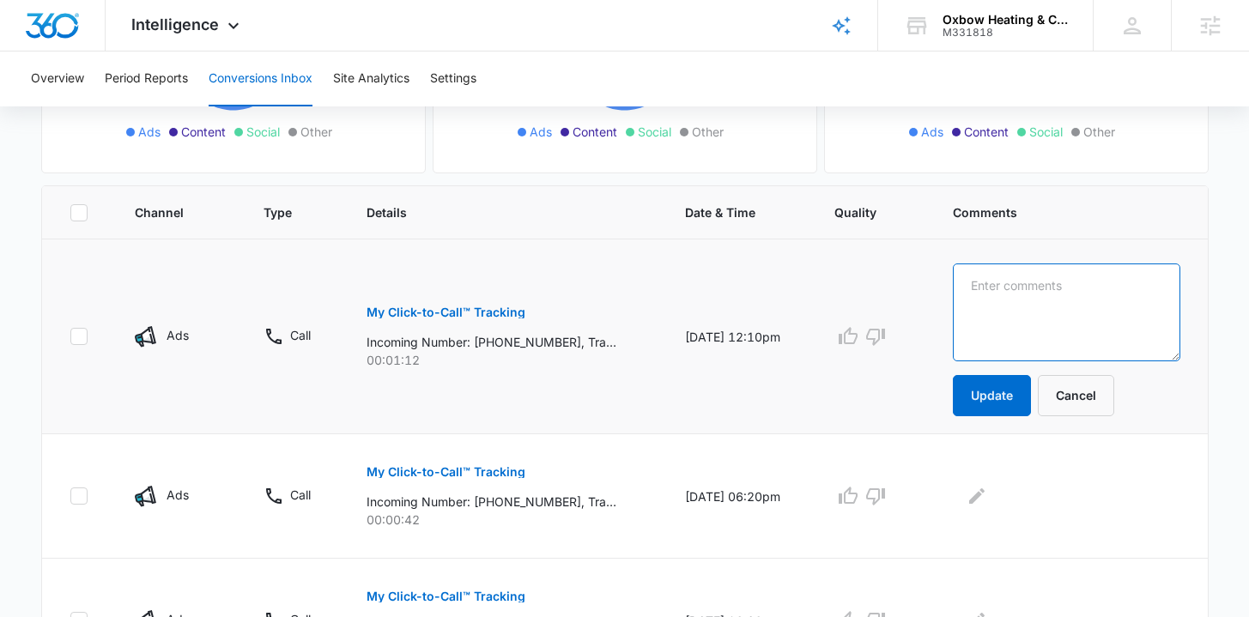
click at [1094, 307] on textarea at bounding box center [1067, 313] width 228 height 98
type textarea "m"
type textarea "Missed Call"
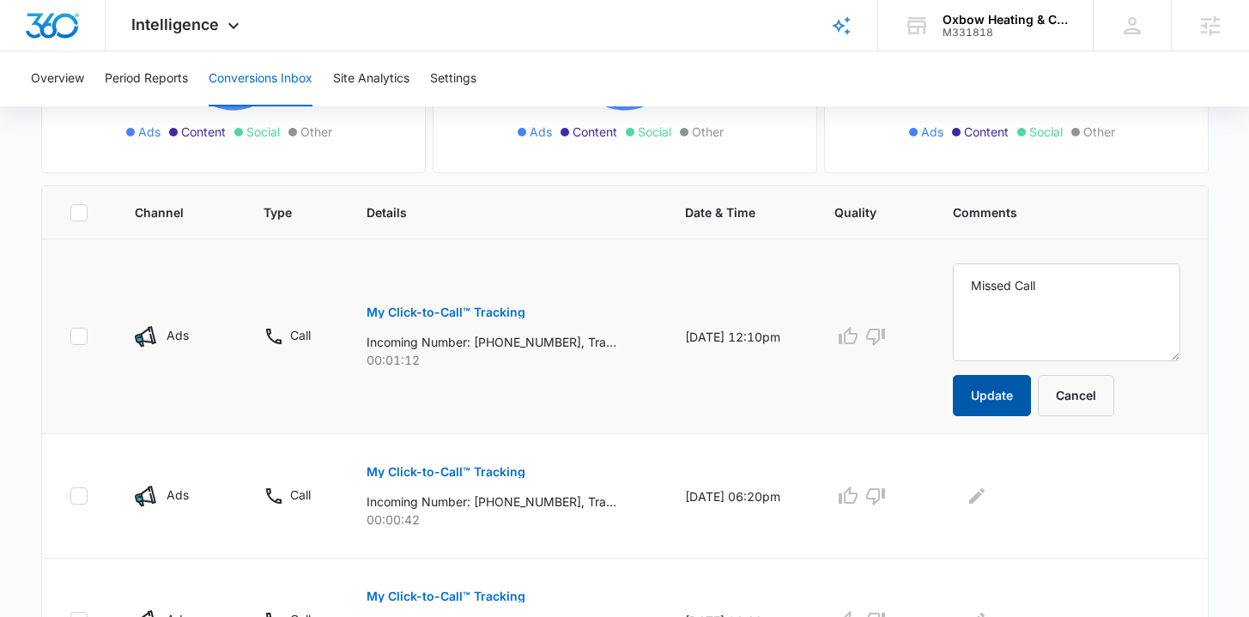
click at [986, 402] on button "Update" at bounding box center [992, 395] width 78 height 41
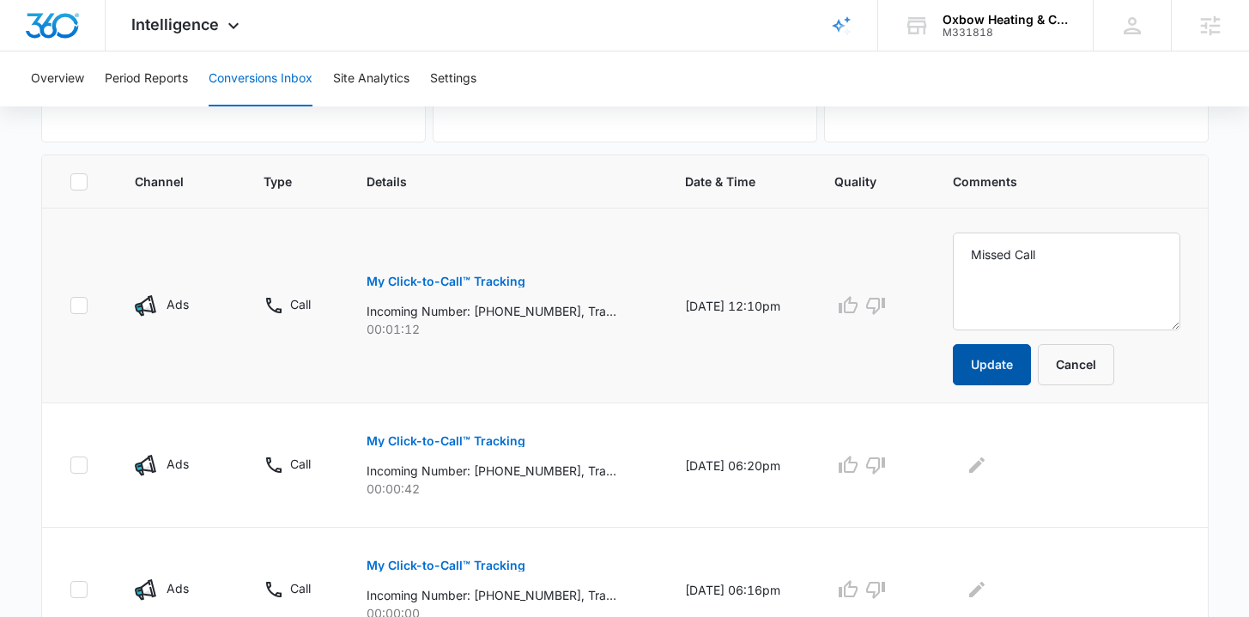
scroll to position [401, 0]
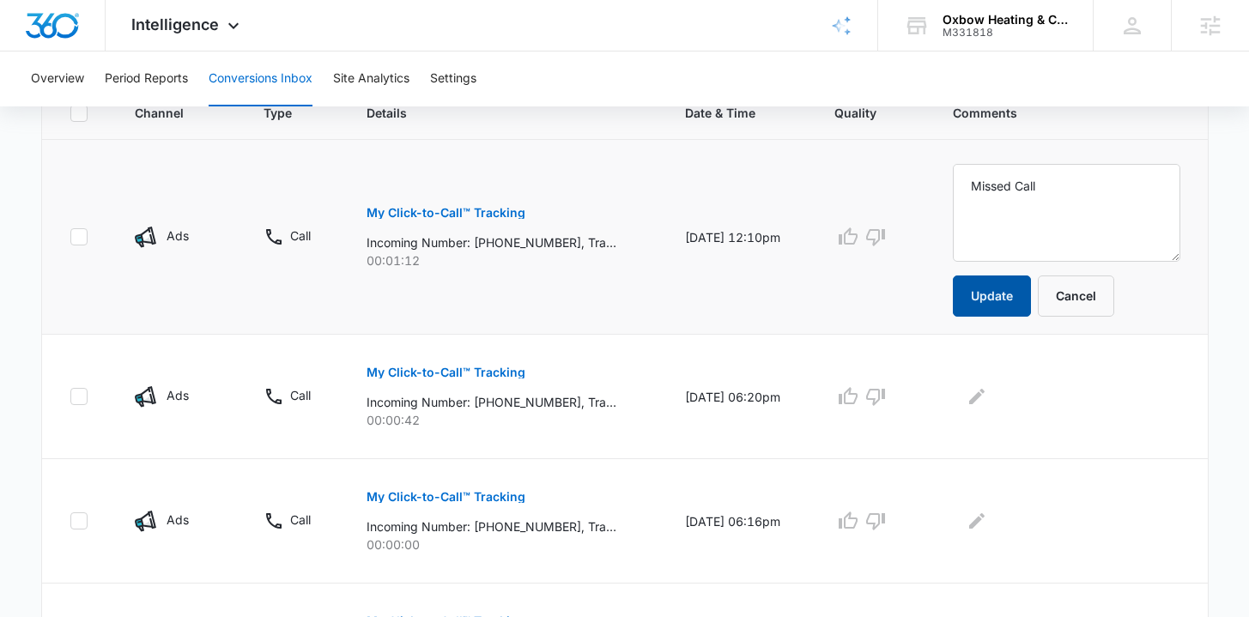
click at [999, 295] on button "Update" at bounding box center [992, 296] width 78 height 41
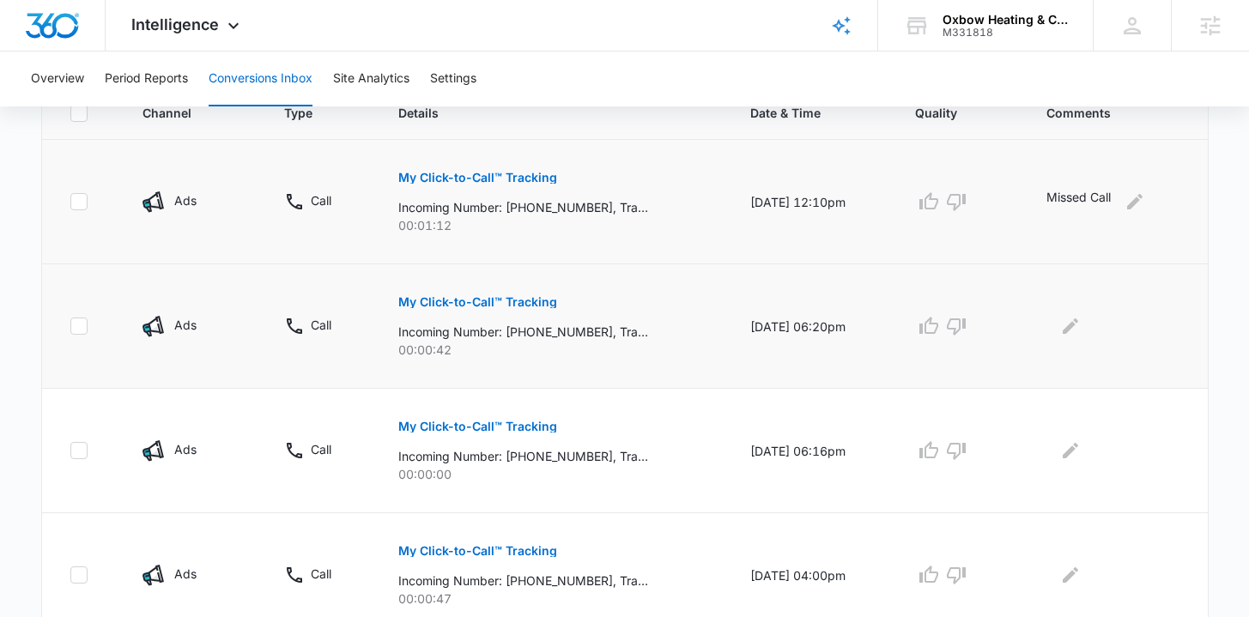
click at [492, 298] on p "My Click-to-Call™ Tracking" at bounding box center [477, 302] width 159 height 12
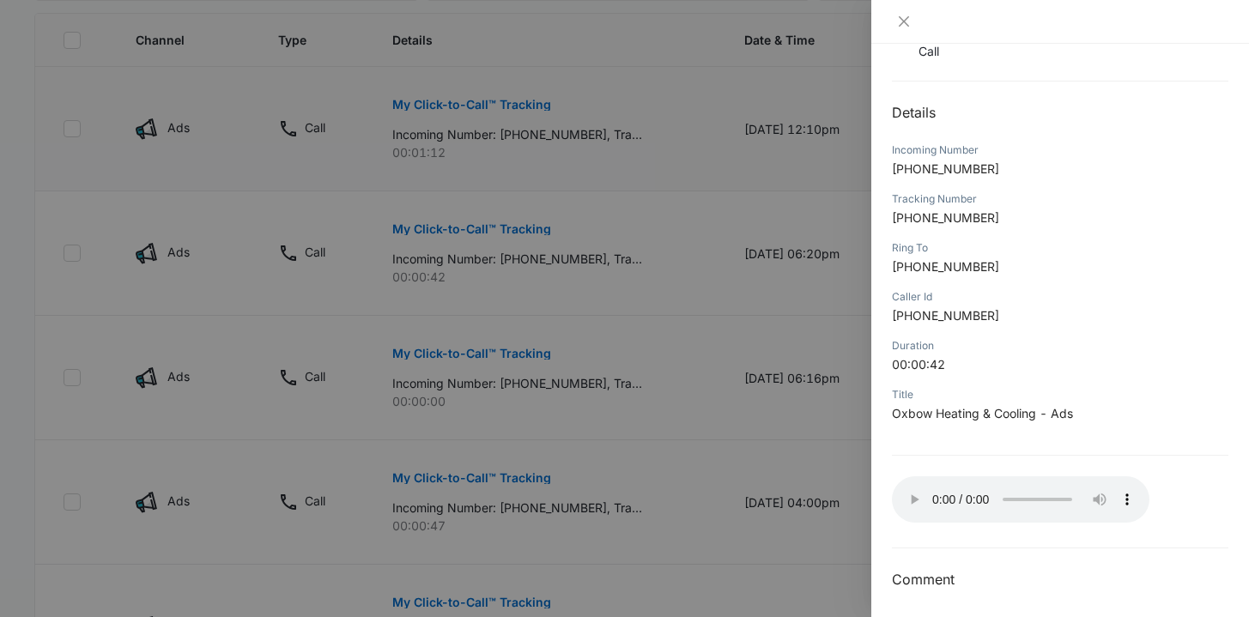
scroll to position [145, 0]
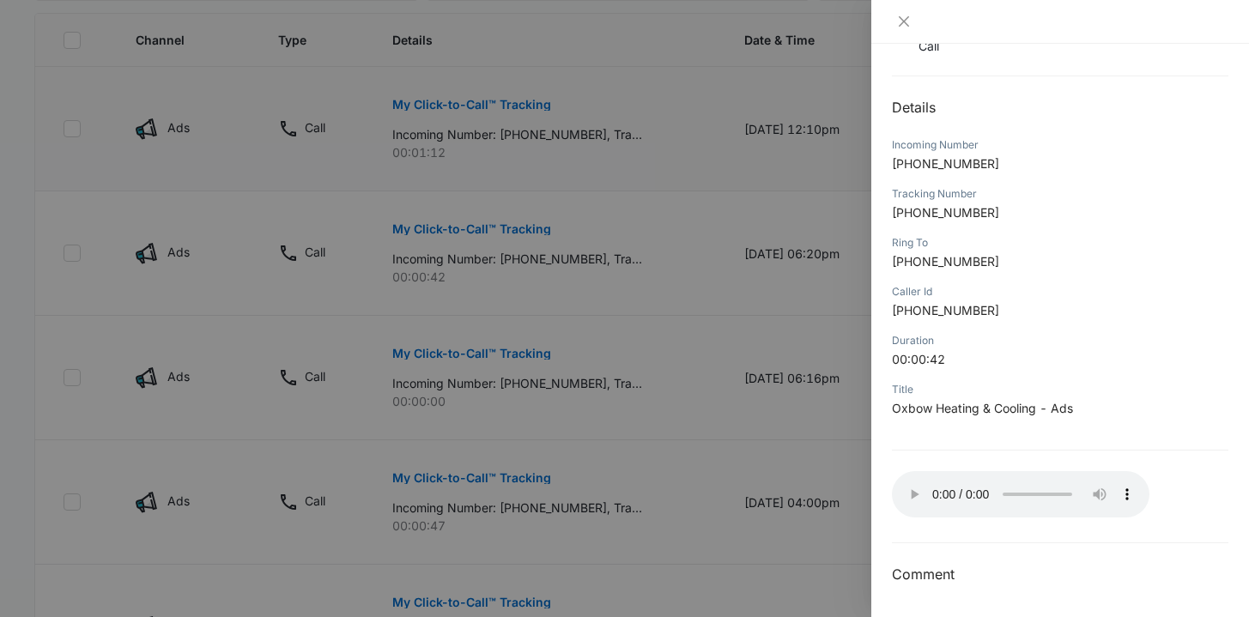
click at [695, 383] on div at bounding box center [624, 308] width 1249 height 617
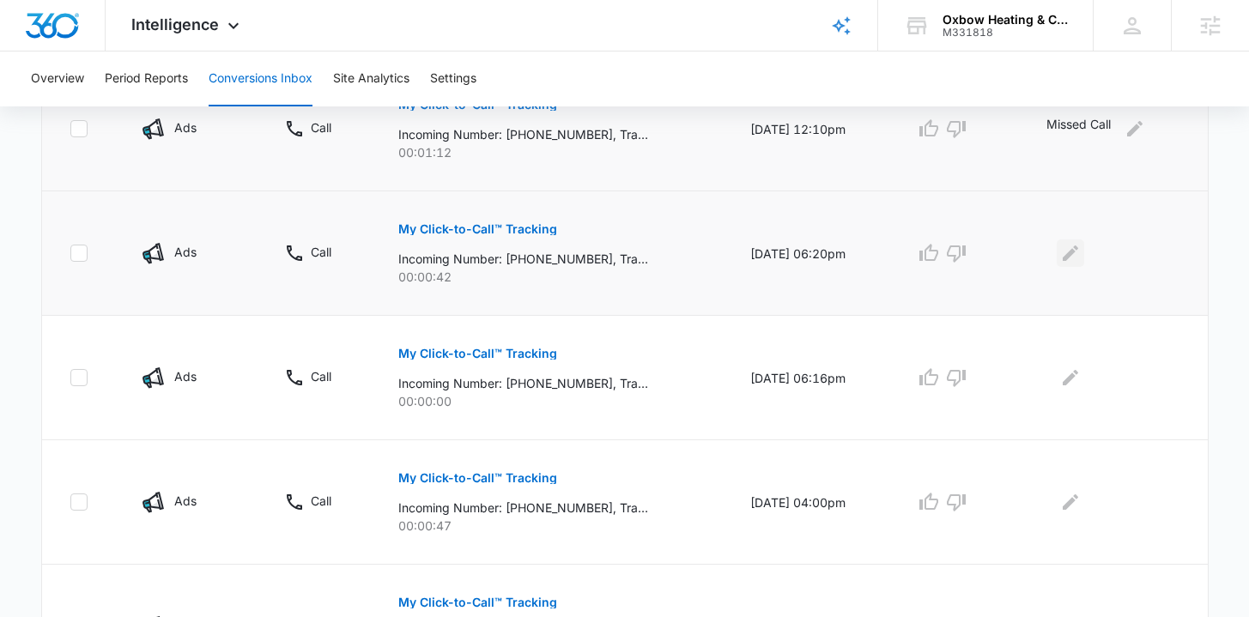
click at [1079, 258] on icon "Edit Comments" at bounding box center [1070, 253] width 21 height 21
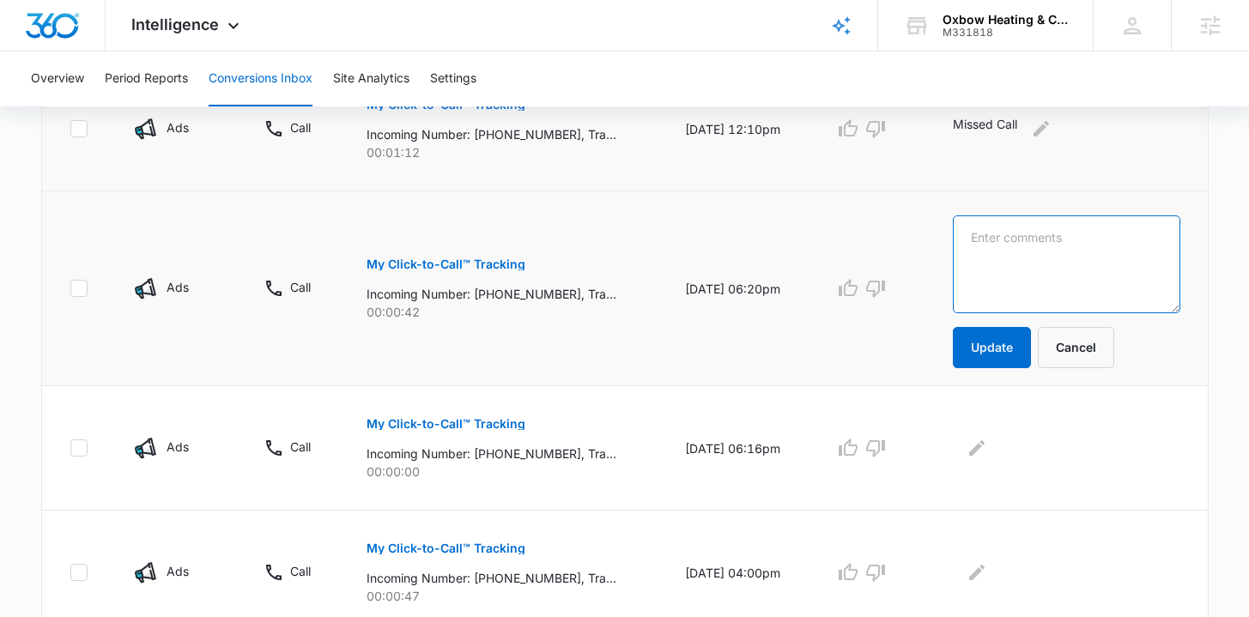
click at [1023, 272] on textarea at bounding box center [1067, 265] width 228 height 98
type textarea "Missed Call"
click at [1004, 355] on button "Update" at bounding box center [992, 347] width 78 height 41
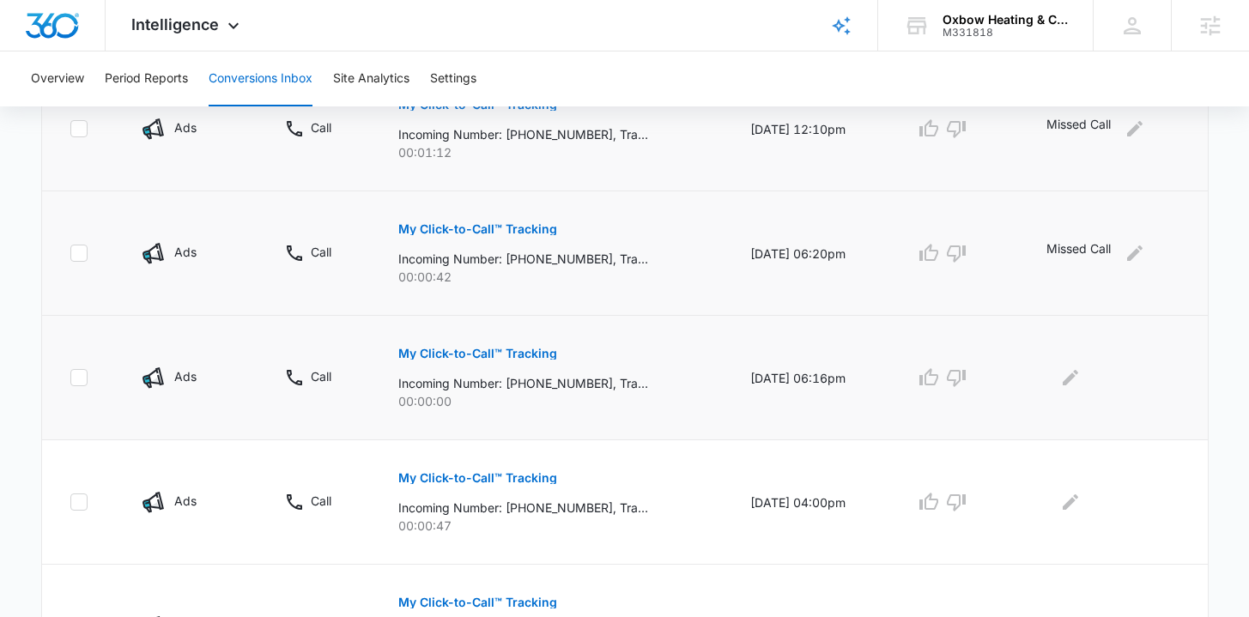
click at [501, 353] on p "My Click-to-Call™ Tracking" at bounding box center [477, 354] width 159 height 12
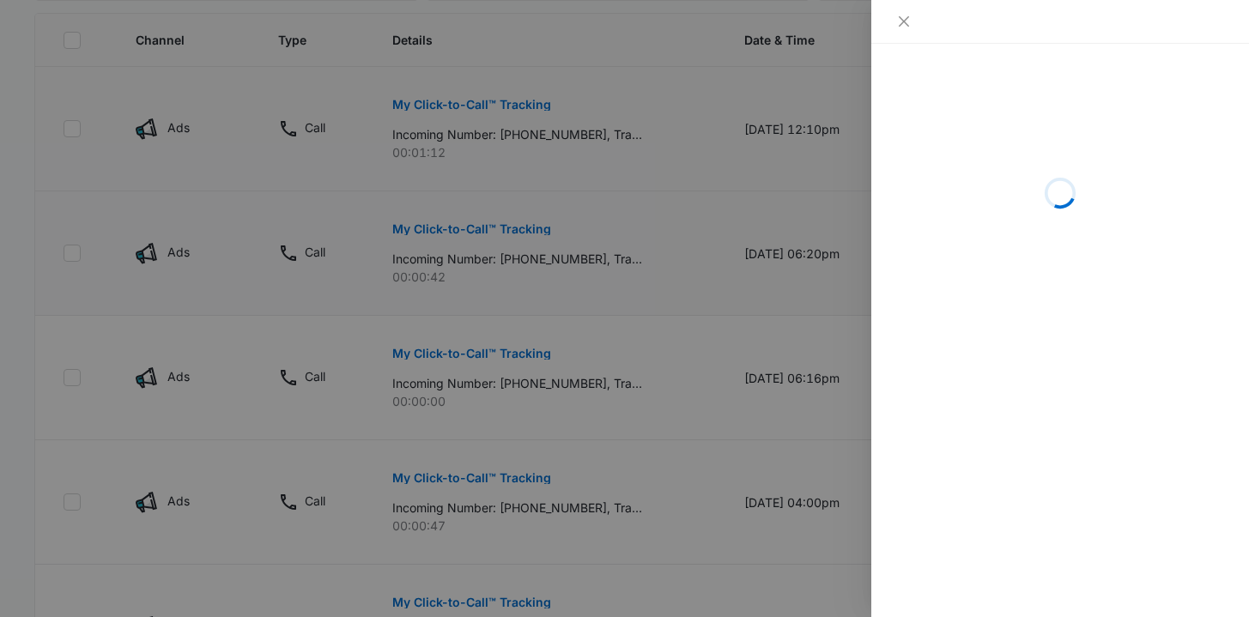
click at [662, 417] on div at bounding box center [624, 308] width 1249 height 617
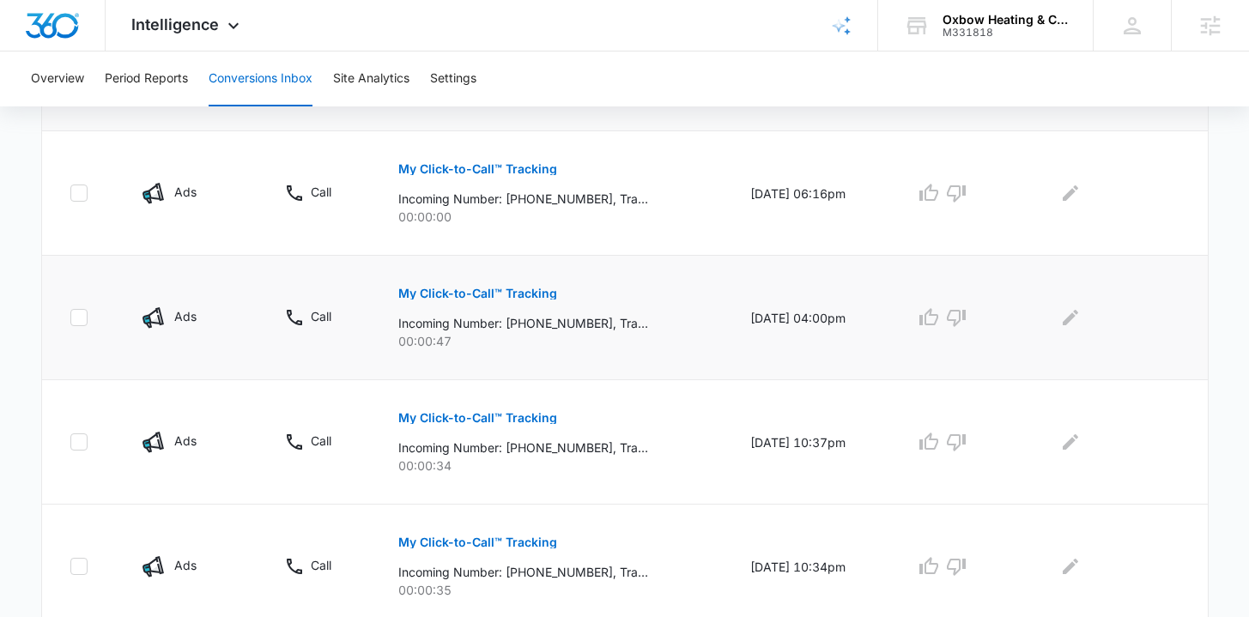
scroll to position [674, 0]
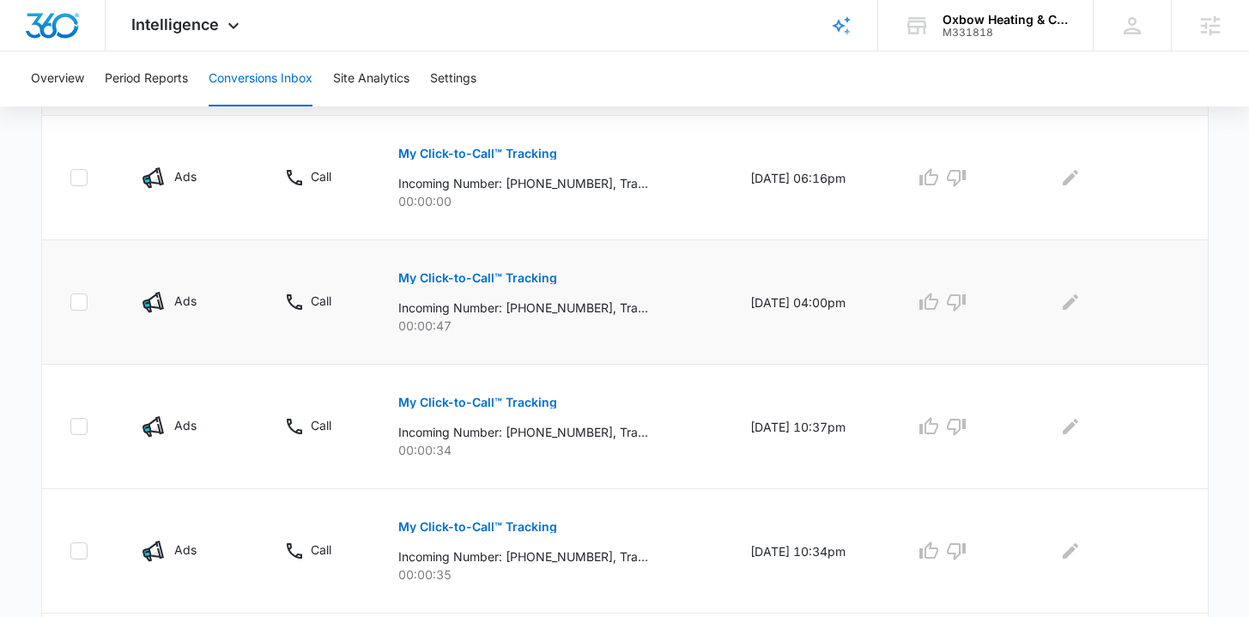
click at [479, 280] on p "My Click-to-Call™ Tracking" at bounding box center [477, 278] width 159 height 12
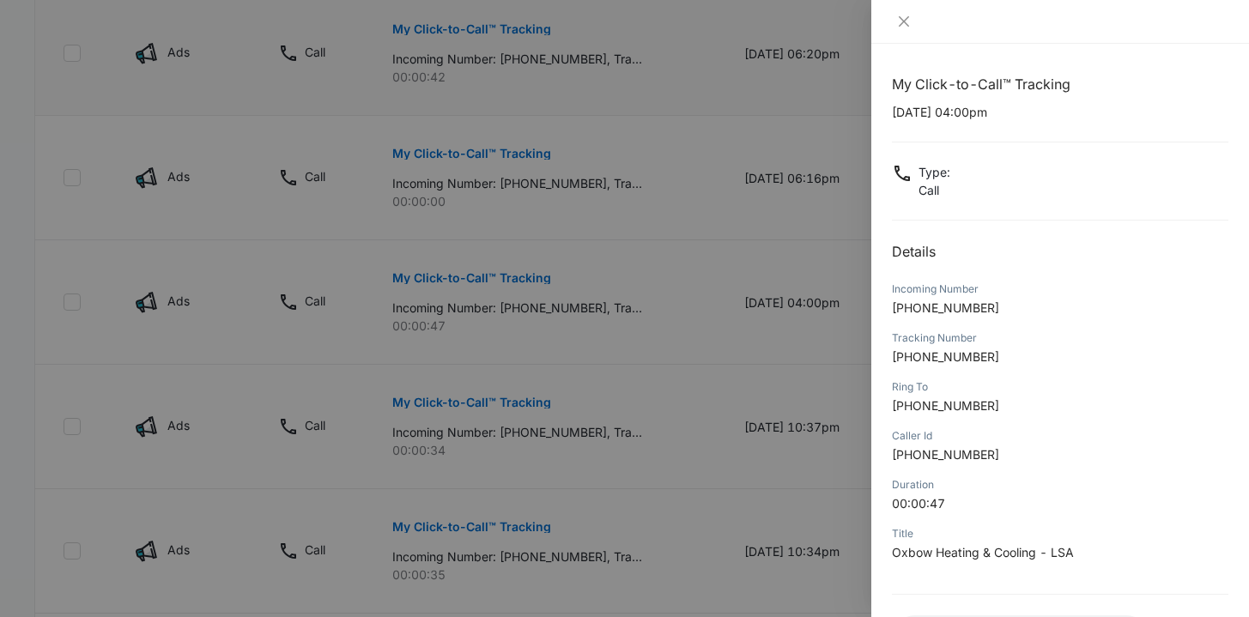
scroll to position [145, 0]
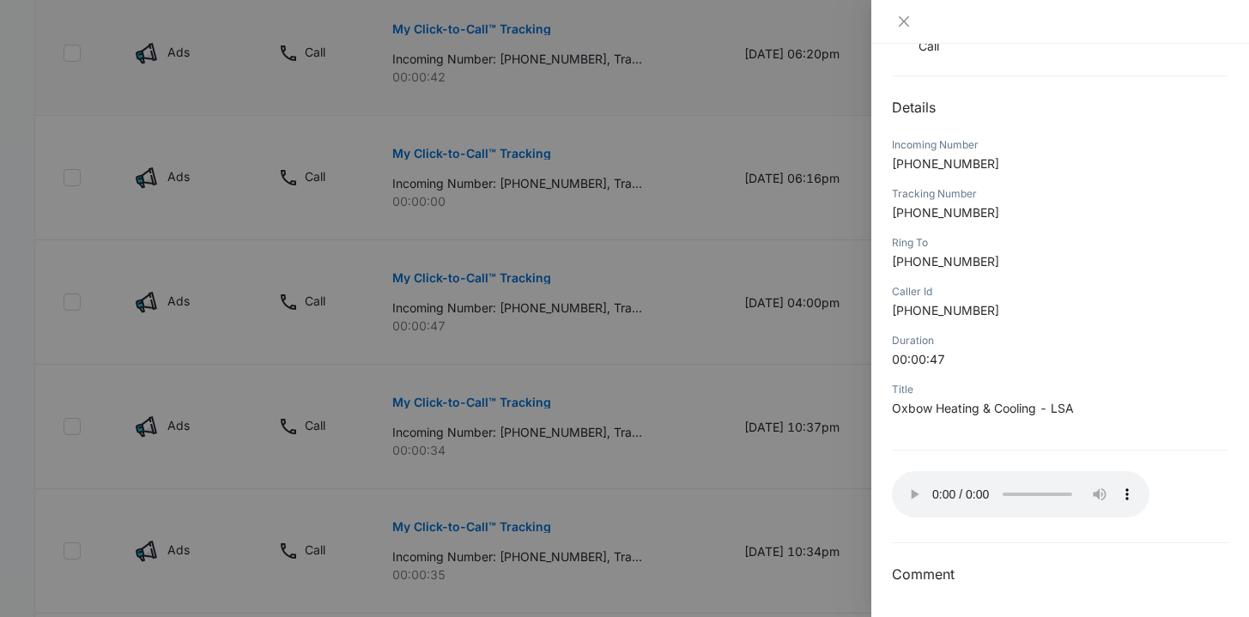
click at [652, 418] on div at bounding box center [624, 308] width 1249 height 617
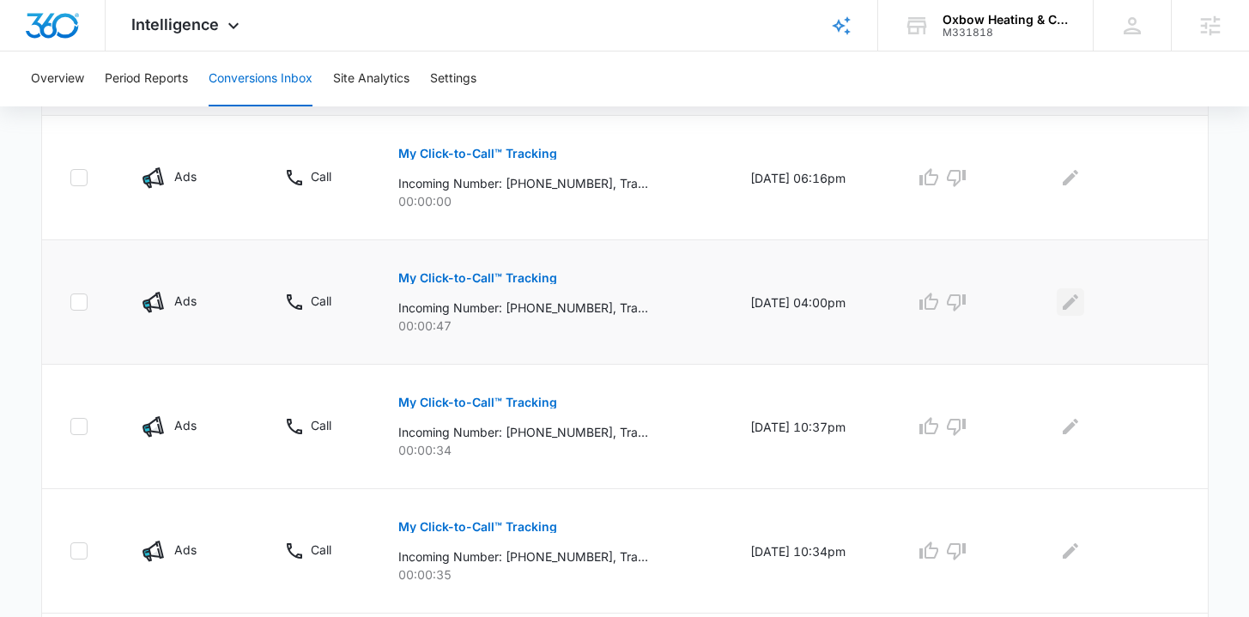
click at [1078, 304] on icon "Edit Comments" at bounding box center [1070, 302] width 21 height 21
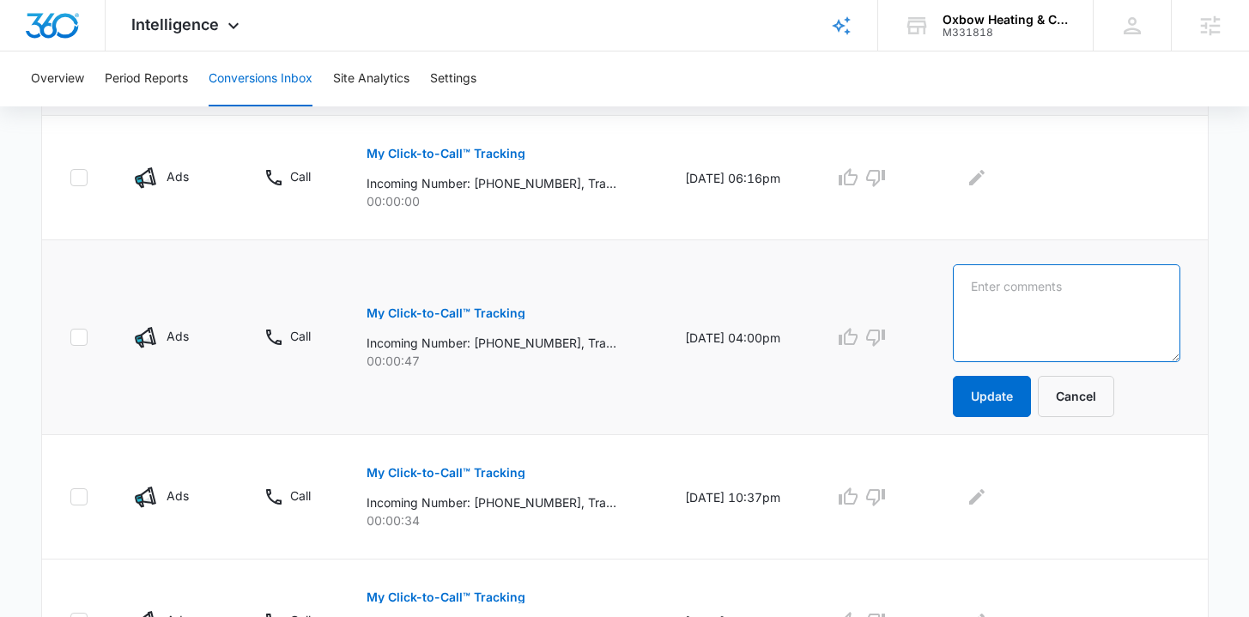
click at [1090, 330] on textarea at bounding box center [1067, 313] width 228 height 98
type textarea "Missed Call"
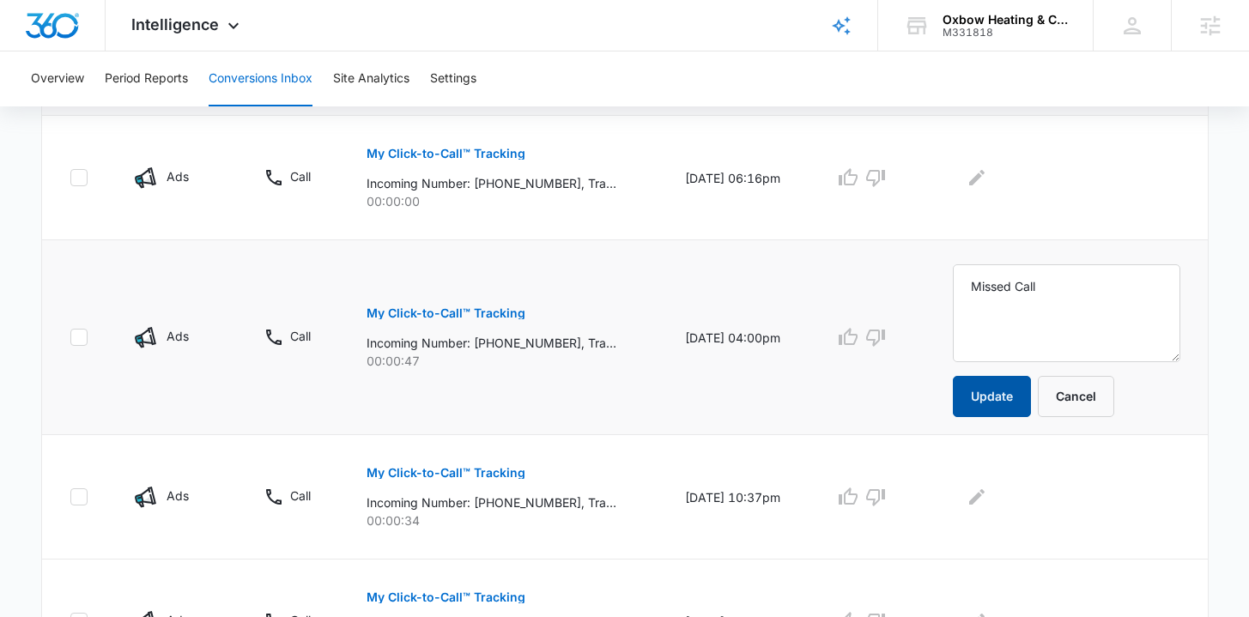
click at [1002, 394] on button "Update" at bounding box center [992, 396] width 78 height 41
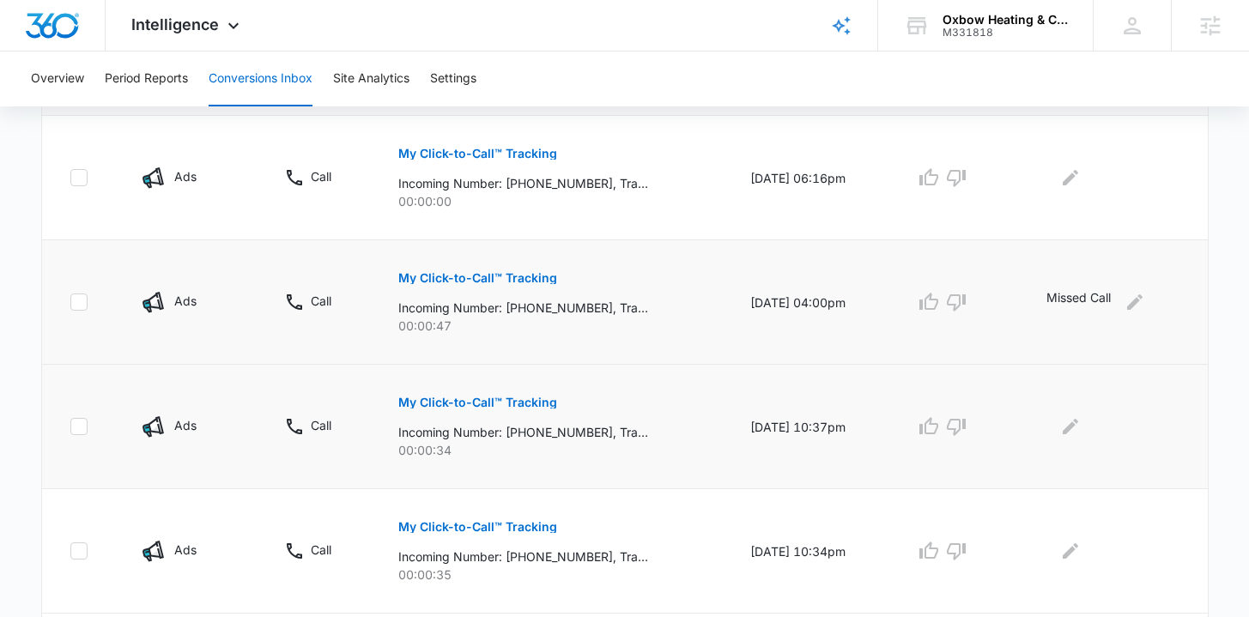
click at [513, 395] on button "My Click-to-Call™ Tracking" at bounding box center [477, 402] width 159 height 41
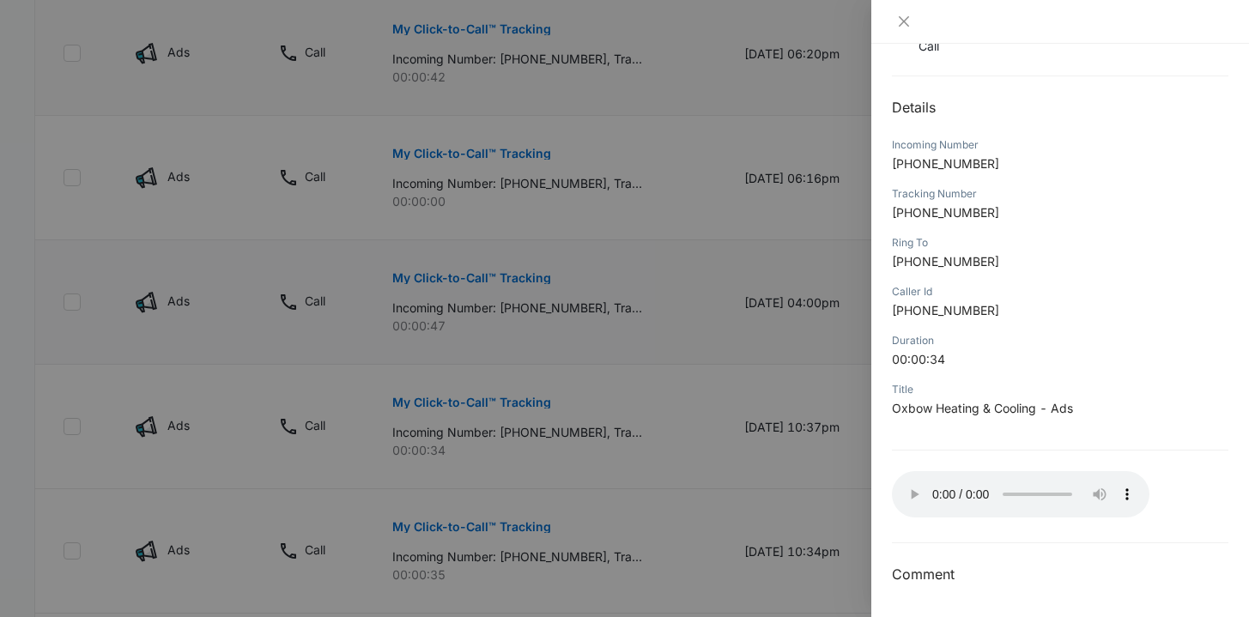
click at [659, 457] on div at bounding box center [624, 308] width 1249 height 617
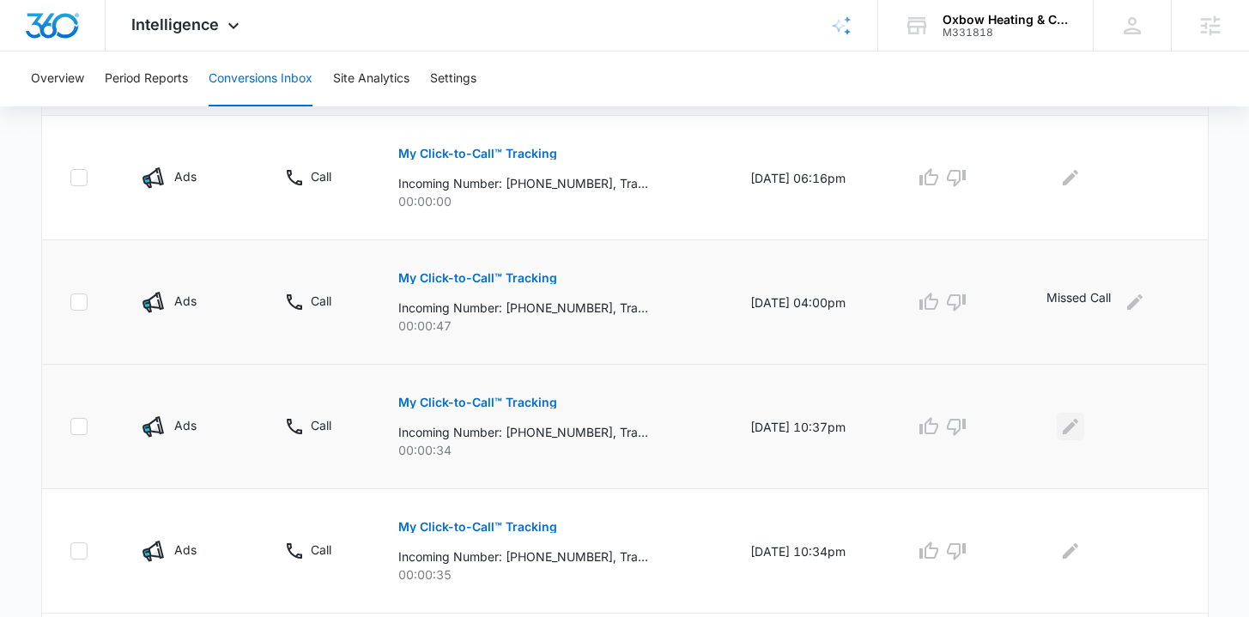
click at [1068, 428] on icon "Edit Comments" at bounding box center [1070, 426] width 21 height 21
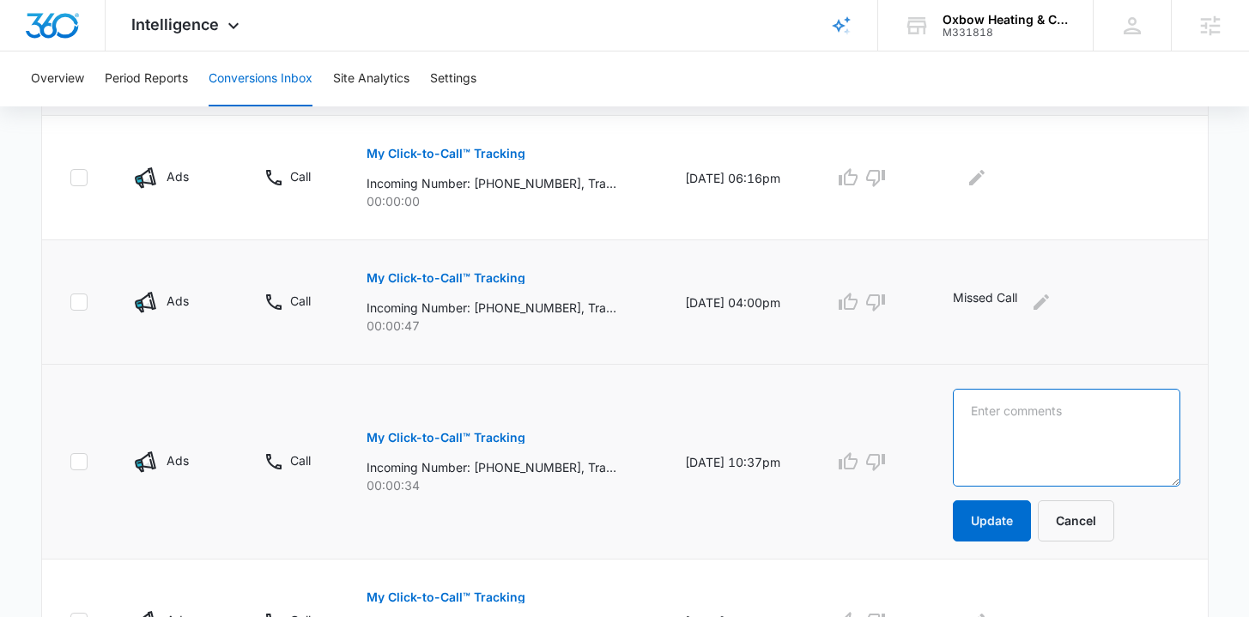
click at [1024, 422] on textarea at bounding box center [1067, 438] width 228 height 98
type textarea "Spanish. Missed Call"
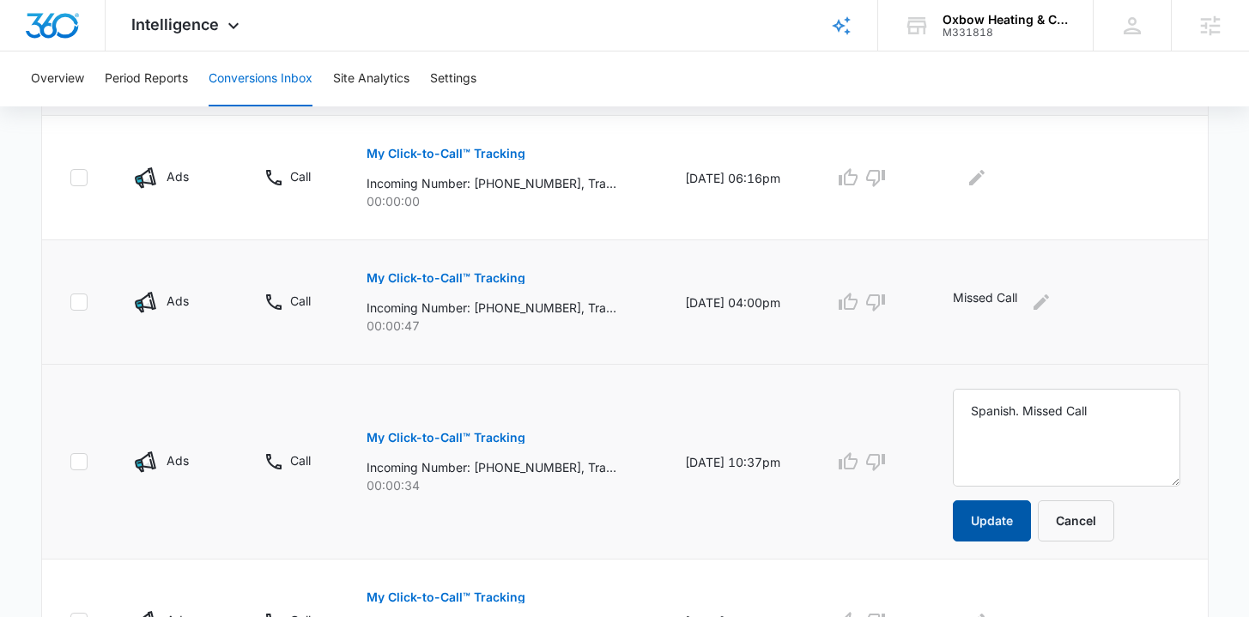
click at [1006, 513] on button "Update" at bounding box center [992, 521] width 78 height 41
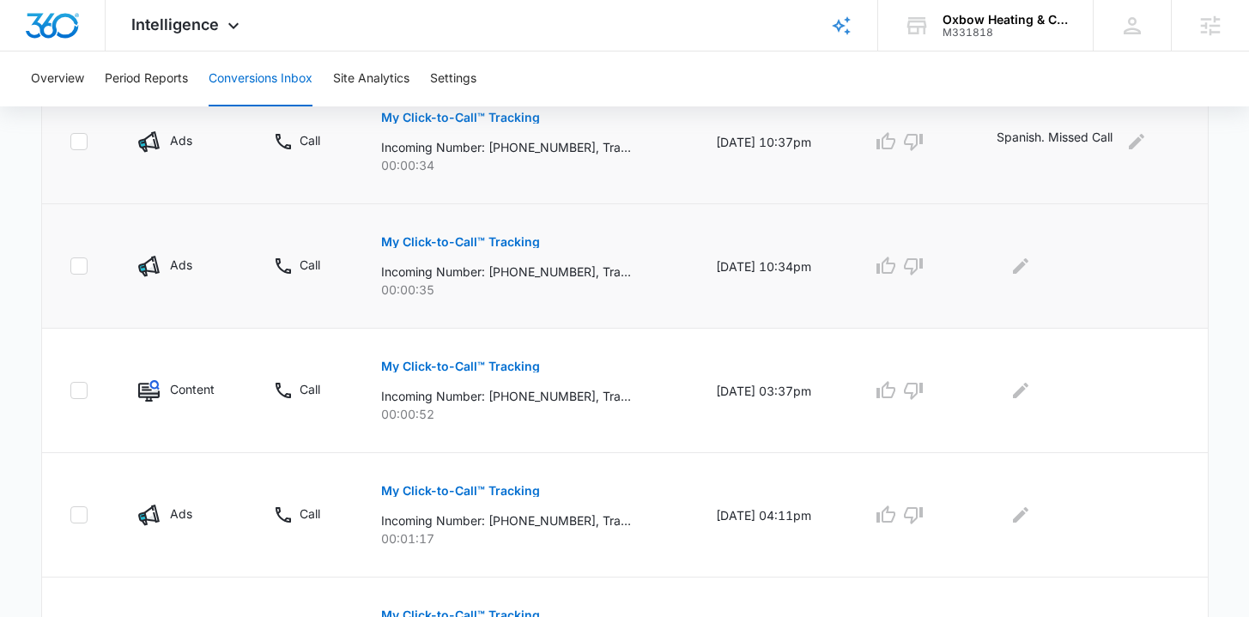
scroll to position [968, 0]
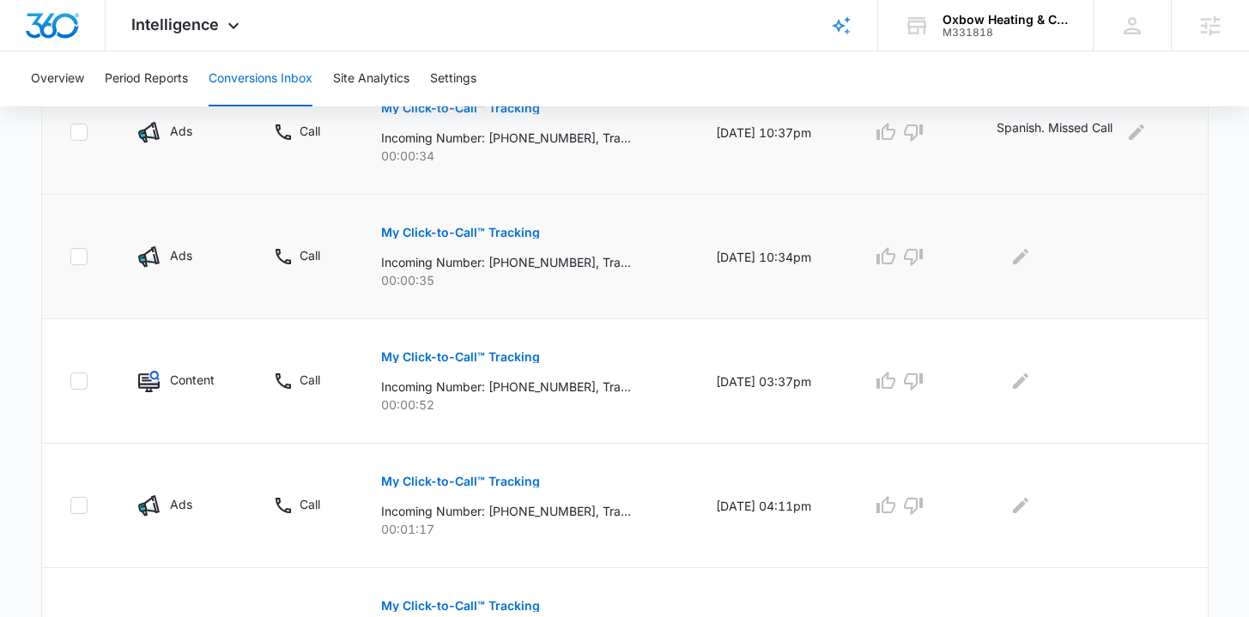
click at [477, 236] on p "My Click-to-Call™ Tracking" at bounding box center [460, 233] width 159 height 12
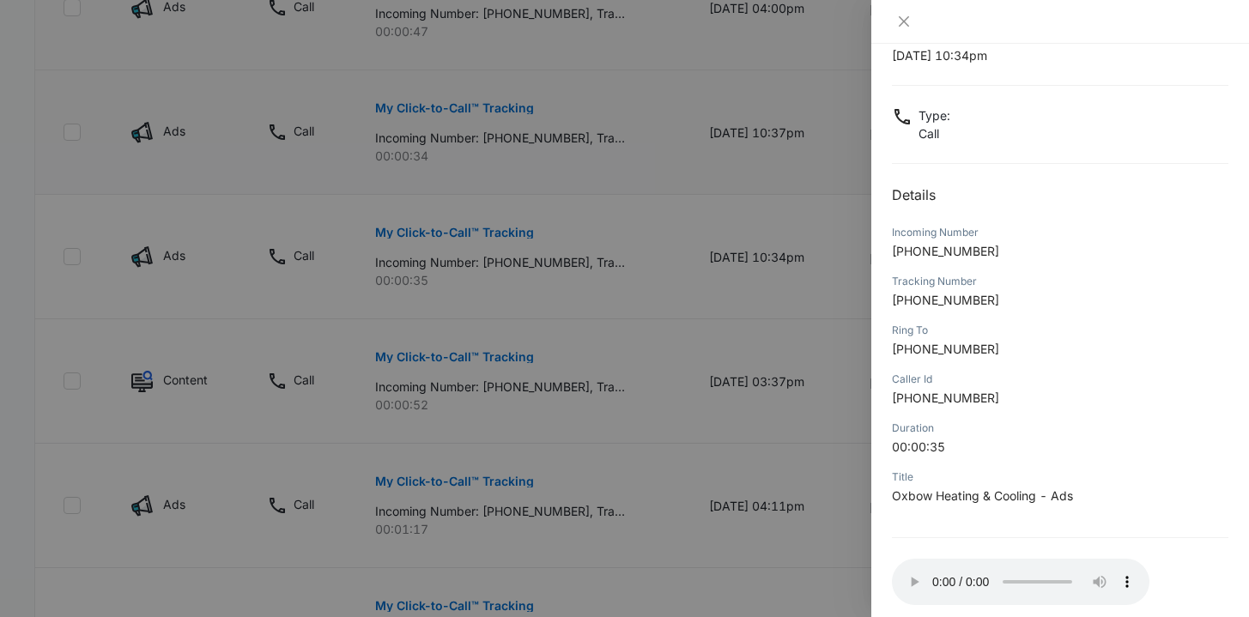
scroll to position [145, 0]
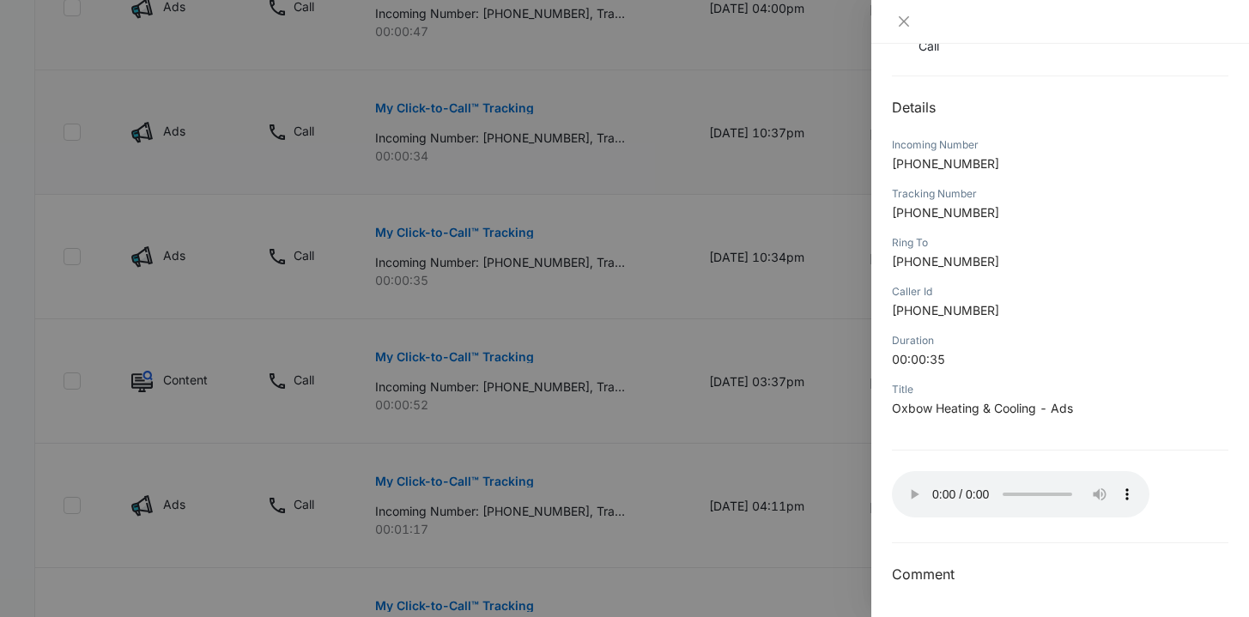
click at [655, 390] on div at bounding box center [624, 308] width 1249 height 617
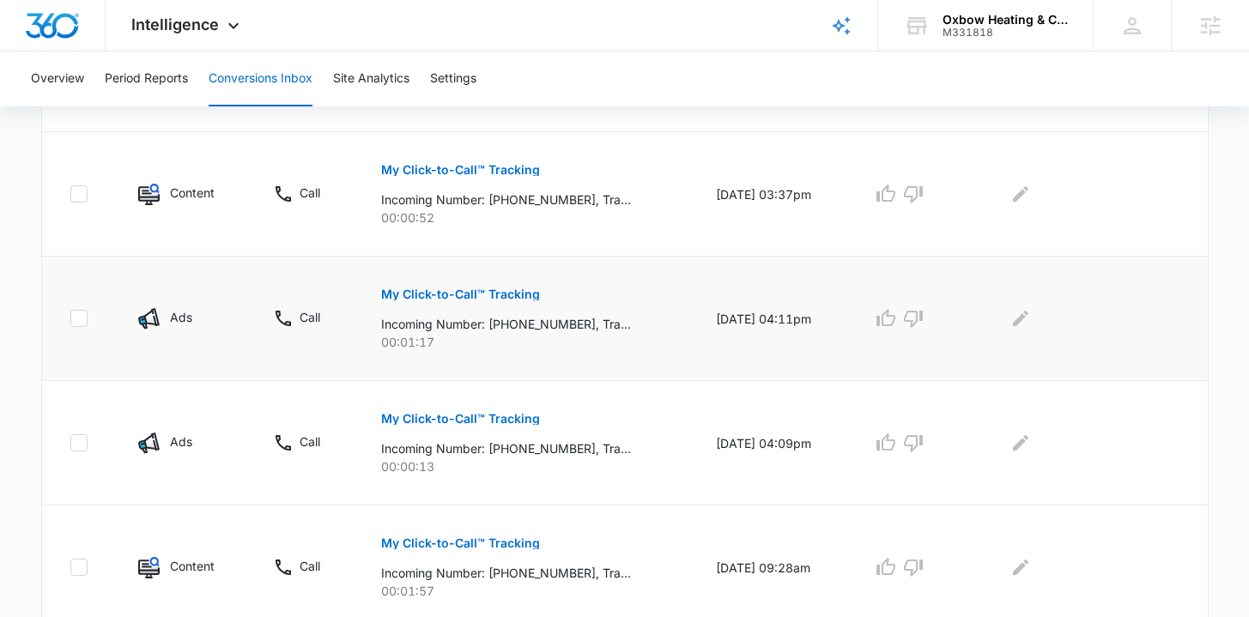
scroll to position [1160, 0]
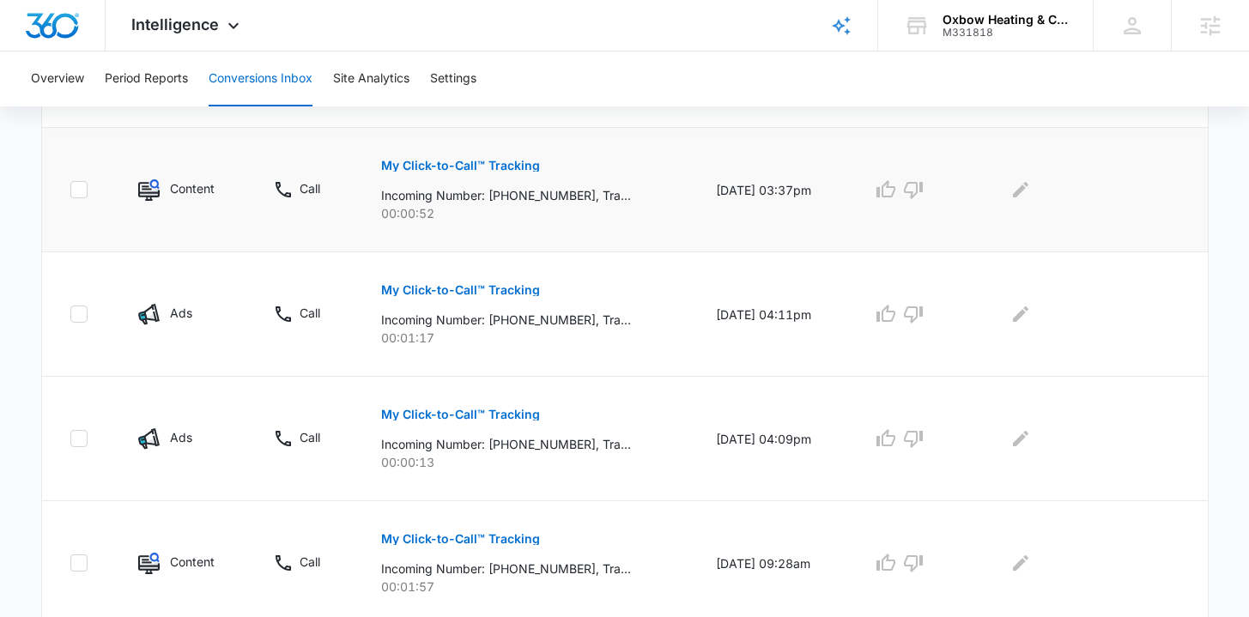
click at [466, 165] on p "My Click-to-Call™ Tracking" at bounding box center [460, 166] width 159 height 12
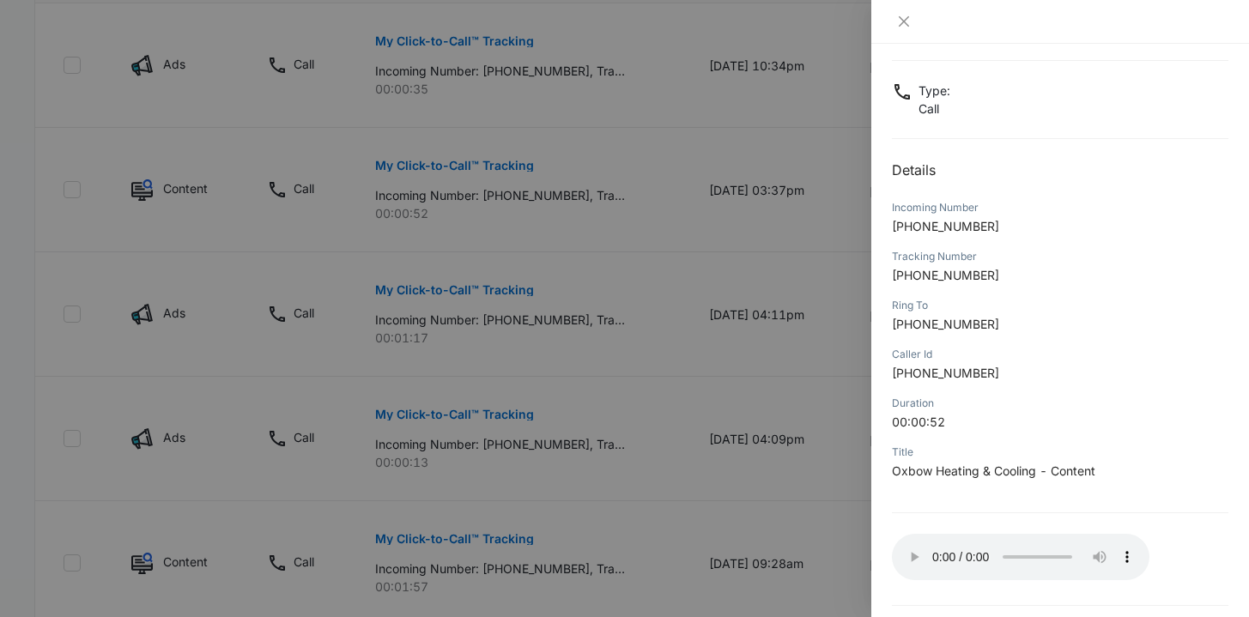
scroll to position [145, 0]
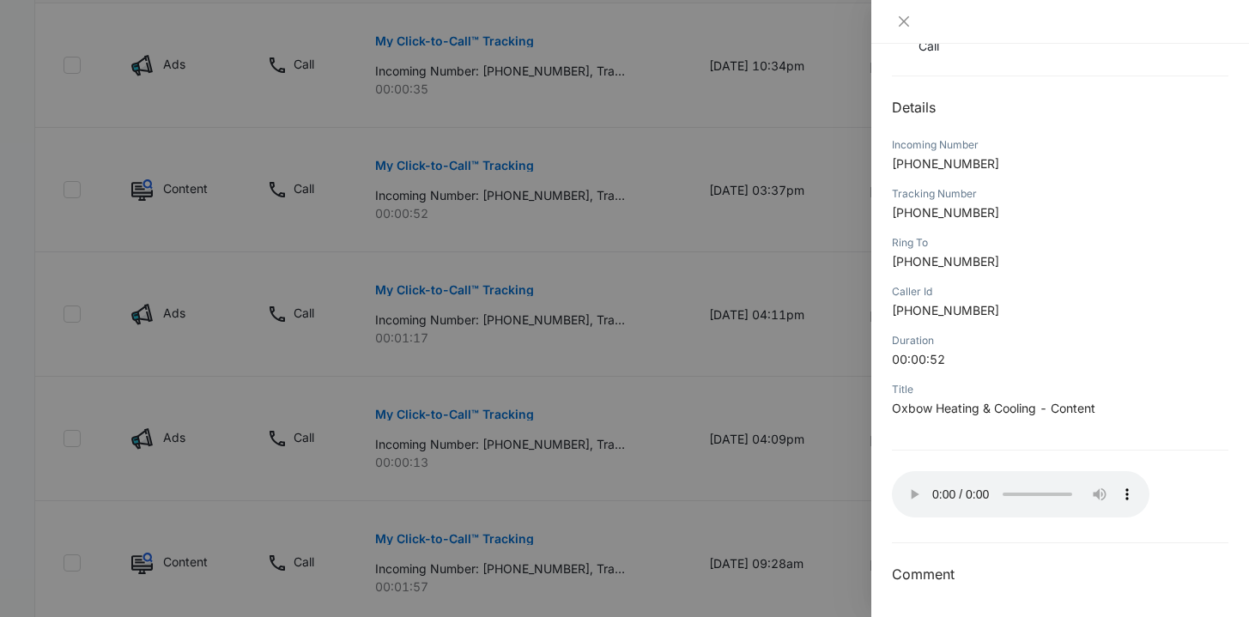
click at [772, 430] on div at bounding box center [624, 308] width 1249 height 617
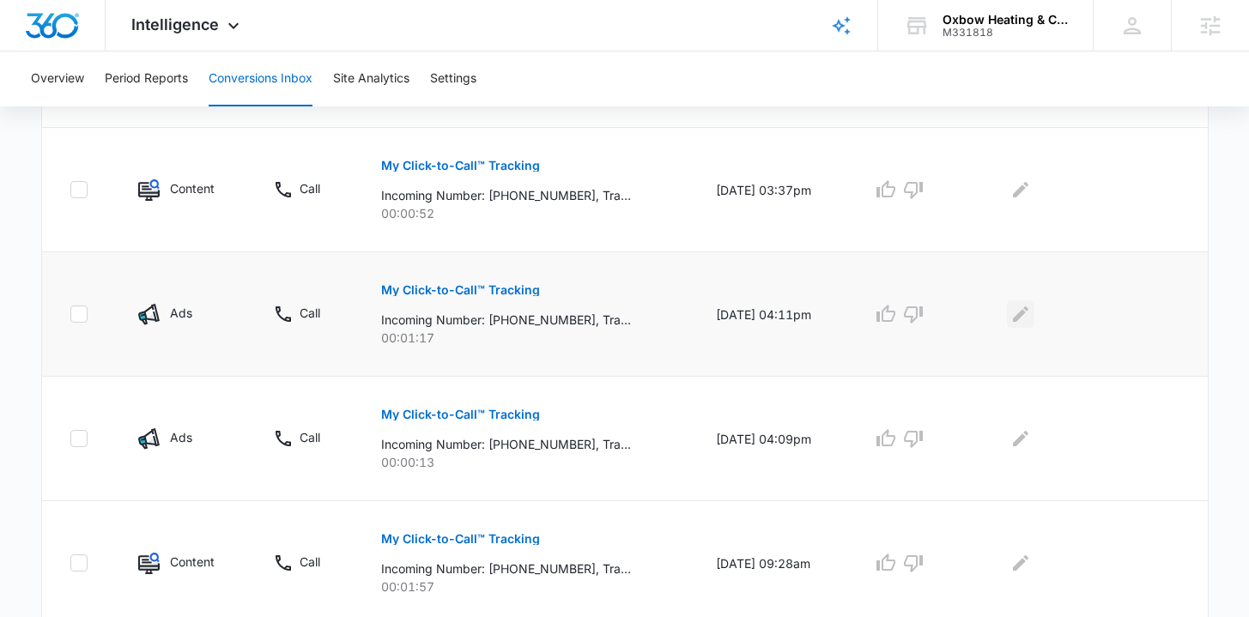
click at [1031, 319] on icon "Edit Comments" at bounding box center [1021, 314] width 21 height 21
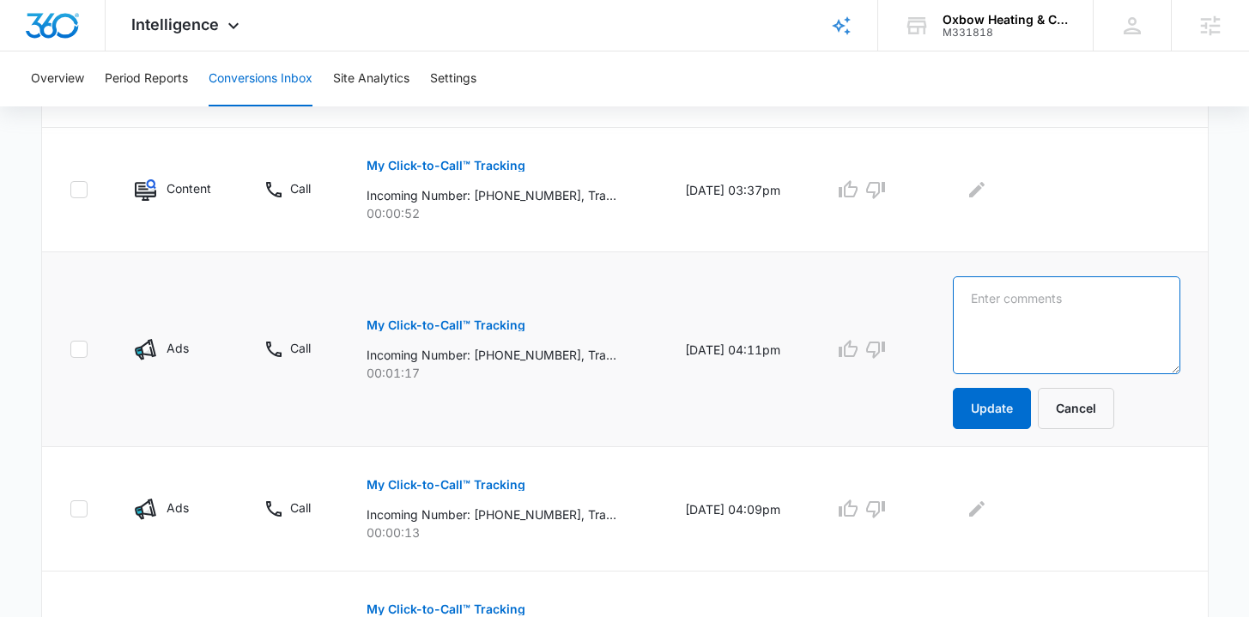
click at [1057, 319] on textarea at bounding box center [1067, 325] width 228 height 98
type textarea "Missed Call"
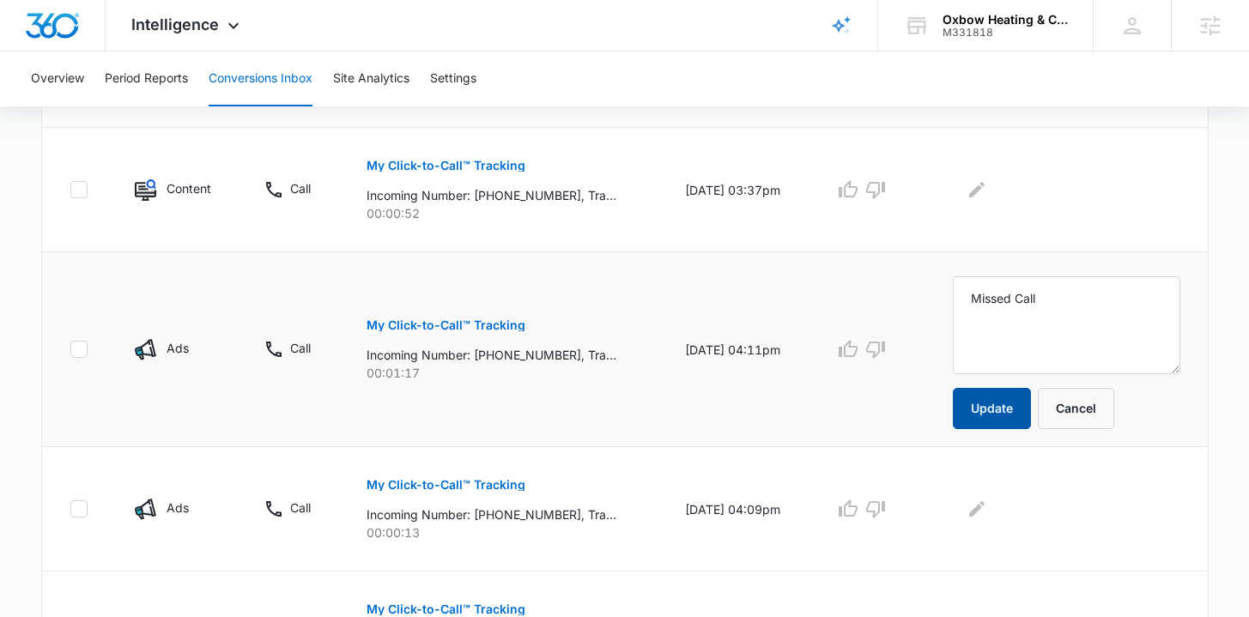
click at [1006, 402] on button "Update" at bounding box center [992, 408] width 78 height 41
click at [985, 190] on icon "Edit Comments" at bounding box center [976, 189] width 15 height 15
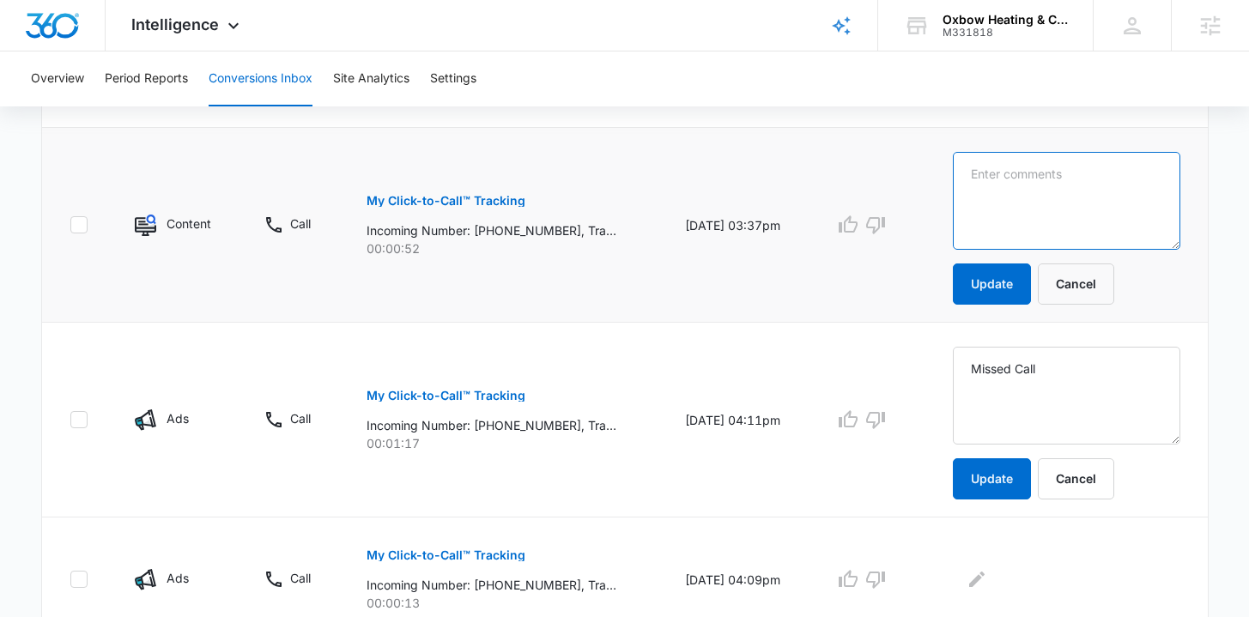
click at [1025, 209] on textarea at bounding box center [1067, 201] width 228 height 98
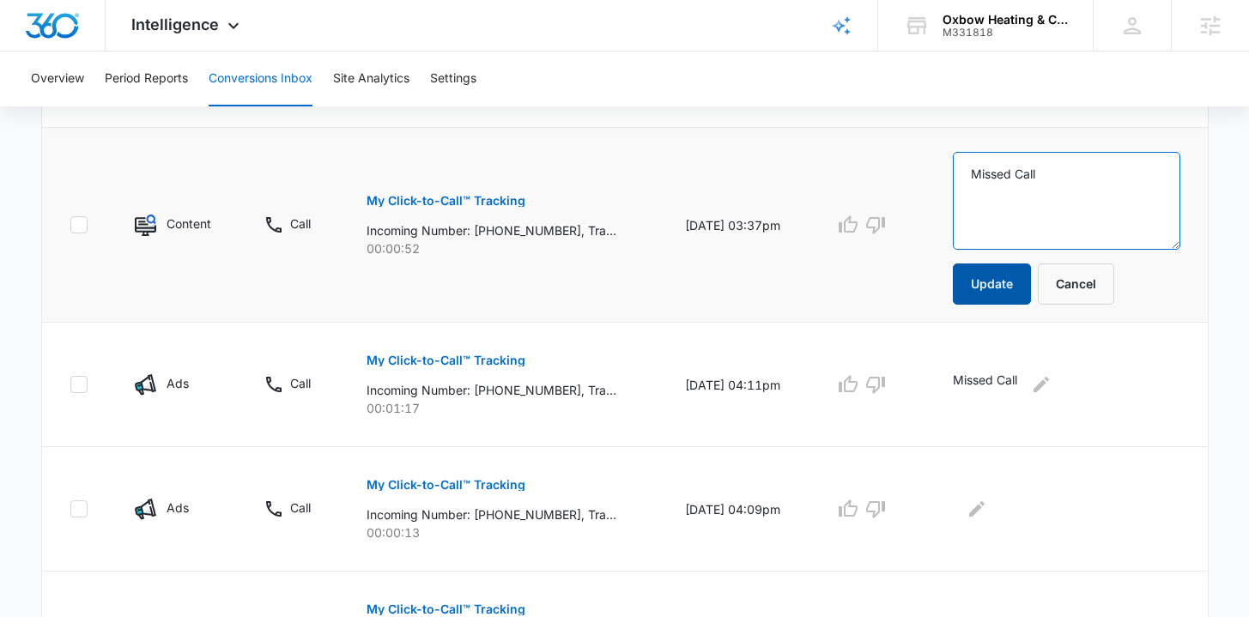
type textarea "Missed Call"
click at [1021, 277] on button "Update" at bounding box center [992, 284] width 78 height 41
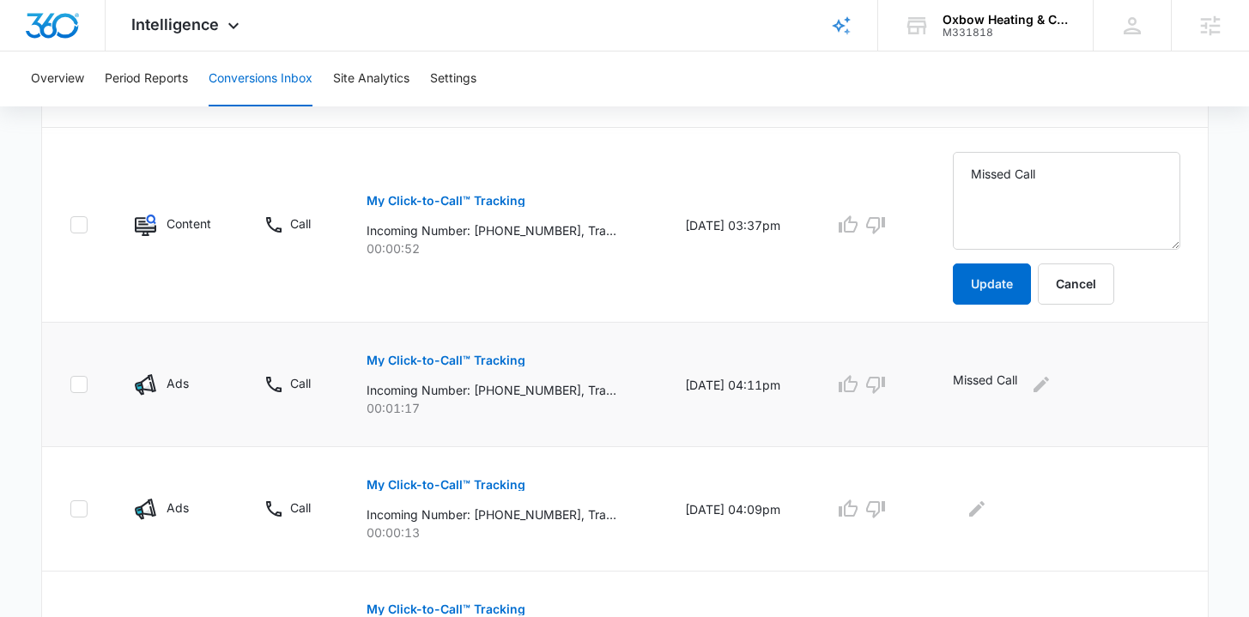
click at [488, 361] on p "My Click-to-Call™ Tracking" at bounding box center [446, 361] width 159 height 12
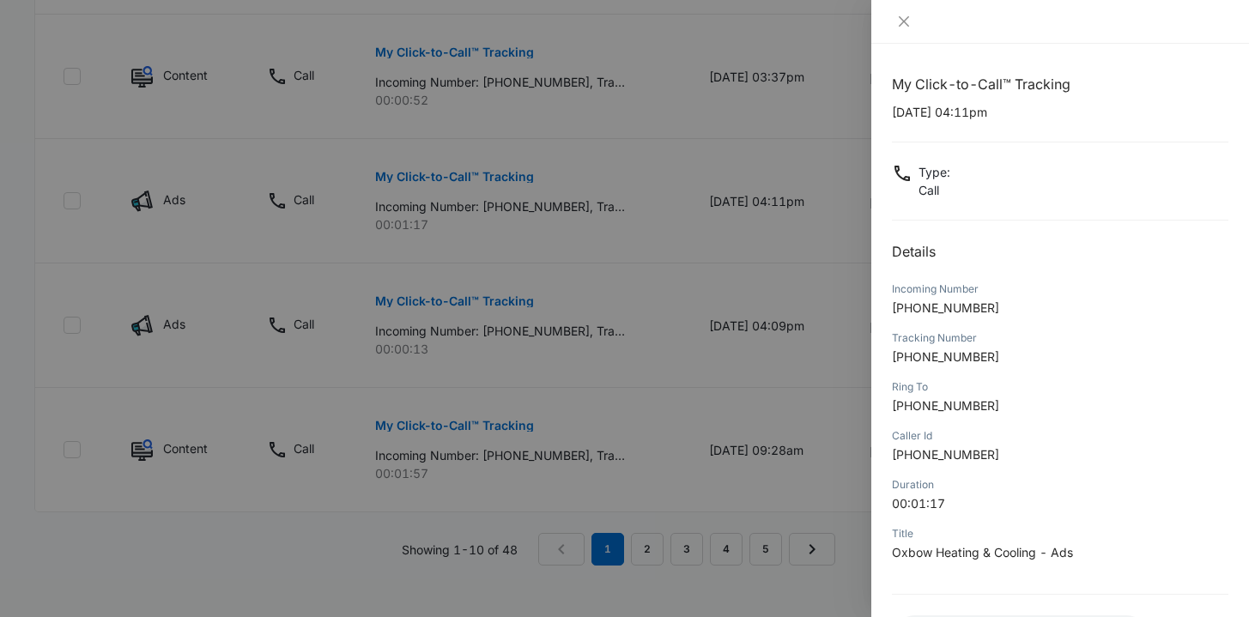
scroll to position [170, 0]
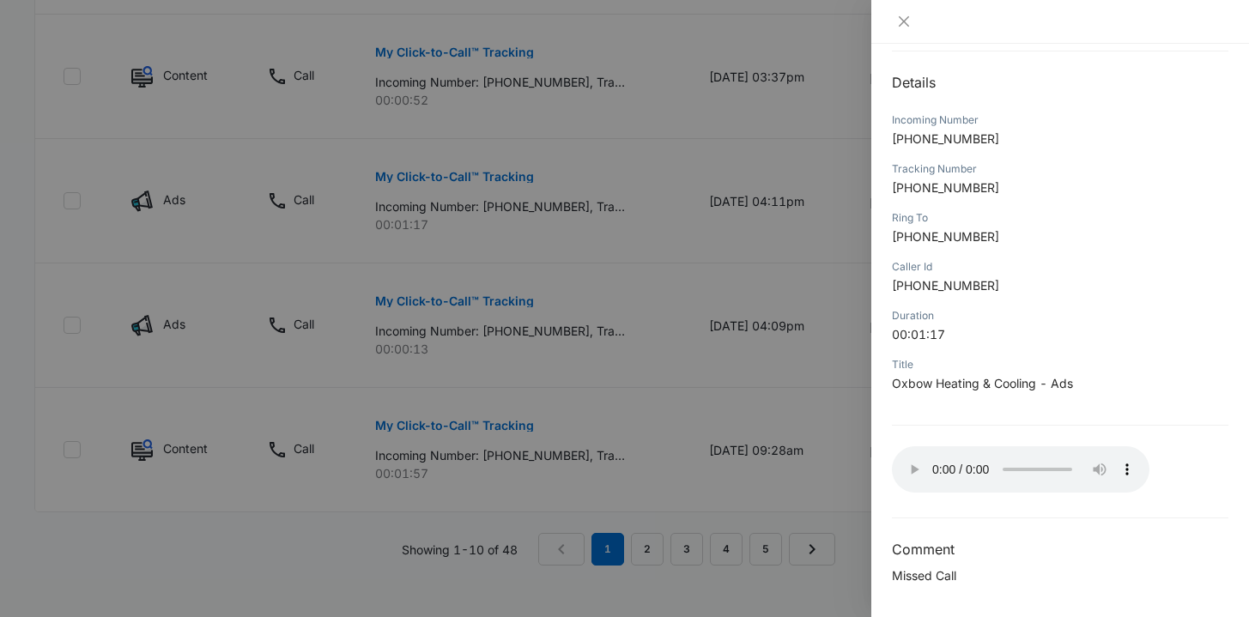
click at [804, 416] on div at bounding box center [624, 308] width 1249 height 617
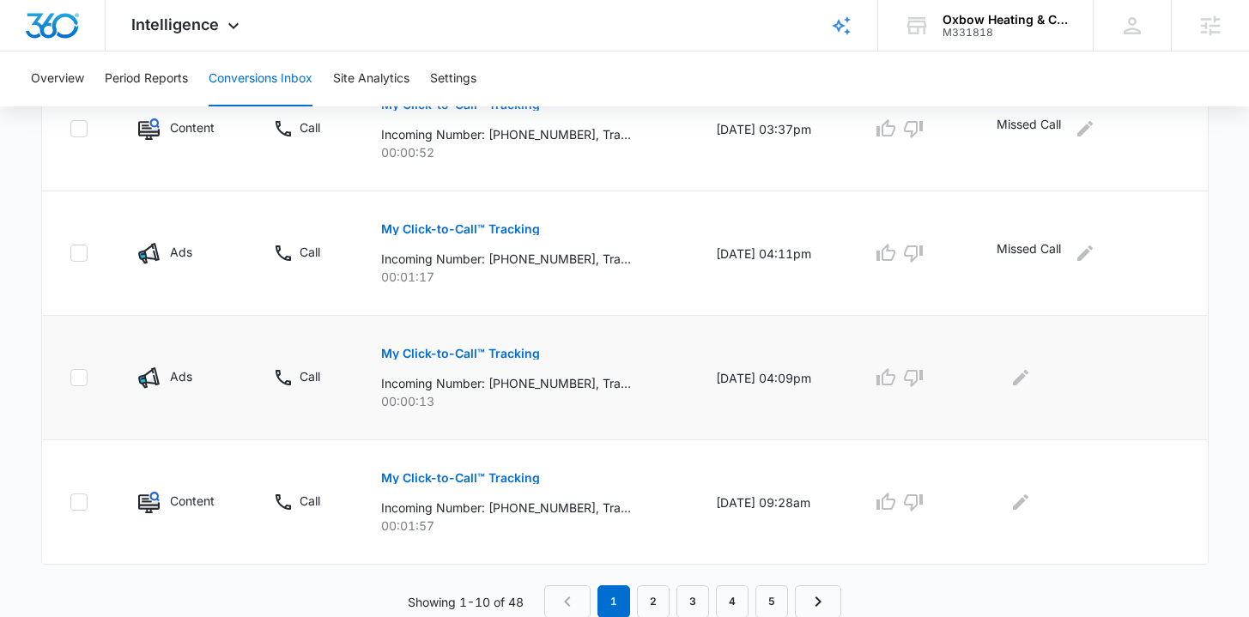
scroll to position [1222, 0]
click at [416, 356] on p "My Click-to-Call™ Tracking" at bounding box center [460, 353] width 159 height 12
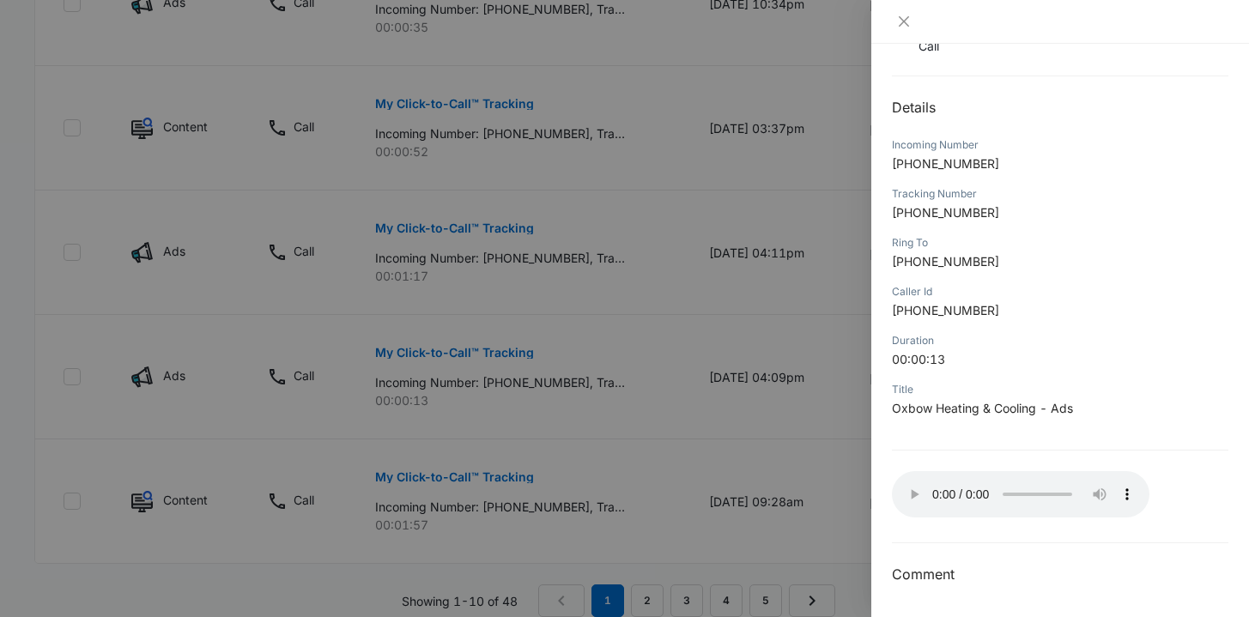
scroll to position [145, 0]
click at [635, 382] on div at bounding box center [624, 308] width 1249 height 617
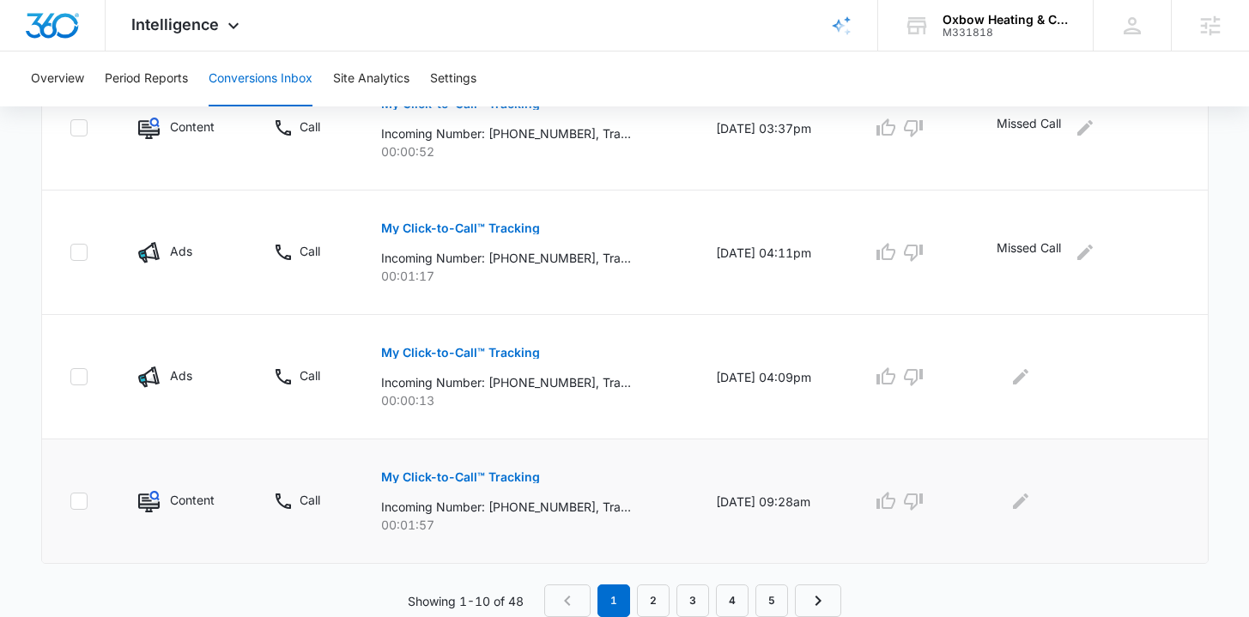
click at [508, 482] on p "My Click-to-Call™ Tracking" at bounding box center [460, 477] width 159 height 12
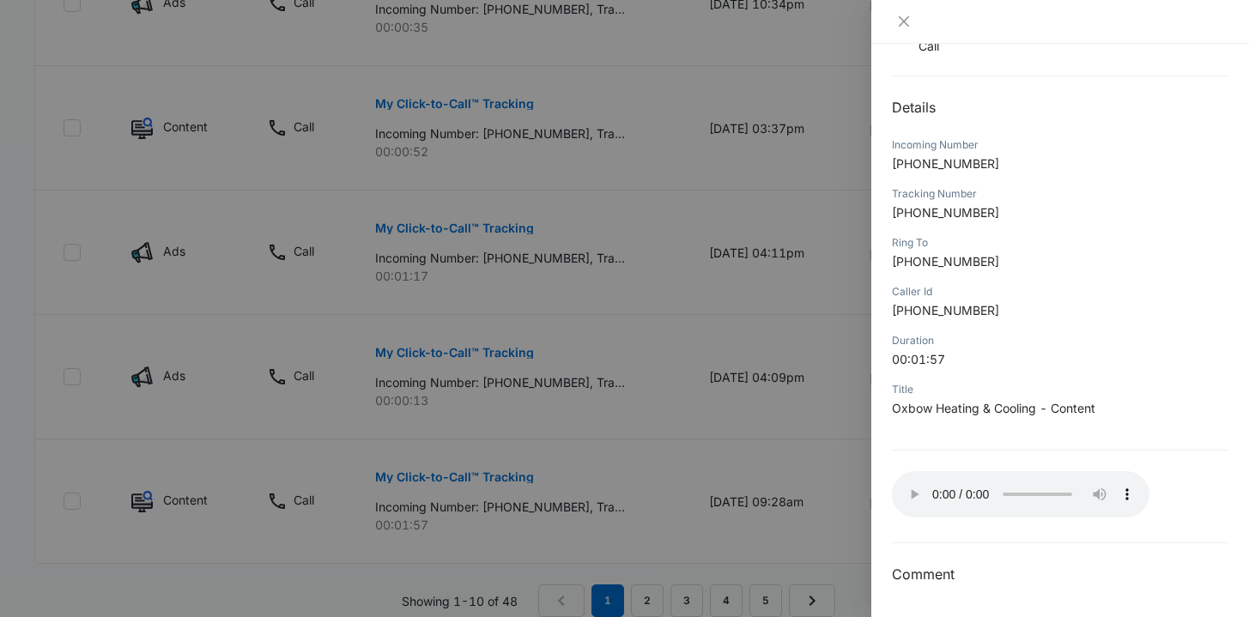
click at [755, 444] on div at bounding box center [624, 308] width 1249 height 617
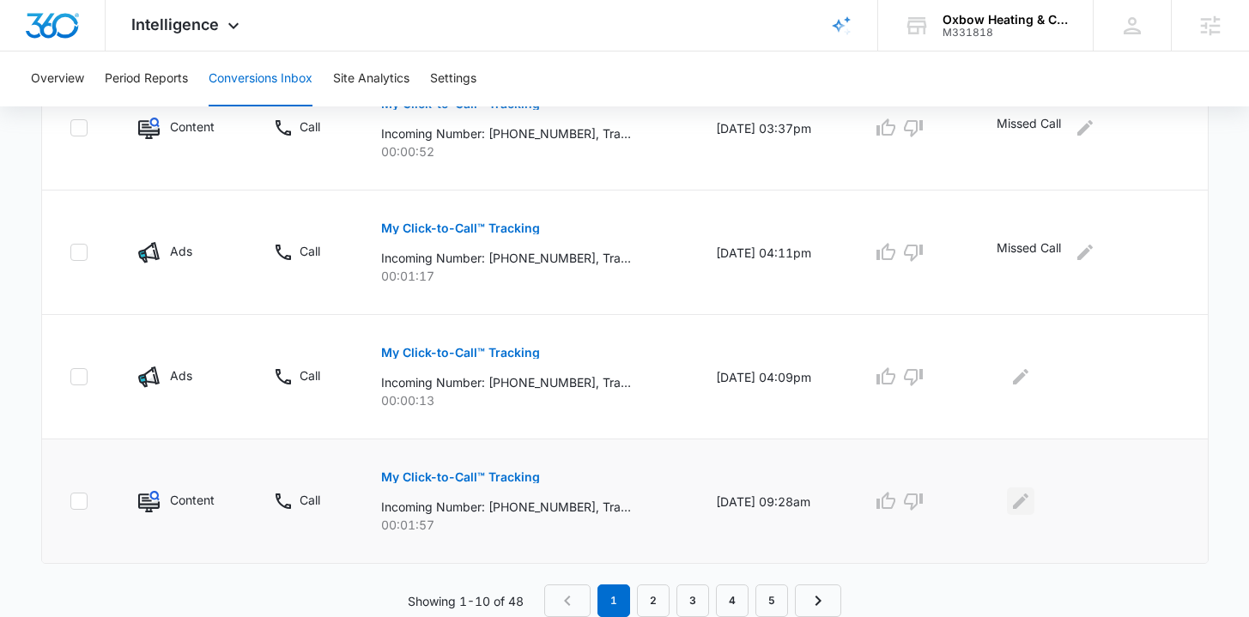
click at [1031, 503] on icon "Edit Comments" at bounding box center [1021, 501] width 21 height 21
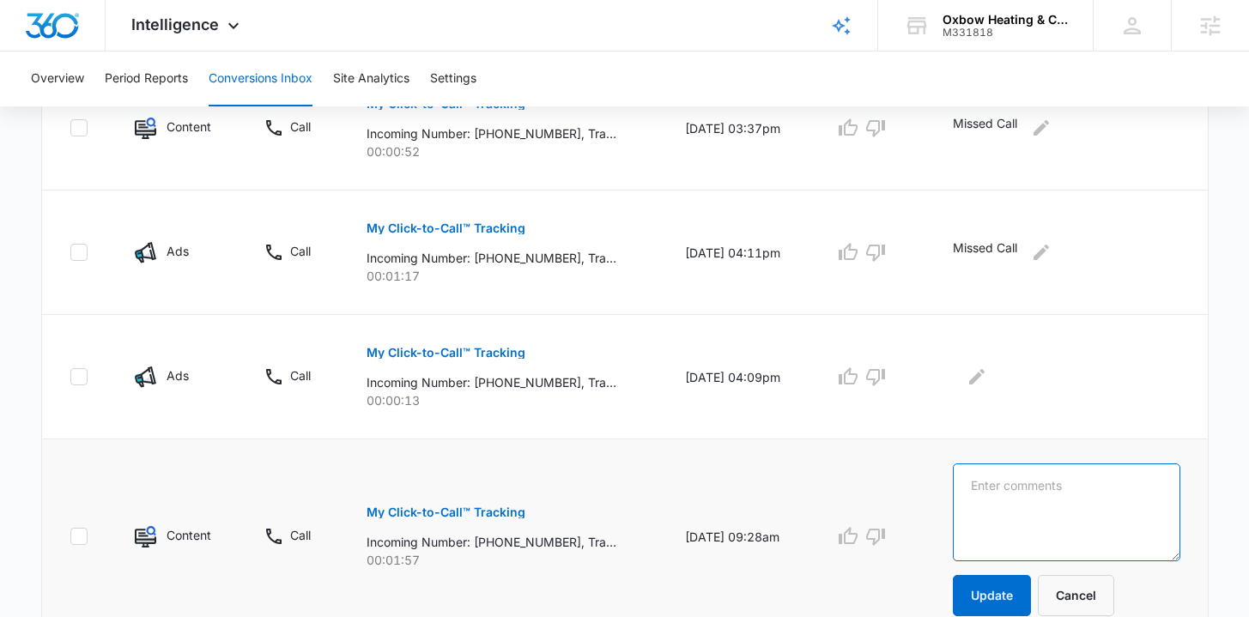
click at [1022, 489] on textarea at bounding box center [1067, 513] width 228 height 98
type textarea "Answered. Neighbor"
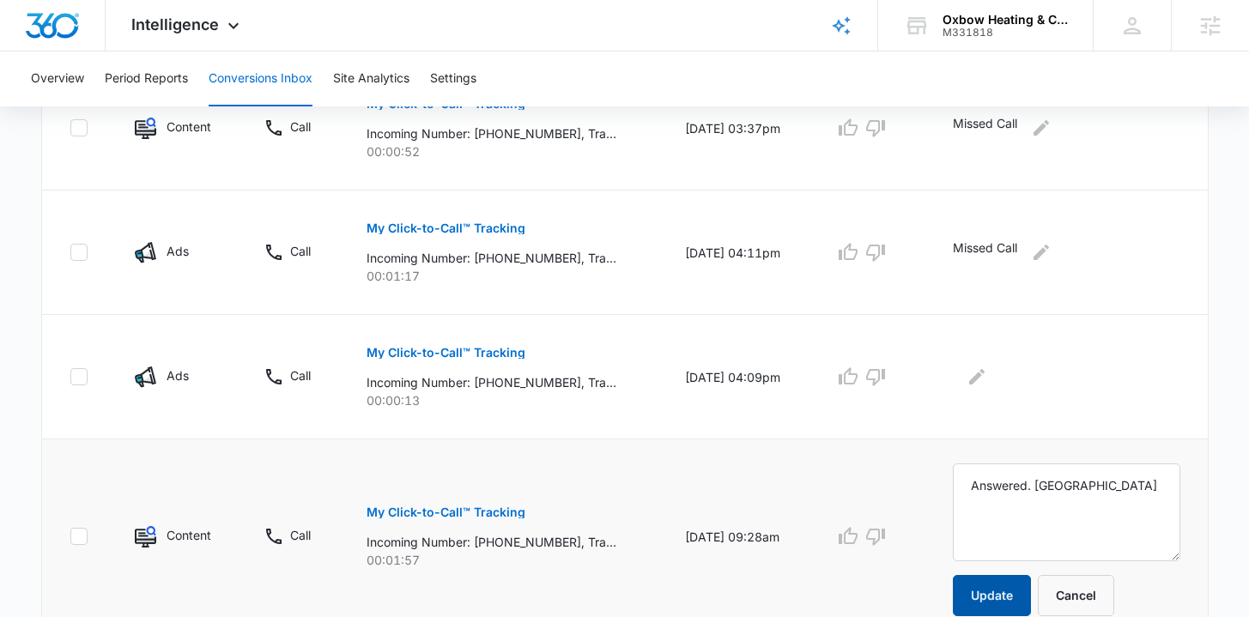
click at [1027, 586] on button "Update" at bounding box center [992, 595] width 78 height 41
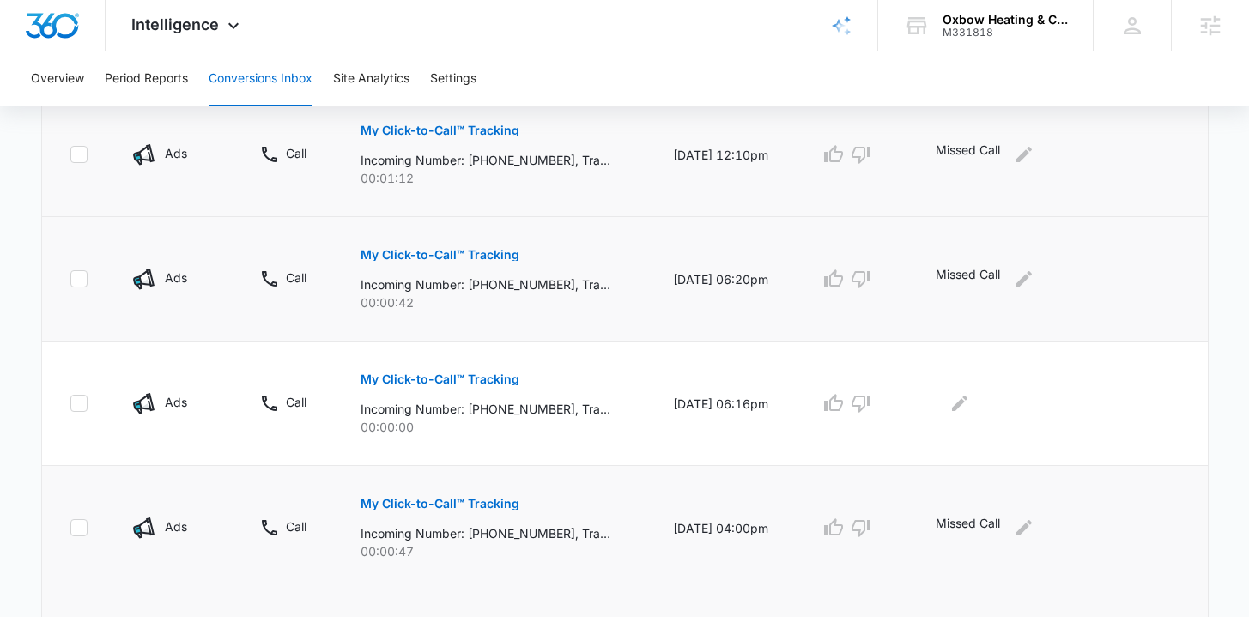
scroll to position [462, 0]
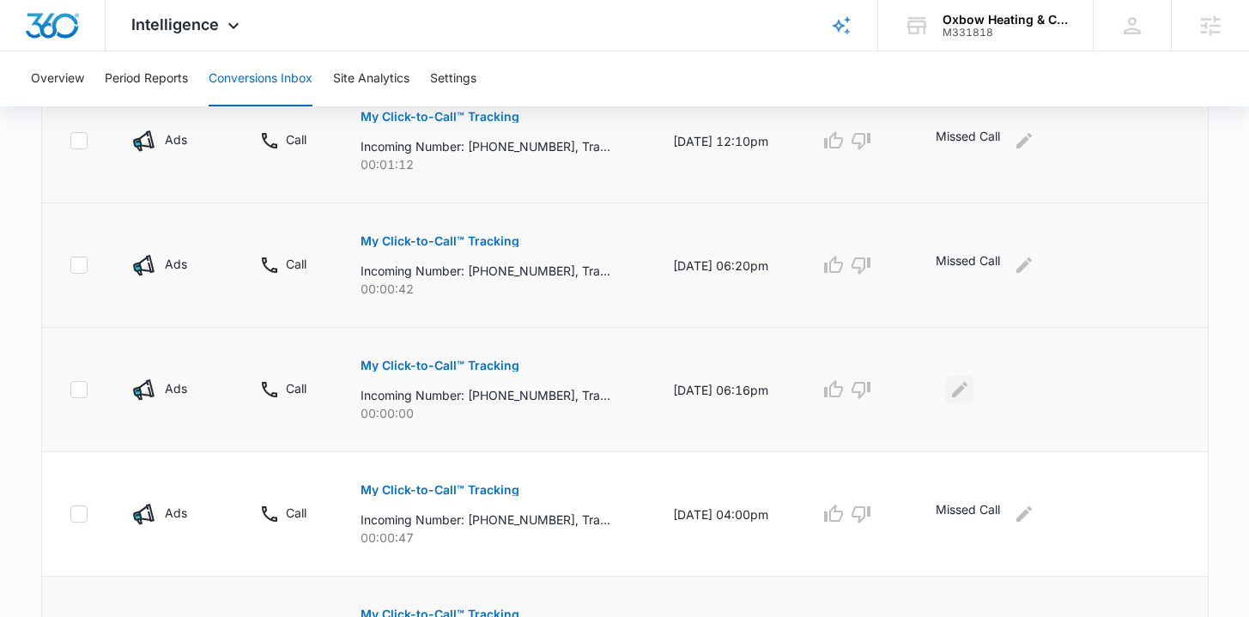
click at [968, 391] on icon "Edit Comments" at bounding box center [959, 389] width 15 height 15
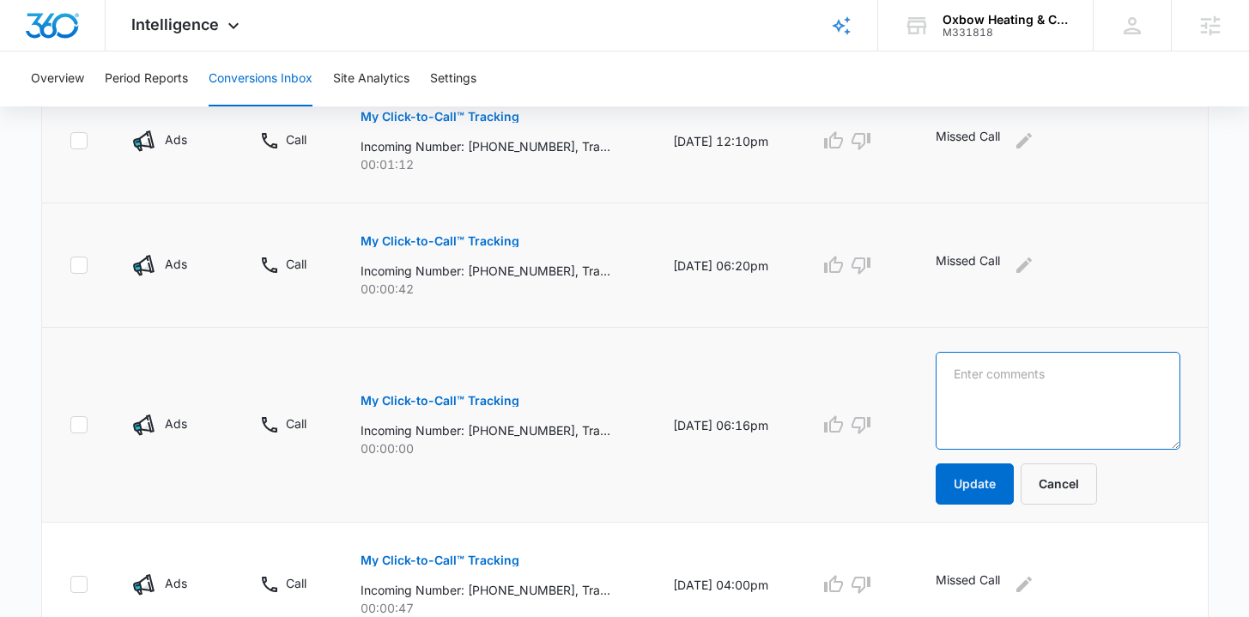
click at [1029, 390] on textarea at bounding box center [1058, 401] width 244 height 98
type textarea "Missed Call"
click at [1003, 483] on button "Update" at bounding box center [975, 484] width 78 height 41
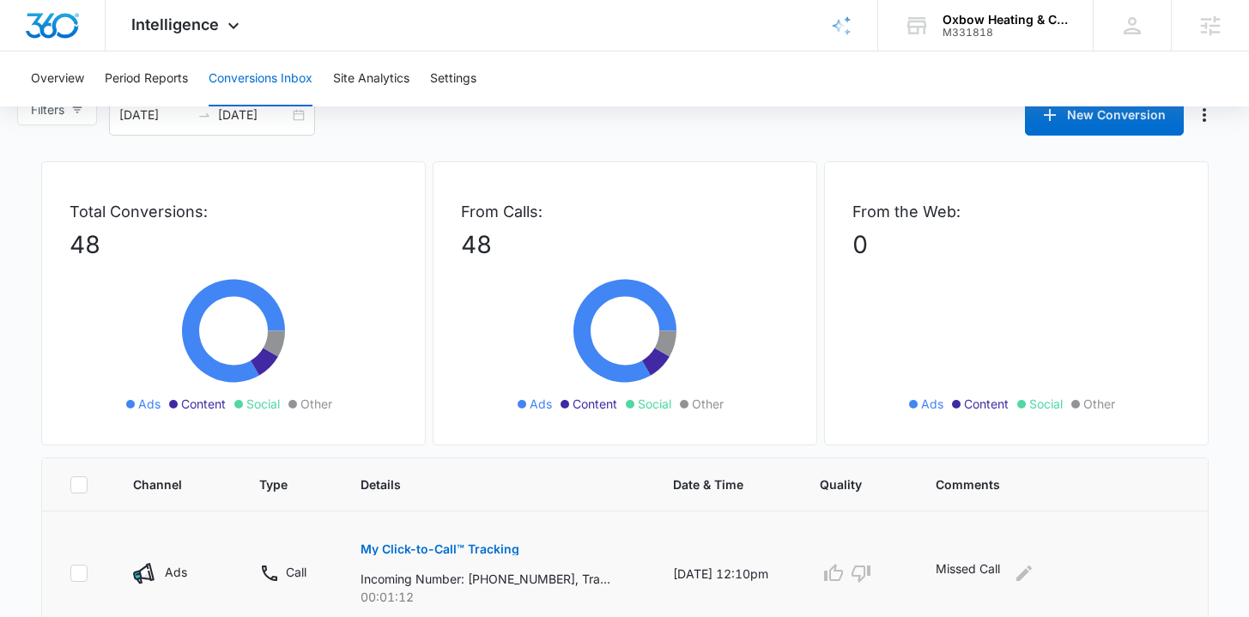
scroll to position [0, 0]
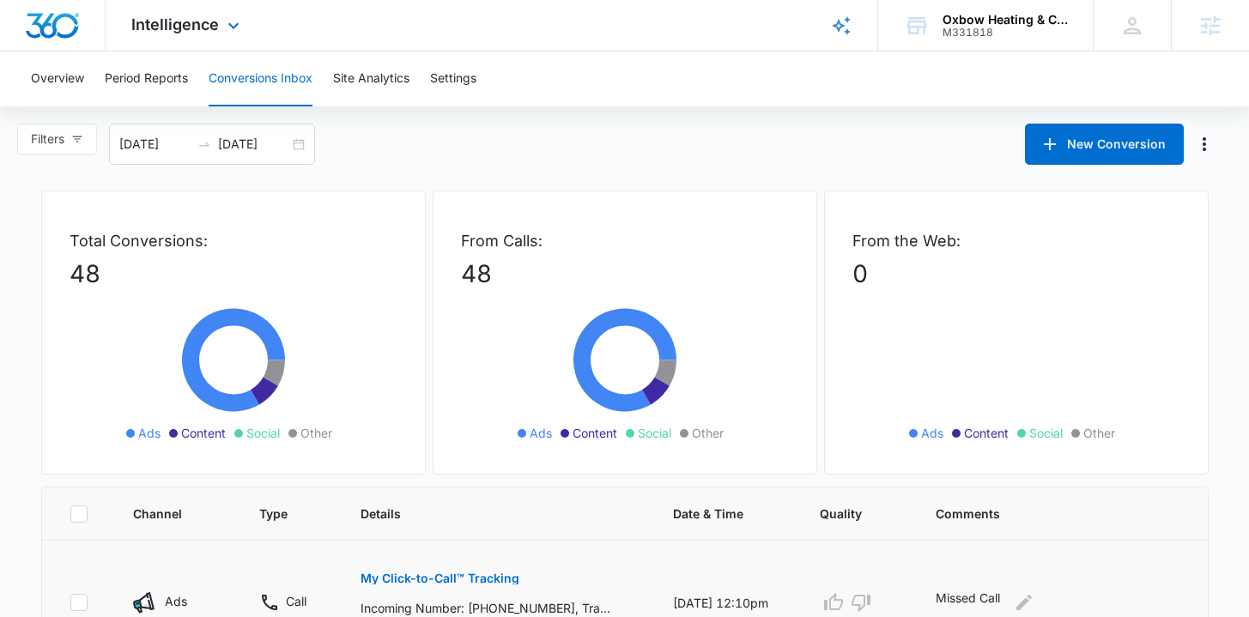
click at [74, 28] on img "Dashboard" at bounding box center [52, 26] width 55 height 26
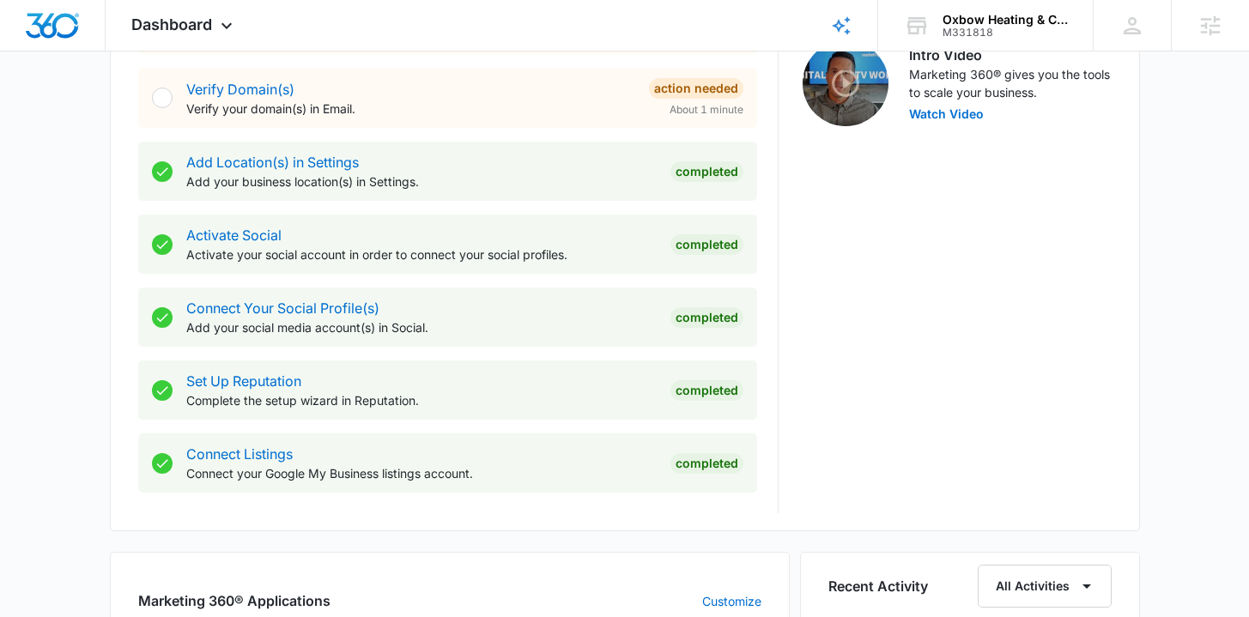
scroll to position [817, 0]
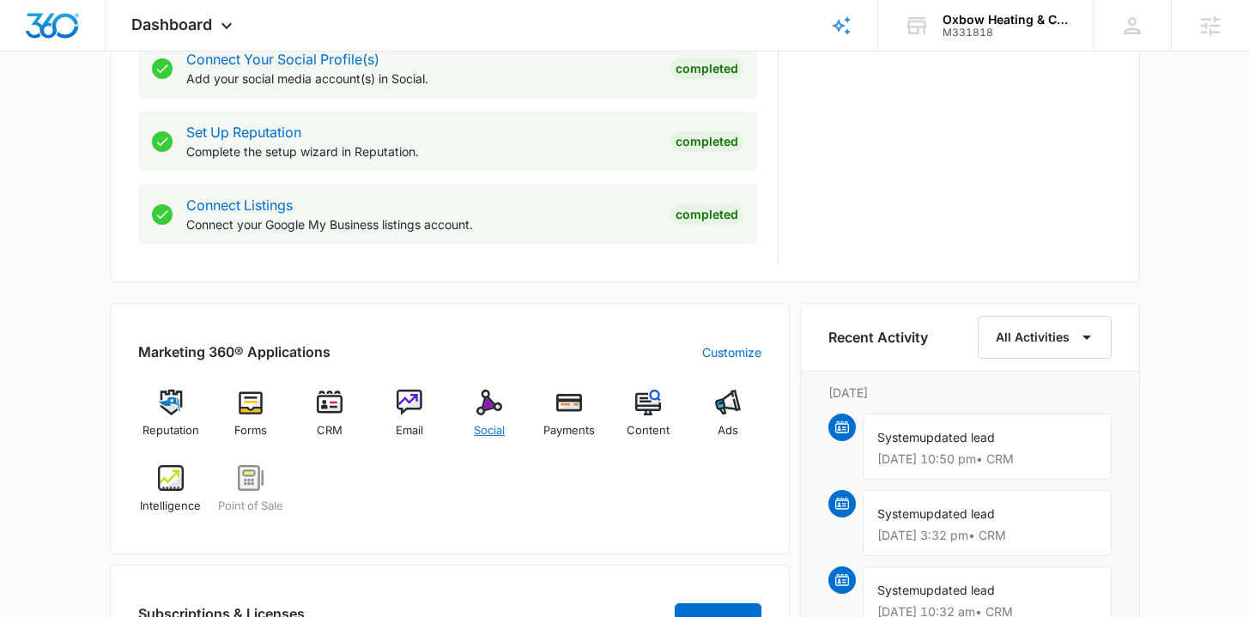
click at [493, 424] on span "Social" at bounding box center [489, 430] width 31 height 17
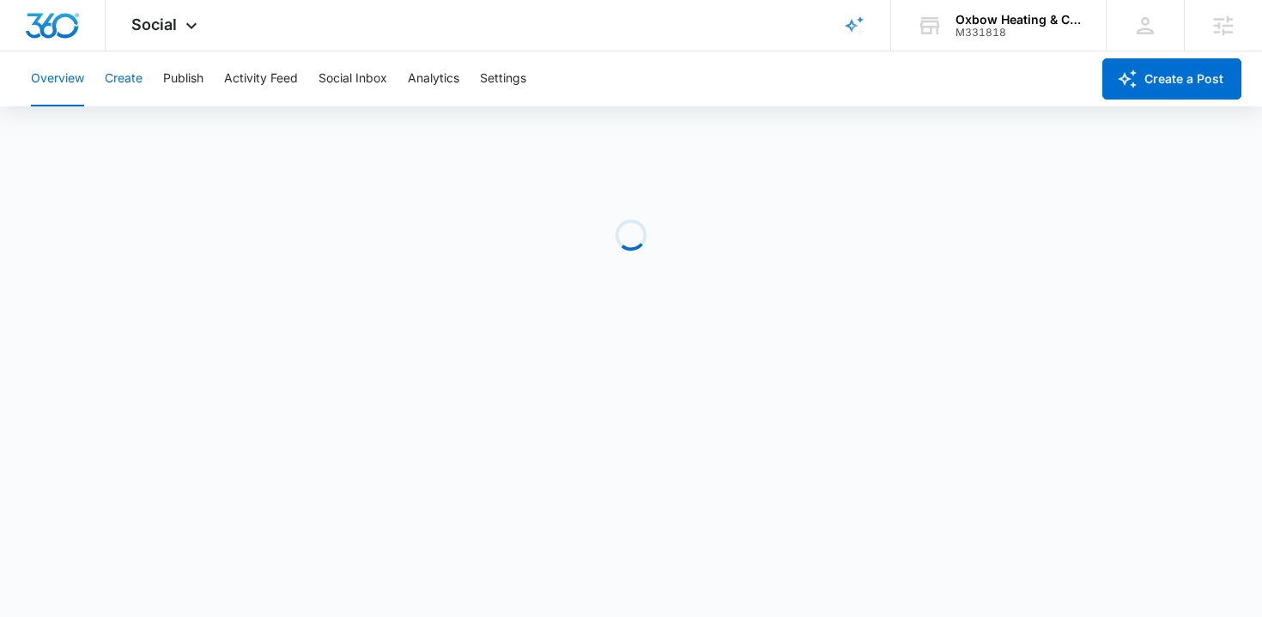
click at [129, 86] on button "Create" at bounding box center [124, 79] width 38 height 55
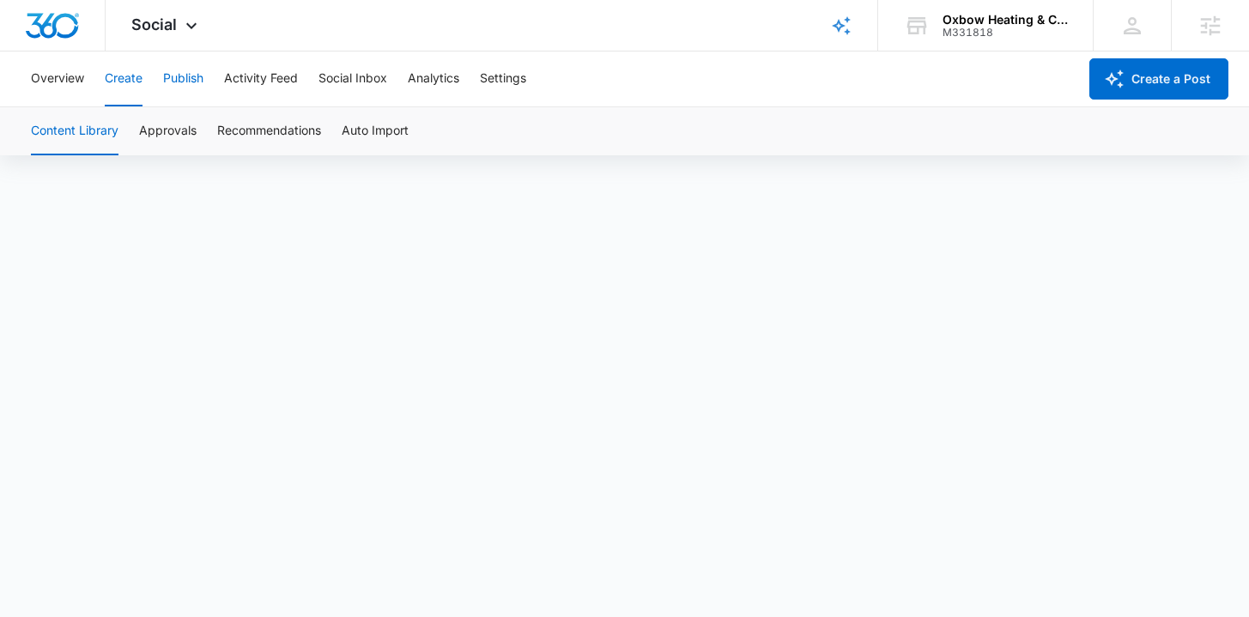
click at [201, 76] on button "Publish" at bounding box center [183, 79] width 40 height 55
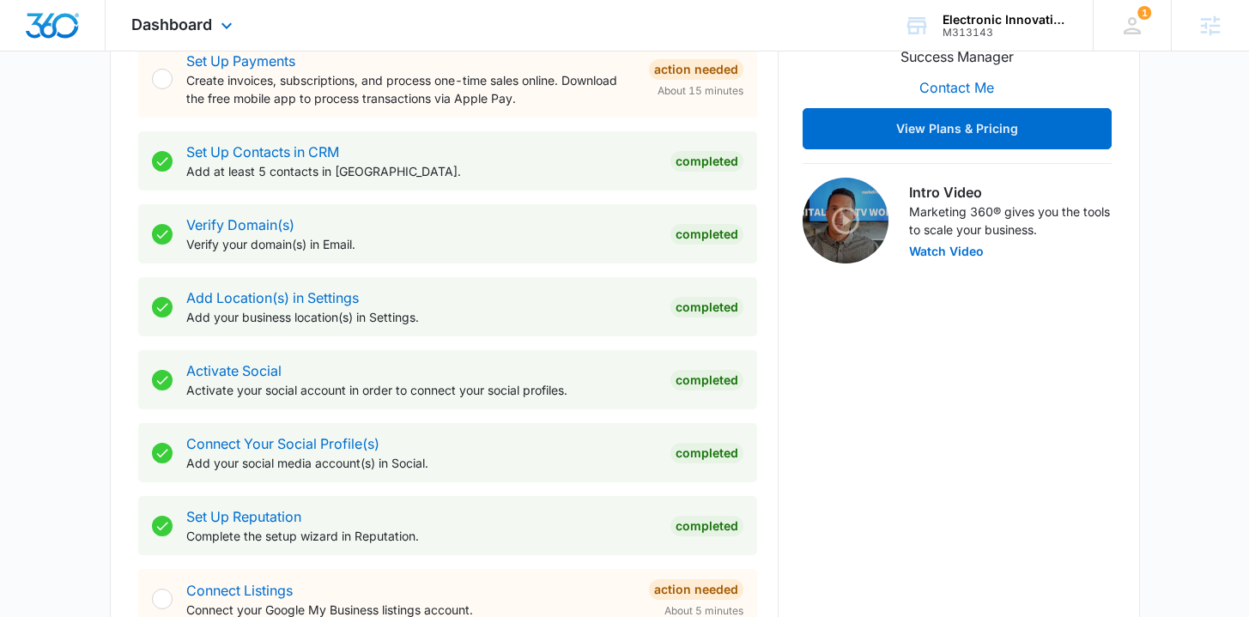
scroll to position [430, 0]
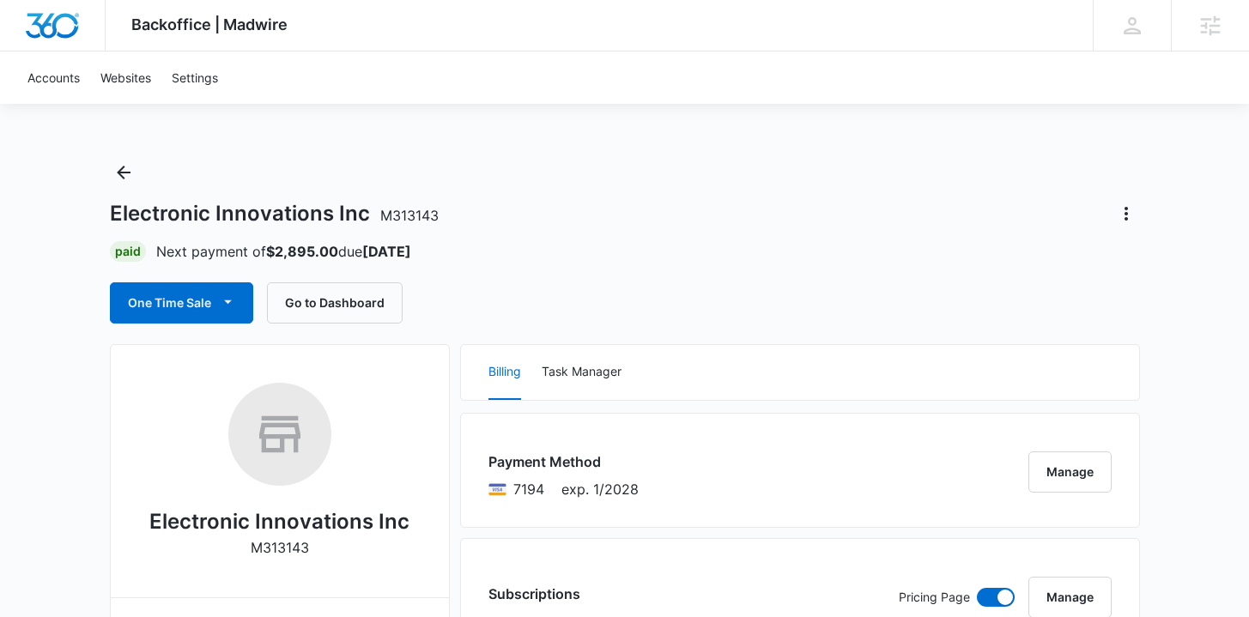
click at [118, 172] on icon "Back" at bounding box center [124, 173] width 14 height 14
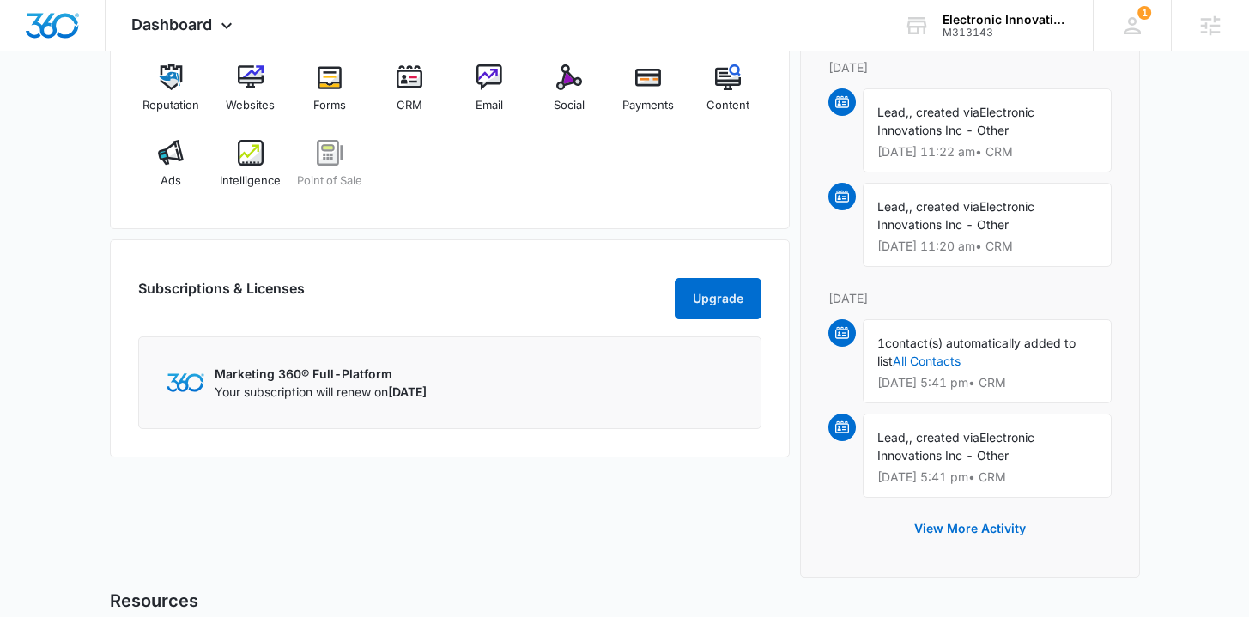
scroll to position [1145, 0]
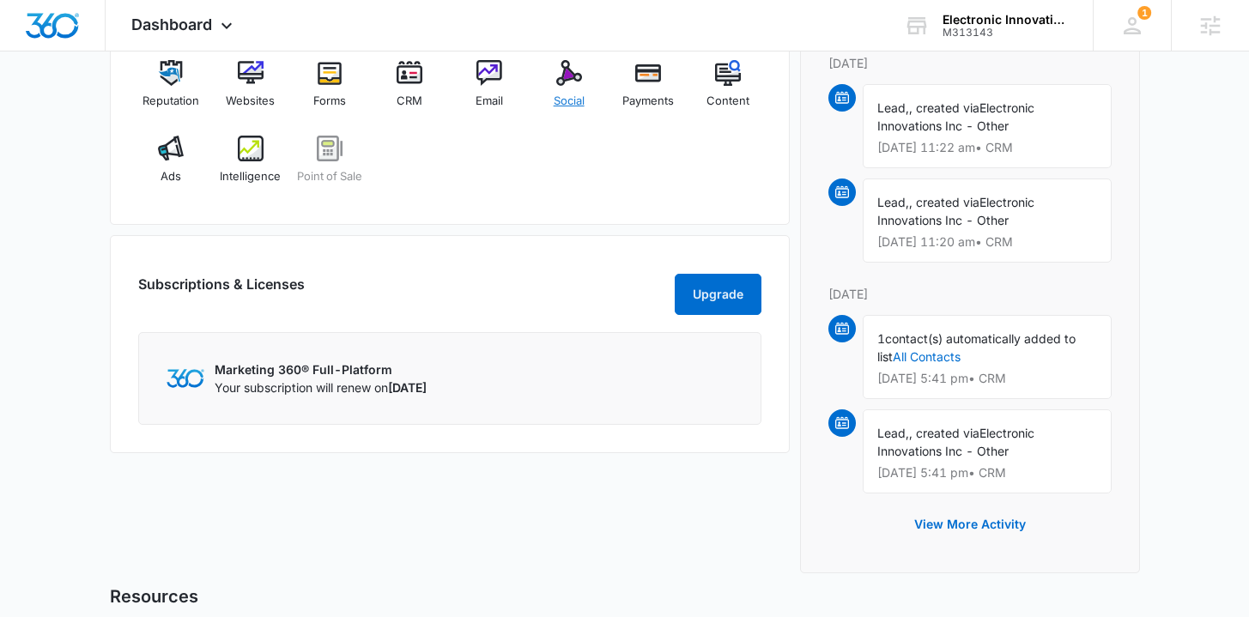
click at [568, 99] on span "Social" at bounding box center [569, 101] width 31 height 17
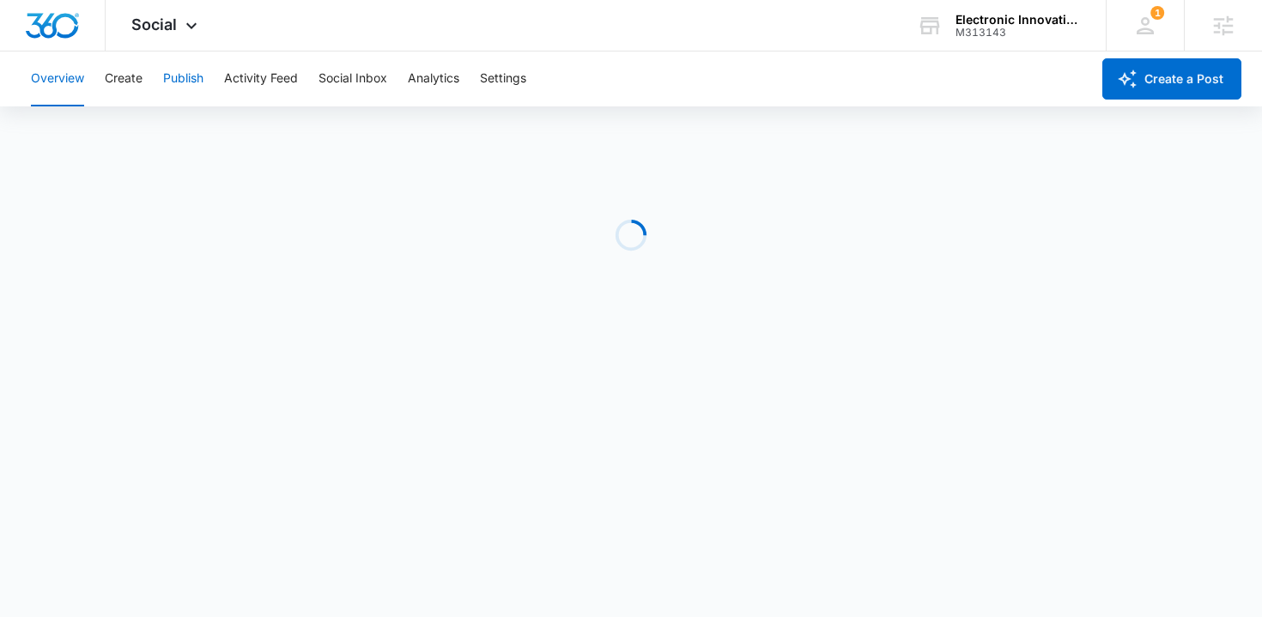
click at [175, 73] on button "Publish" at bounding box center [183, 79] width 40 height 55
click at [59, 138] on button "Calendar" at bounding box center [56, 131] width 51 height 48
click at [63, 21] on img "Dashboard" at bounding box center [52, 26] width 55 height 26
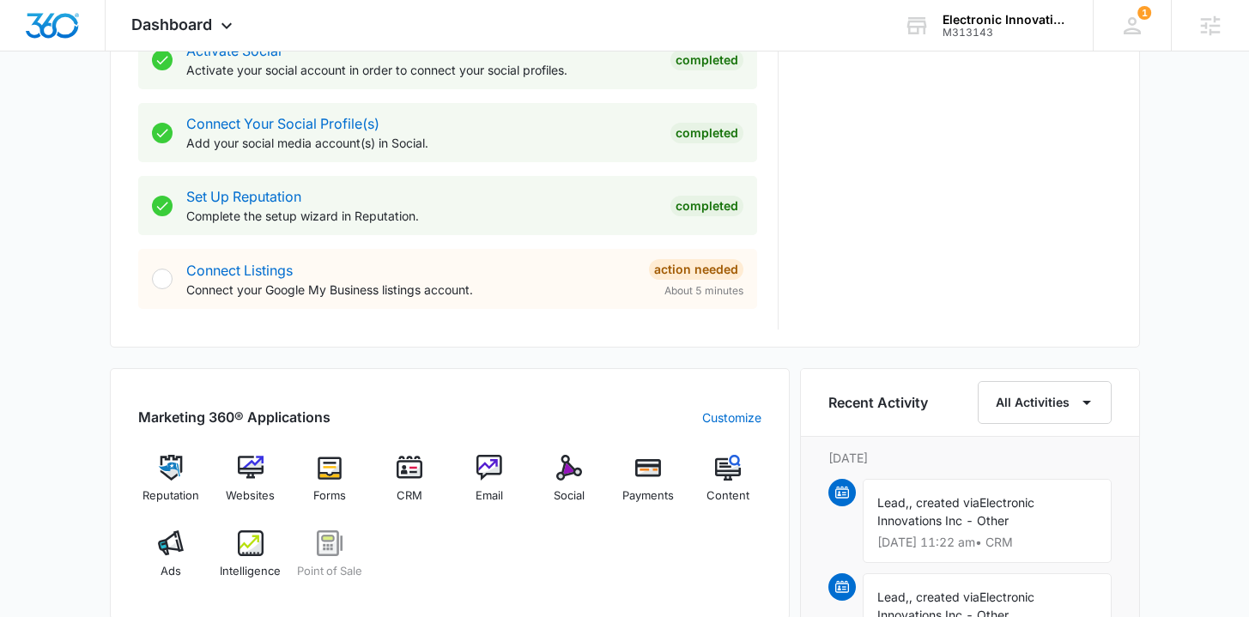
scroll to position [962, 0]
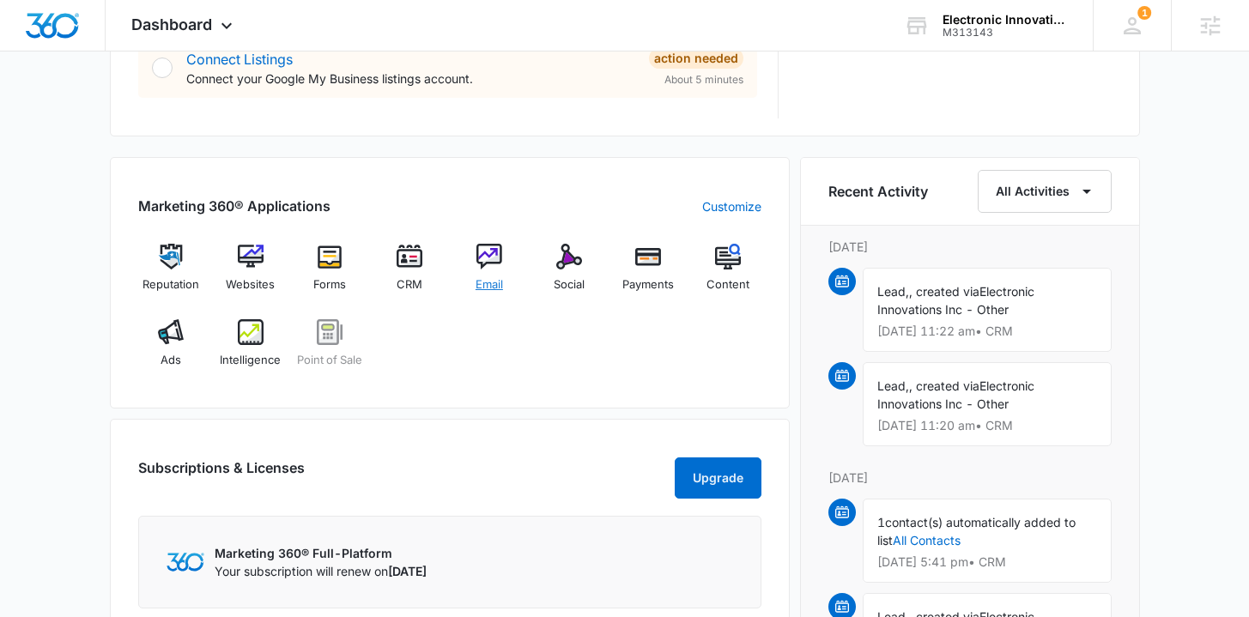
click at [499, 291] on span "Email" at bounding box center [489, 284] width 27 height 17
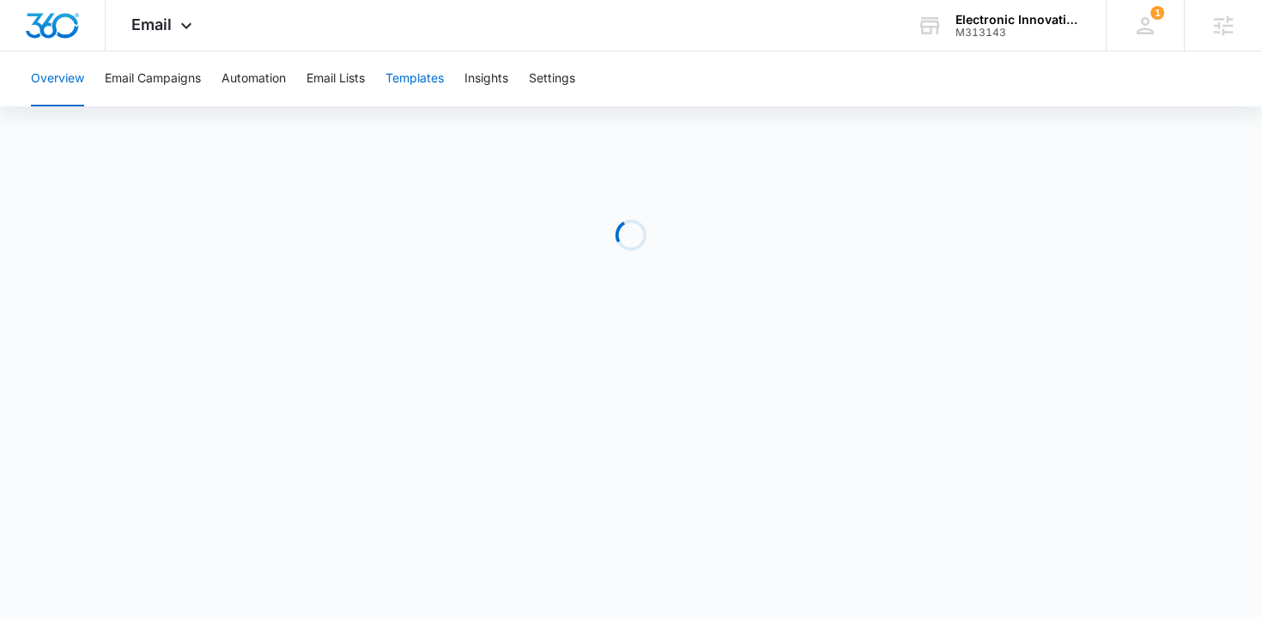
click at [432, 74] on button "Templates" at bounding box center [415, 79] width 58 height 55
click at [144, 80] on button "Email Campaigns" at bounding box center [153, 79] width 96 height 55
click at [69, 28] on img "Dashboard" at bounding box center [52, 26] width 55 height 26
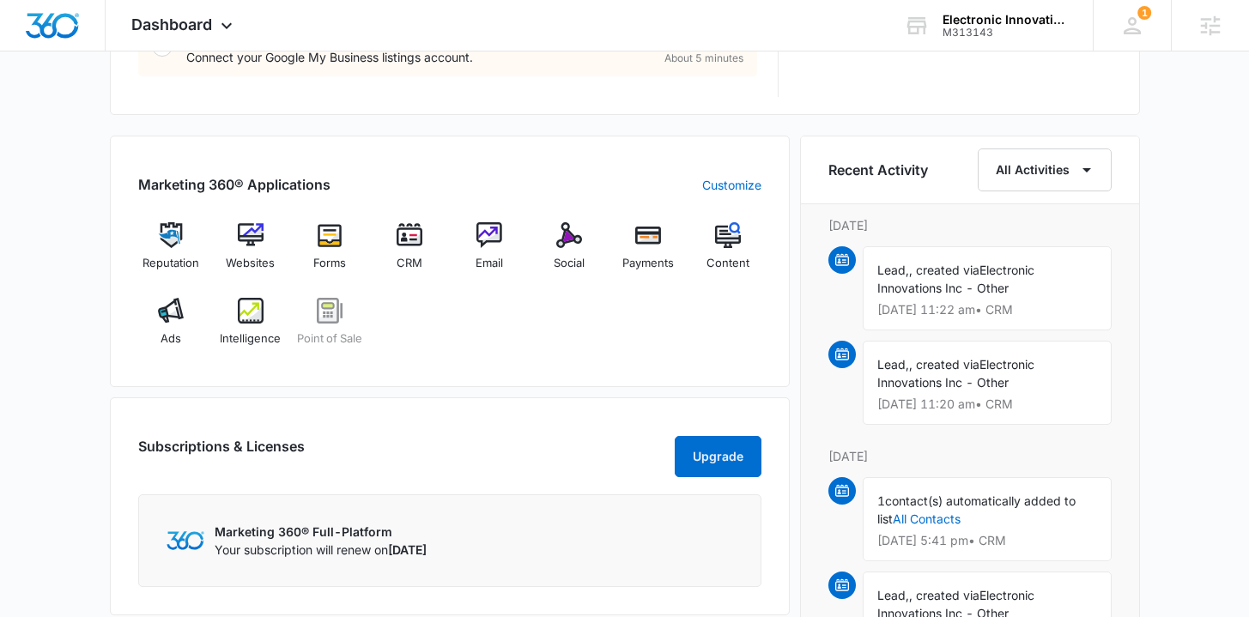
scroll to position [968, 0]
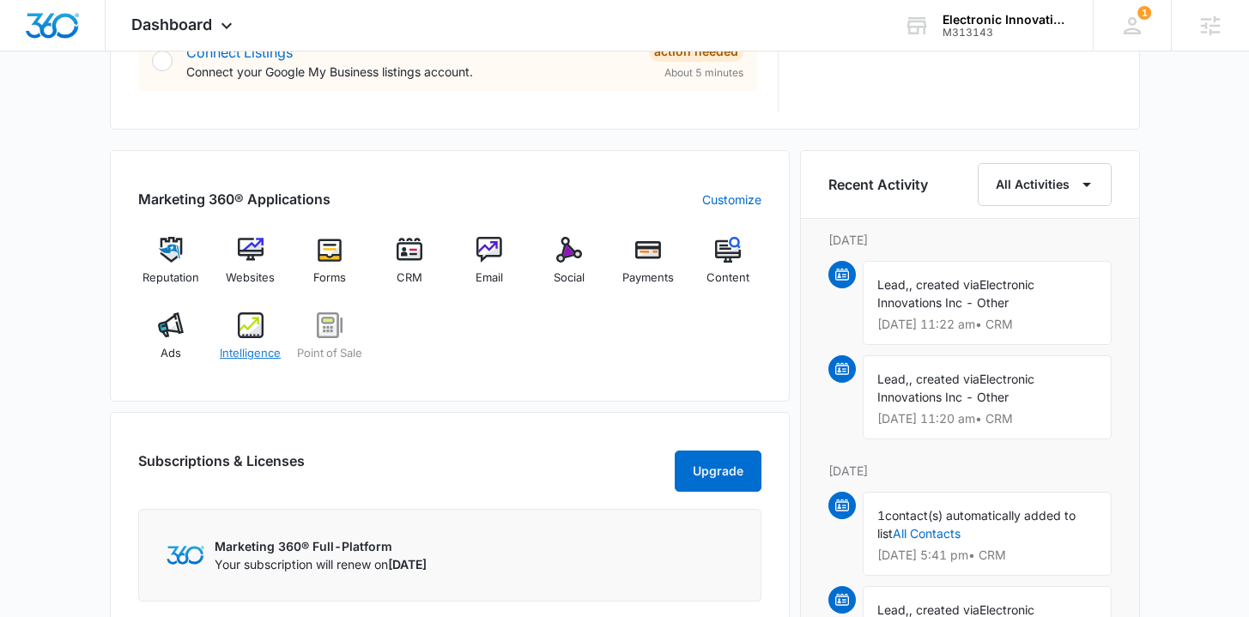
click at [229, 349] on span "Intelligence" at bounding box center [250, 353] width 61 height 17
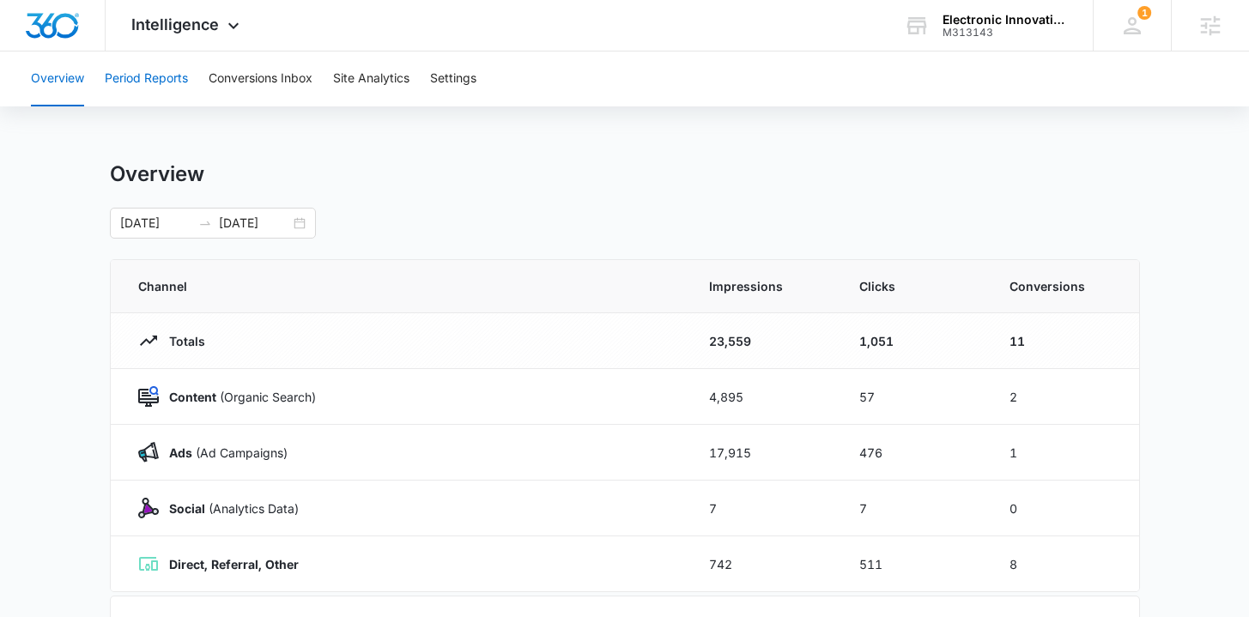
click at [133, 80] on button "Period Reports" at bounding box center [146, 79] width 83 height 55
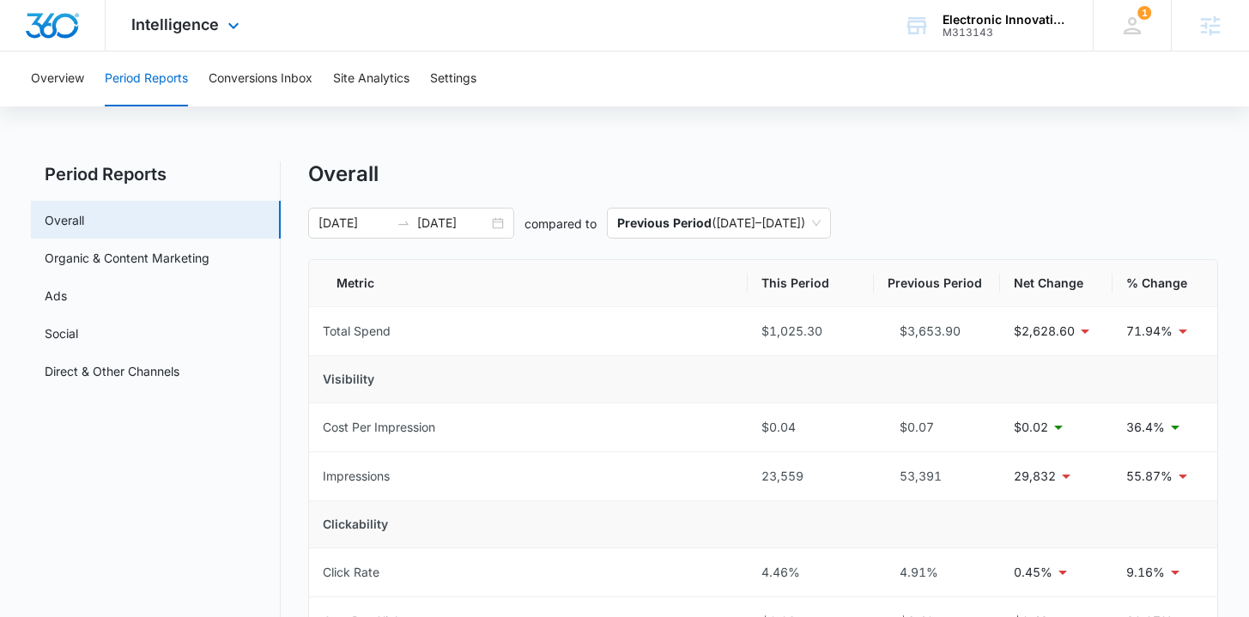
click at [45, 36] on img "Dashboard" at bounding box center [52, 26] width 55 height 26
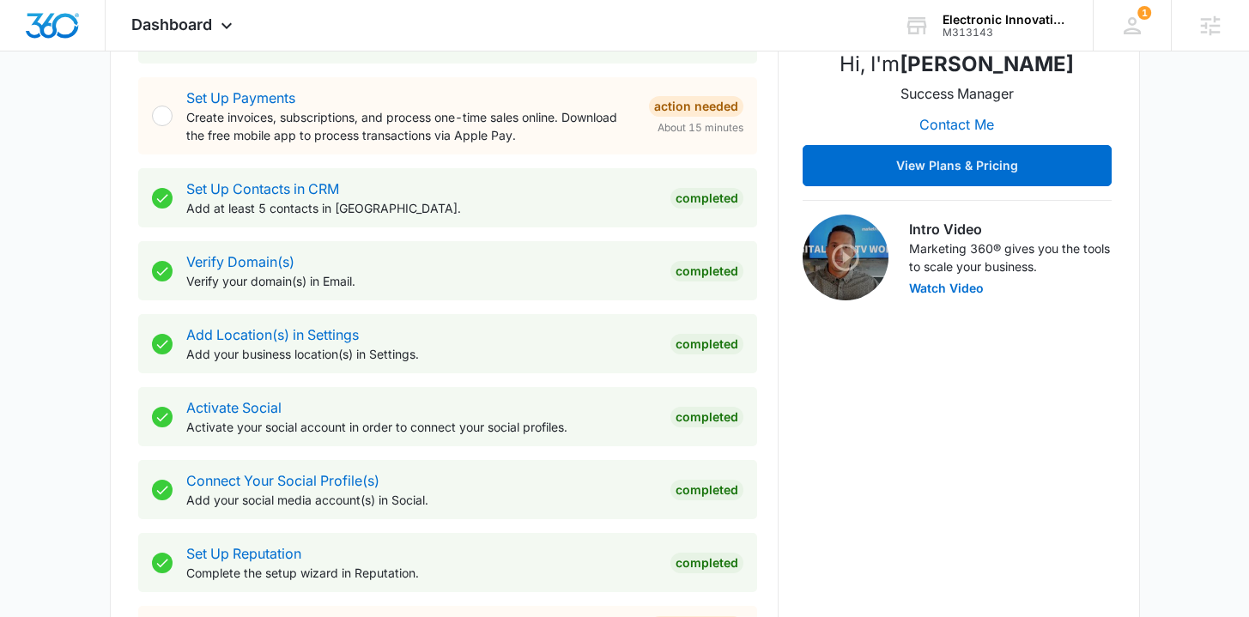
scroll to position [397, 0]
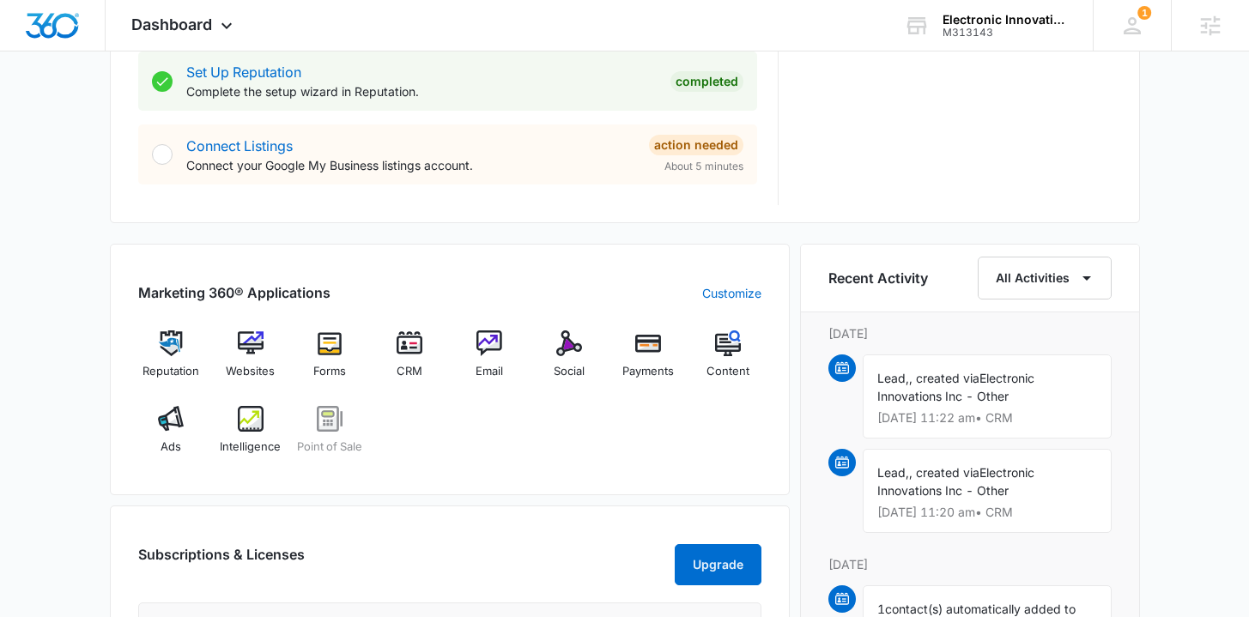
scroll to position [881, 0]
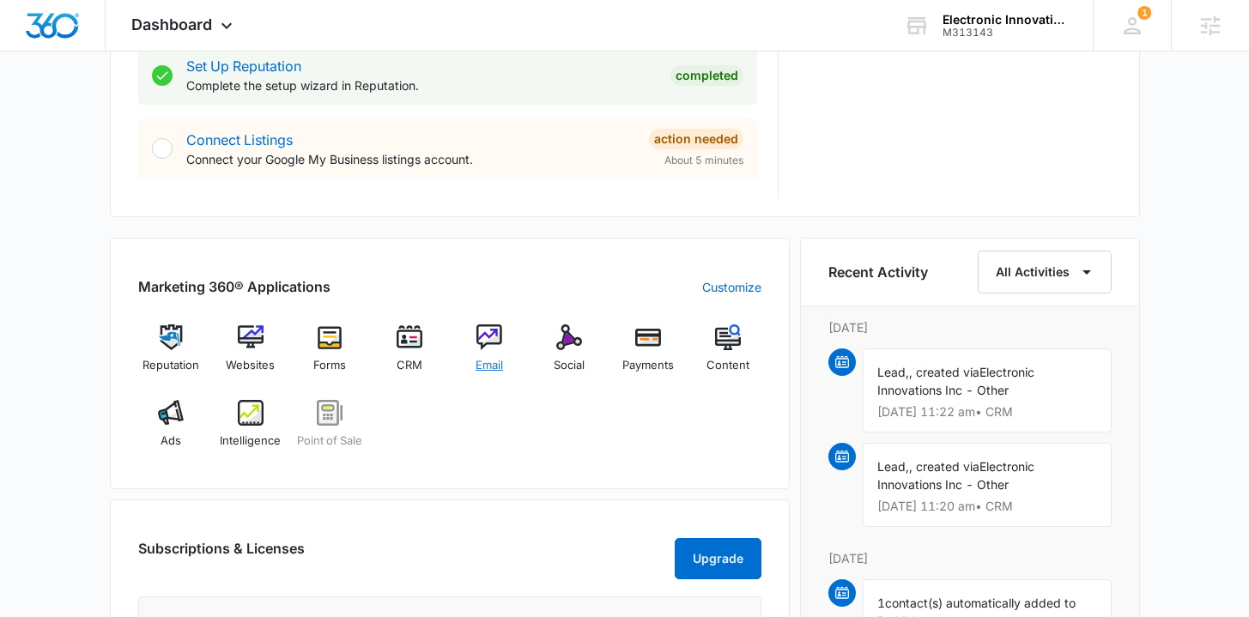
click at [489, 348] on img at bounding box center [490, 338] width 26 height 26
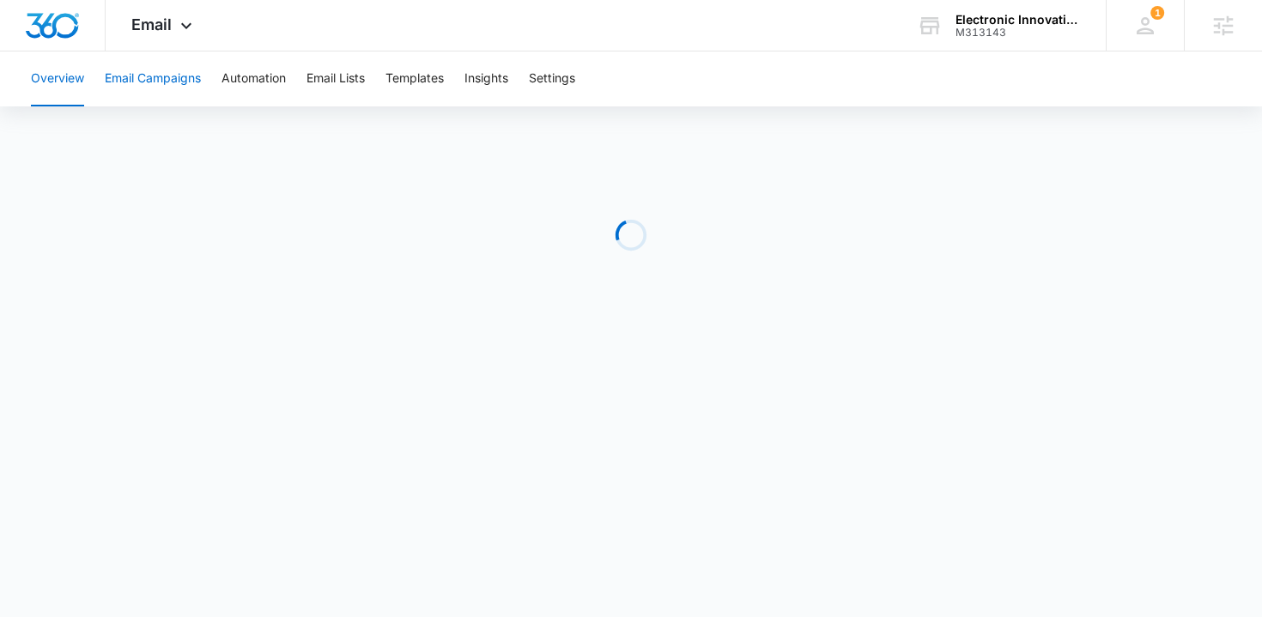
click at [162, 74] on button "Email Campaigns" at bounding box center [153, 79] width 96 height 55
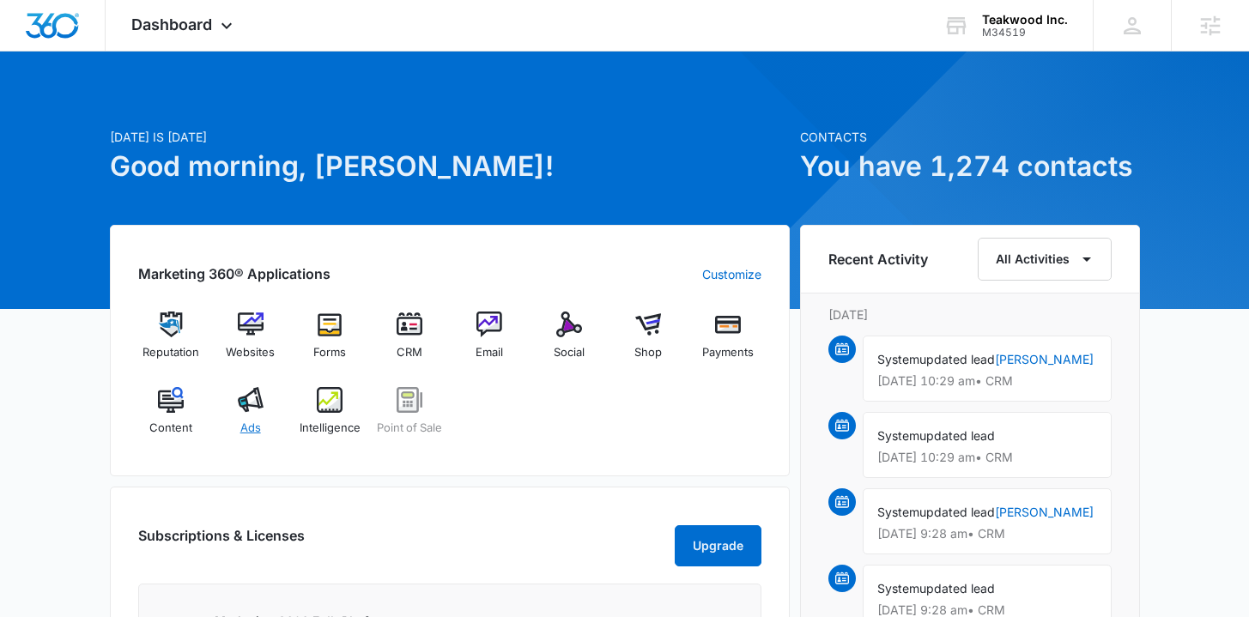
click at [252, 398] on img at bounding box center [251, 400] width 26 height 26
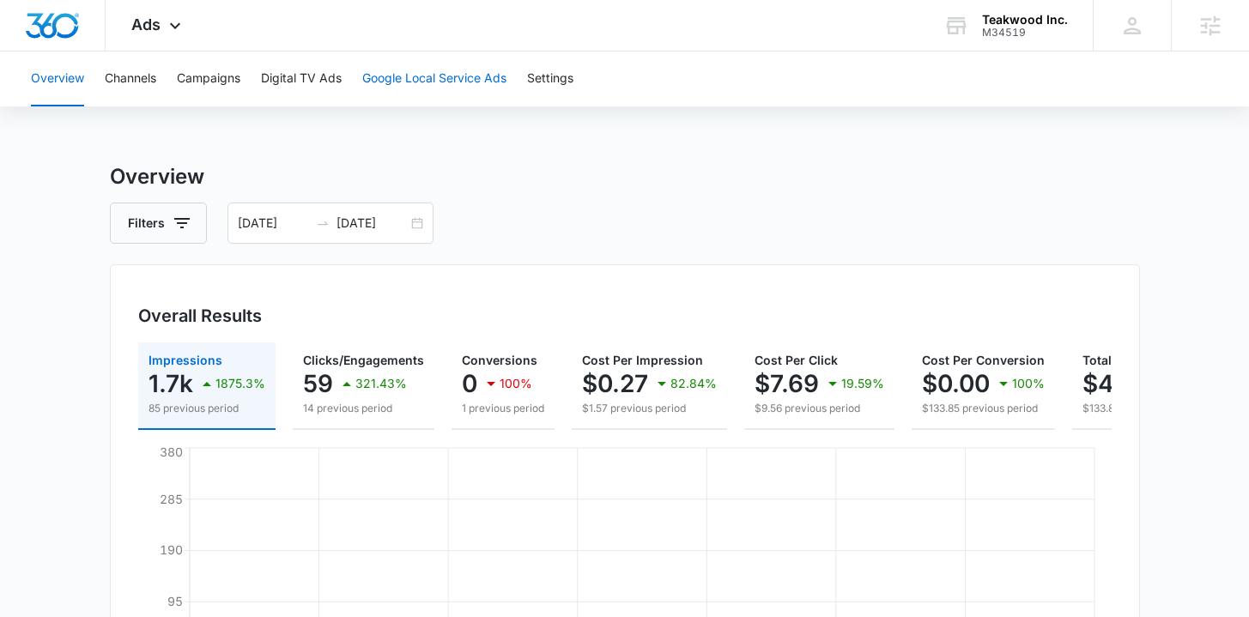
click at [416, 82] on button "Google Local Service Ads" at bounding box center [434, 79] width 144 height 55
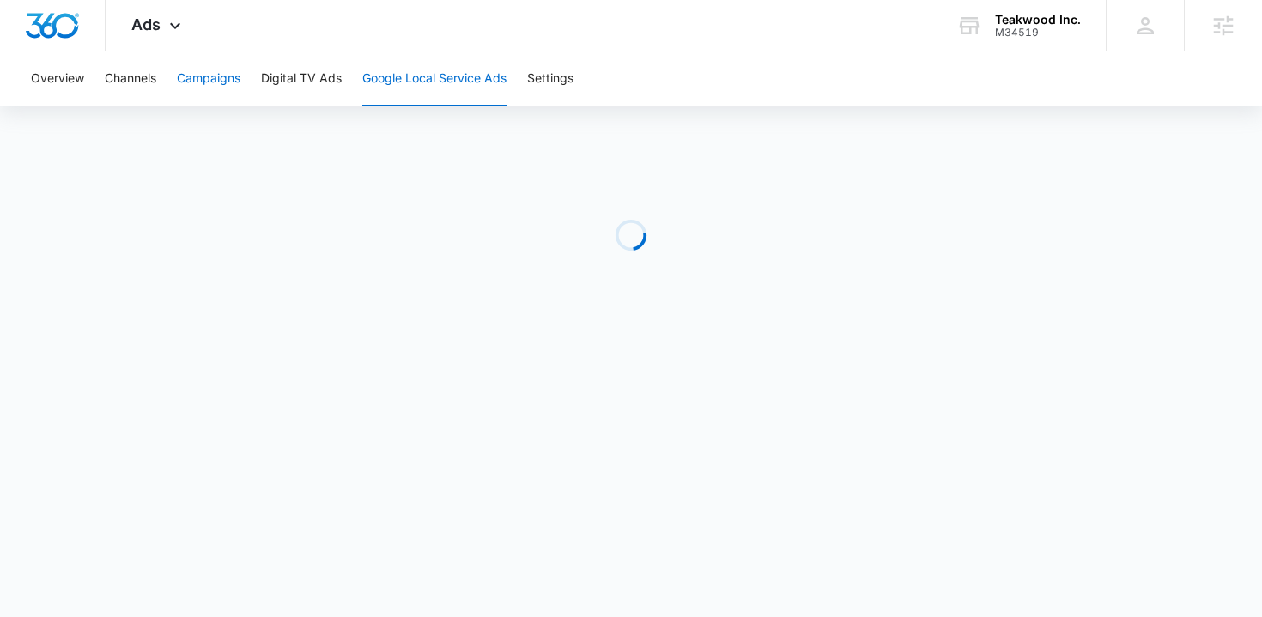
click at [181, 89] on button "Campaigns" at bounding box center [209, 79] width 64 height 55
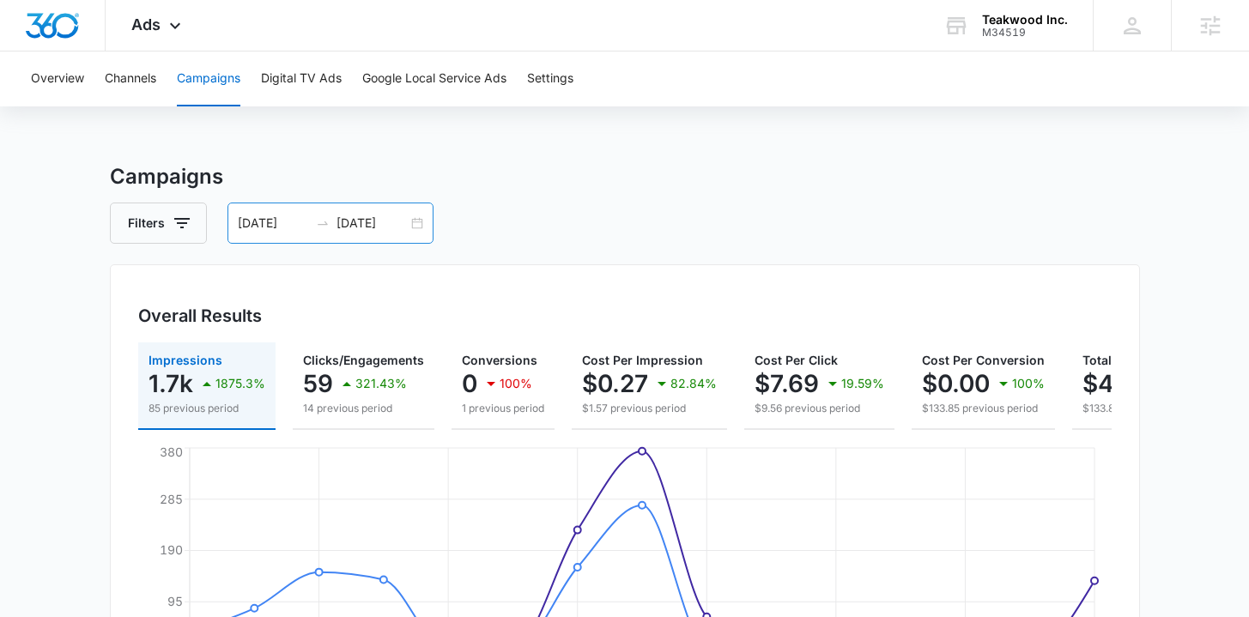
click at [422, 225] on div "08/19/2025 09/02/2025" at bounding box center [331, 223] width 206 height 41
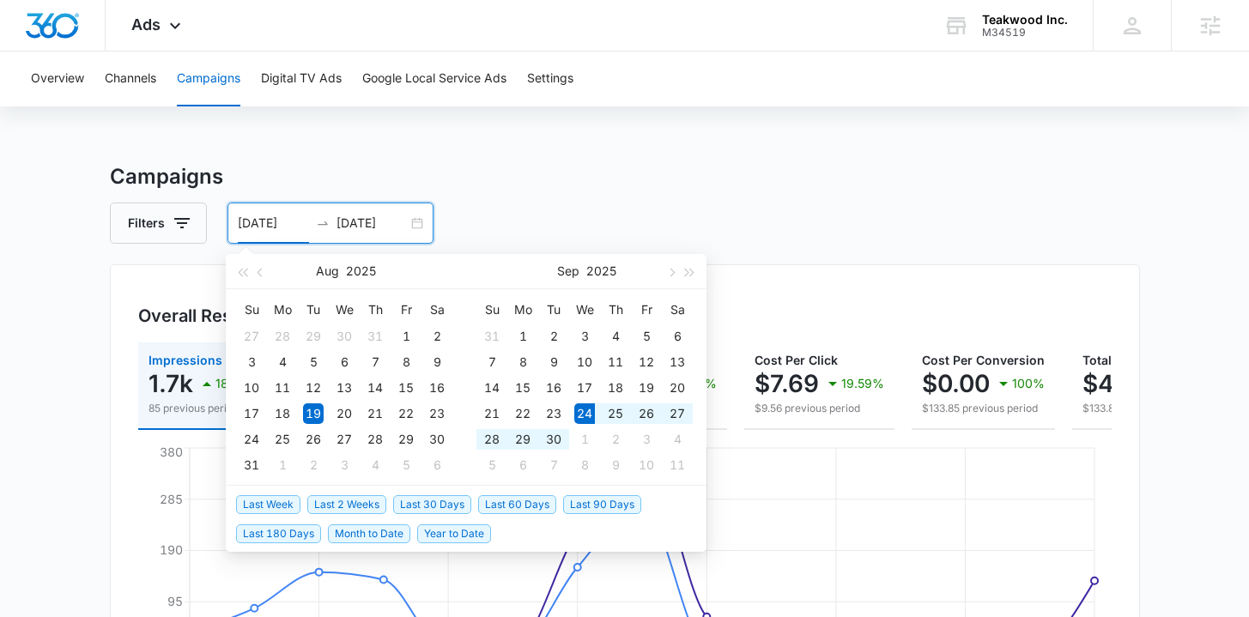
click at [319, 502] on span "Last 2 Weeks" at bounding box center [346, 504] width 79 height 19
type input "09/24/2025"
type input "10/08/2025"
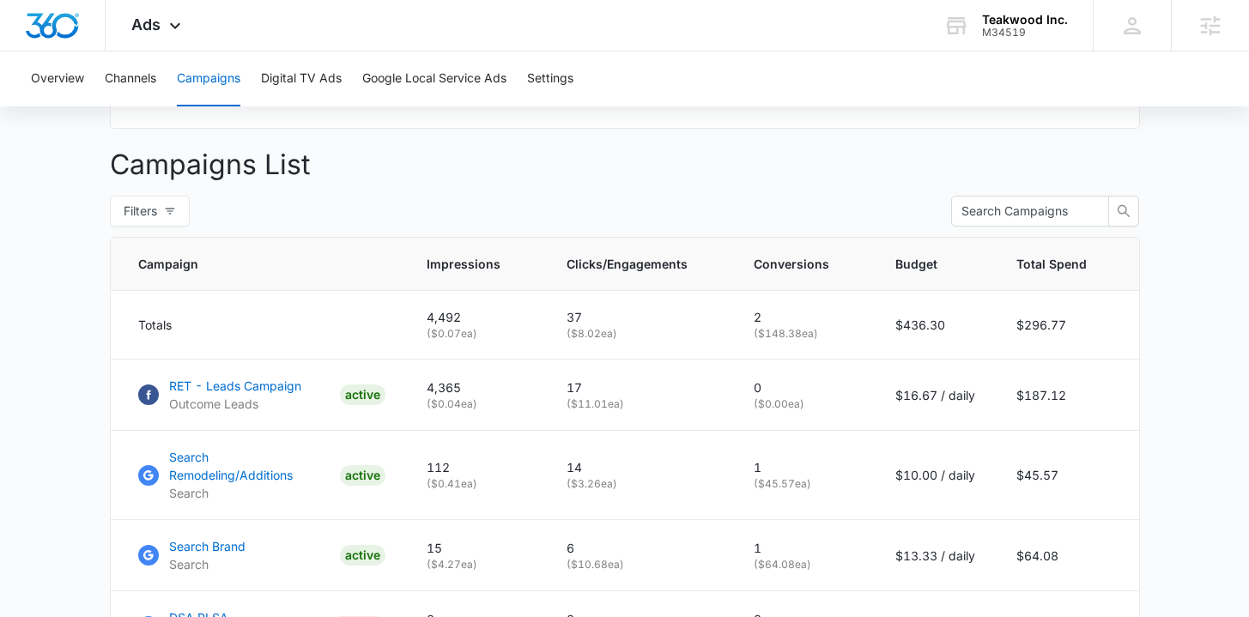
scroll to position [600, 0]
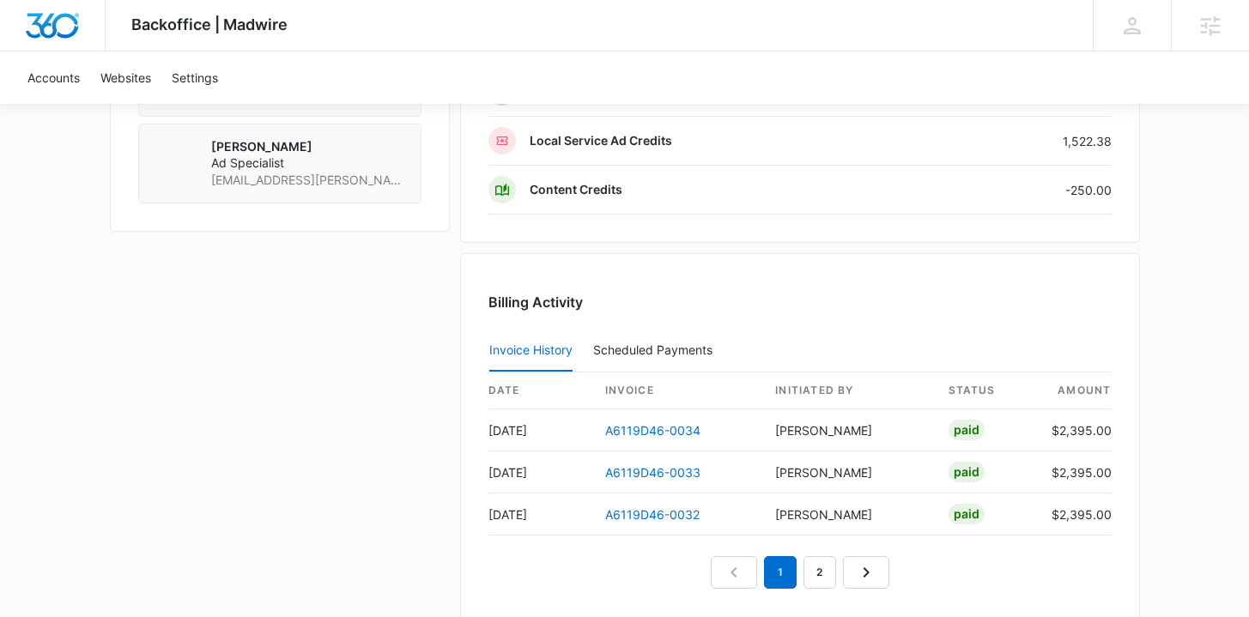
scroll to position [1223, 0]
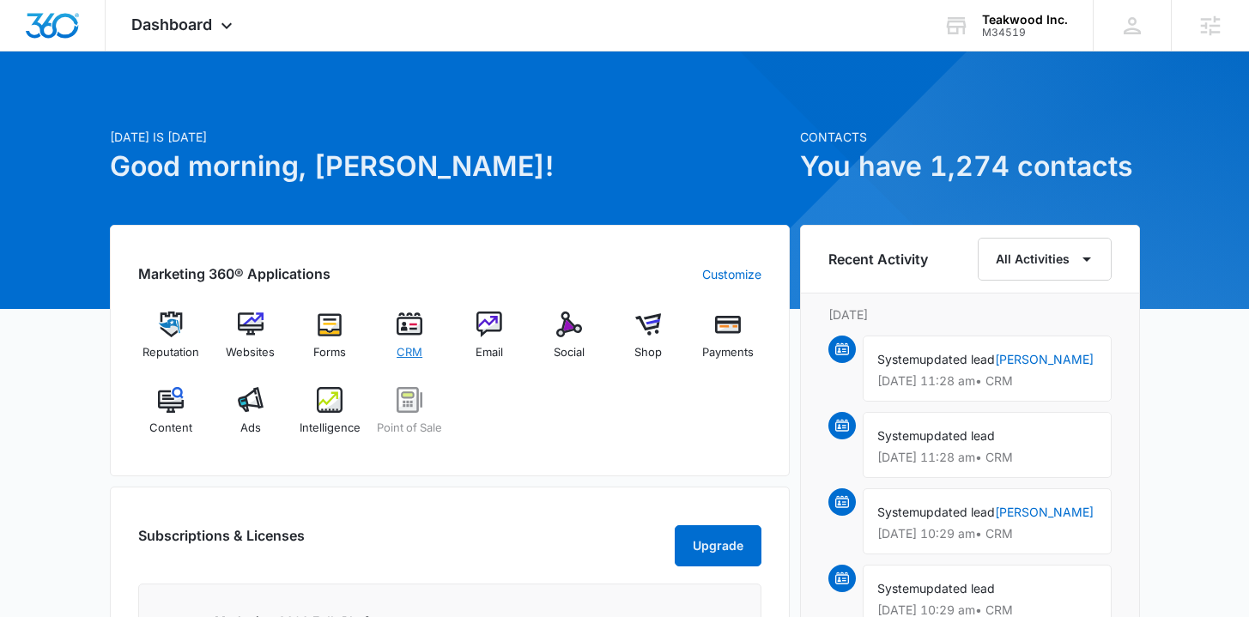
click at [398, 344] on span "CRM" at bounding box center [410, 352] width 26 height 17
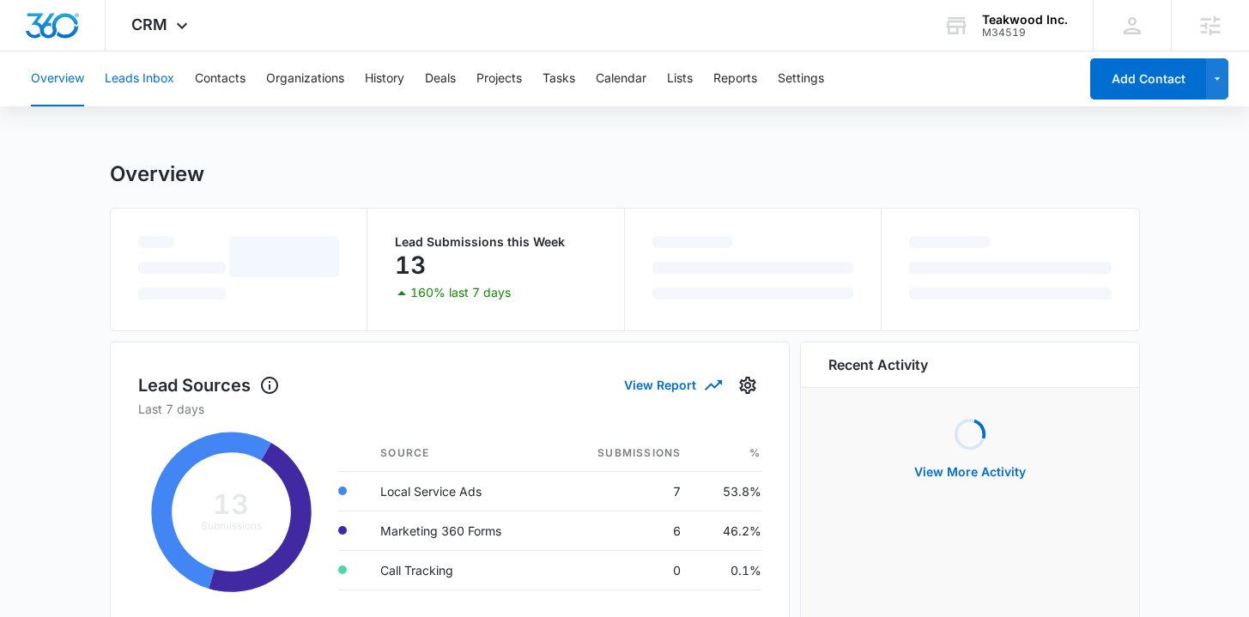
click at [168, 79] on button "Leads Inbox" at bounding box center [140, 79] width 70 height 55
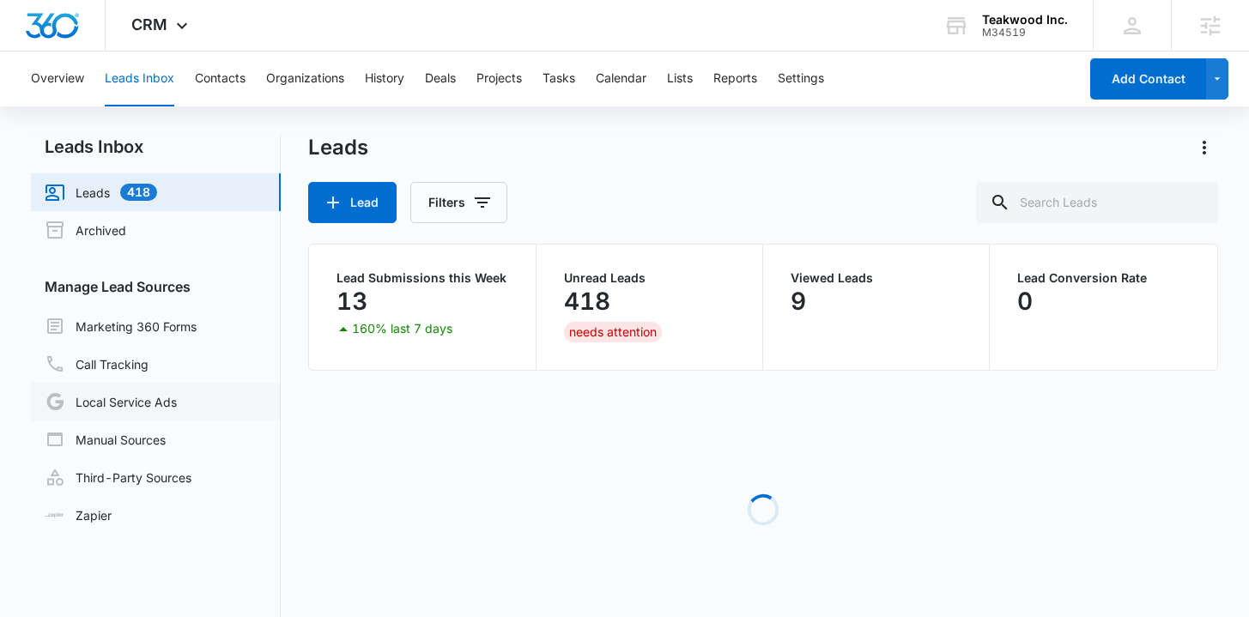
click at [165, 409] on link "Local Service Ads" at bounding box center [111, 402] width 132 height 21
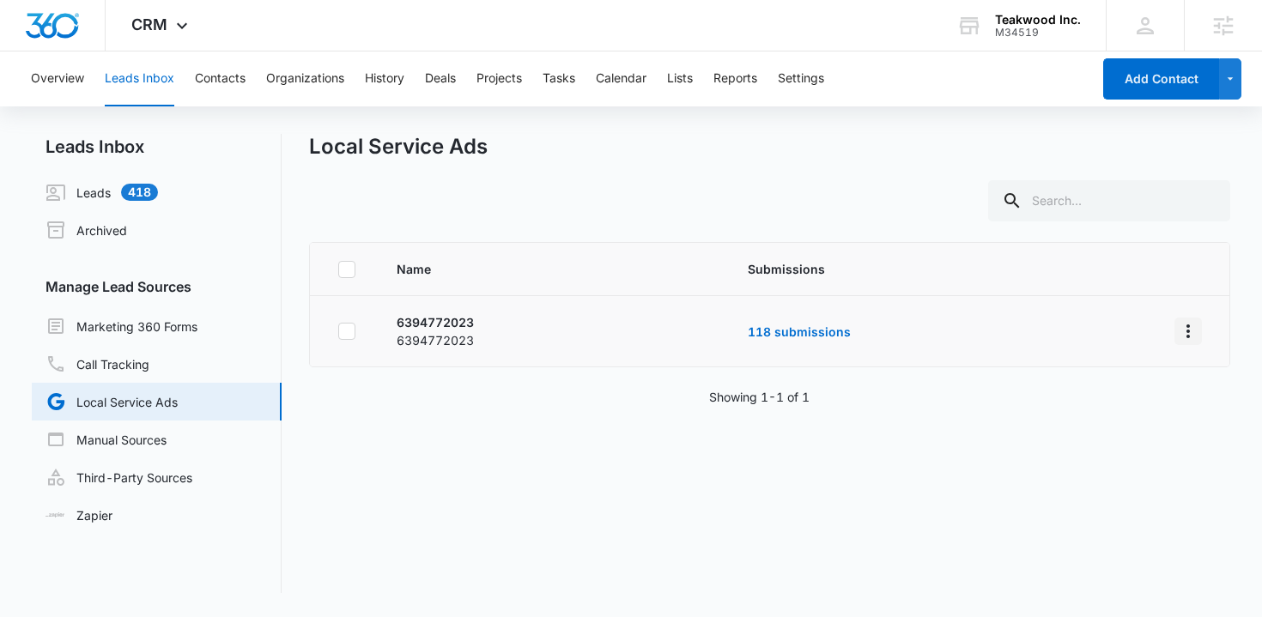
click at [1187, 329] on button "Overflow Menu" at bounding box center [1188, 331] width 27 height 27
click at [1140, 406] on div "Submission Rules" at bounding box center [1099, 405] width 97 height 12
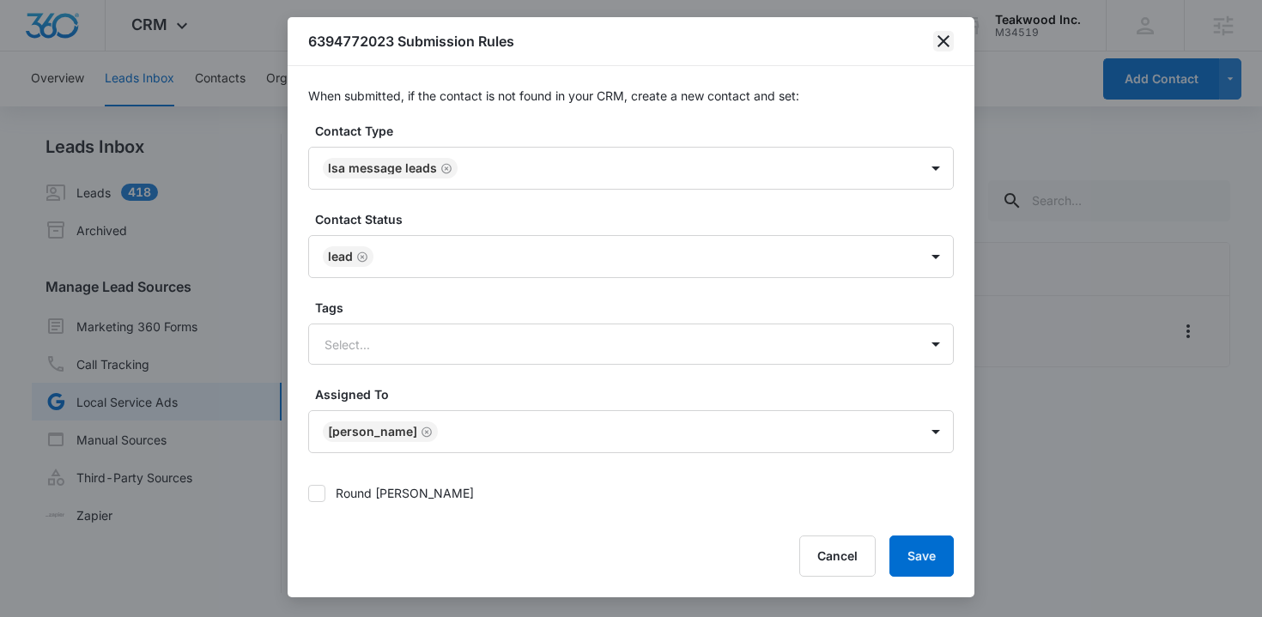
click at [943, 39] on icon "close" at bounding box center [944, 41] width 12 height 12
